Goal: Information Seeking & Learning: Learn about a topic

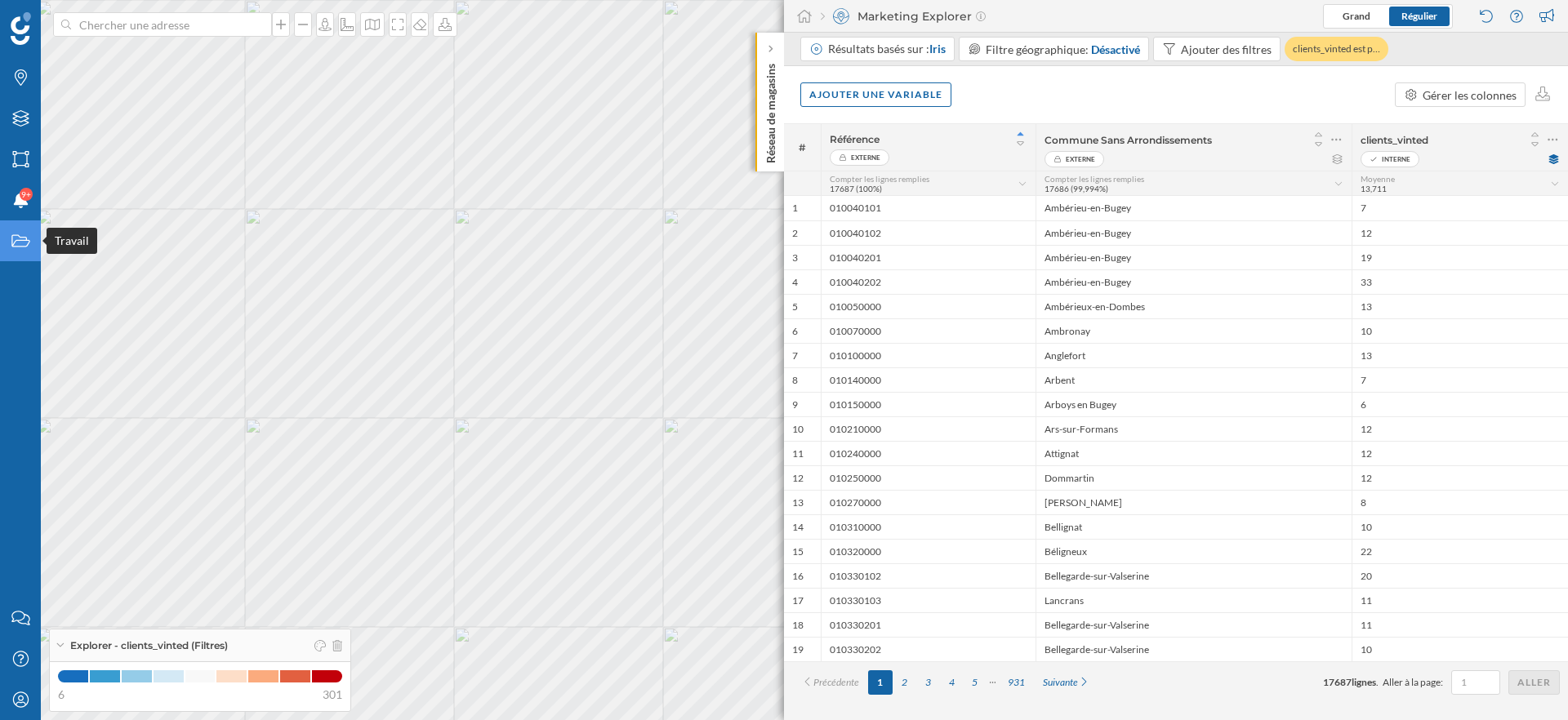
click at [18, 238] on icon "Travail" at bounding box center [20, 241] width 20 height 17
click at [1535, 141] on icon at bounding box center [1535, 144] width 15 height 11
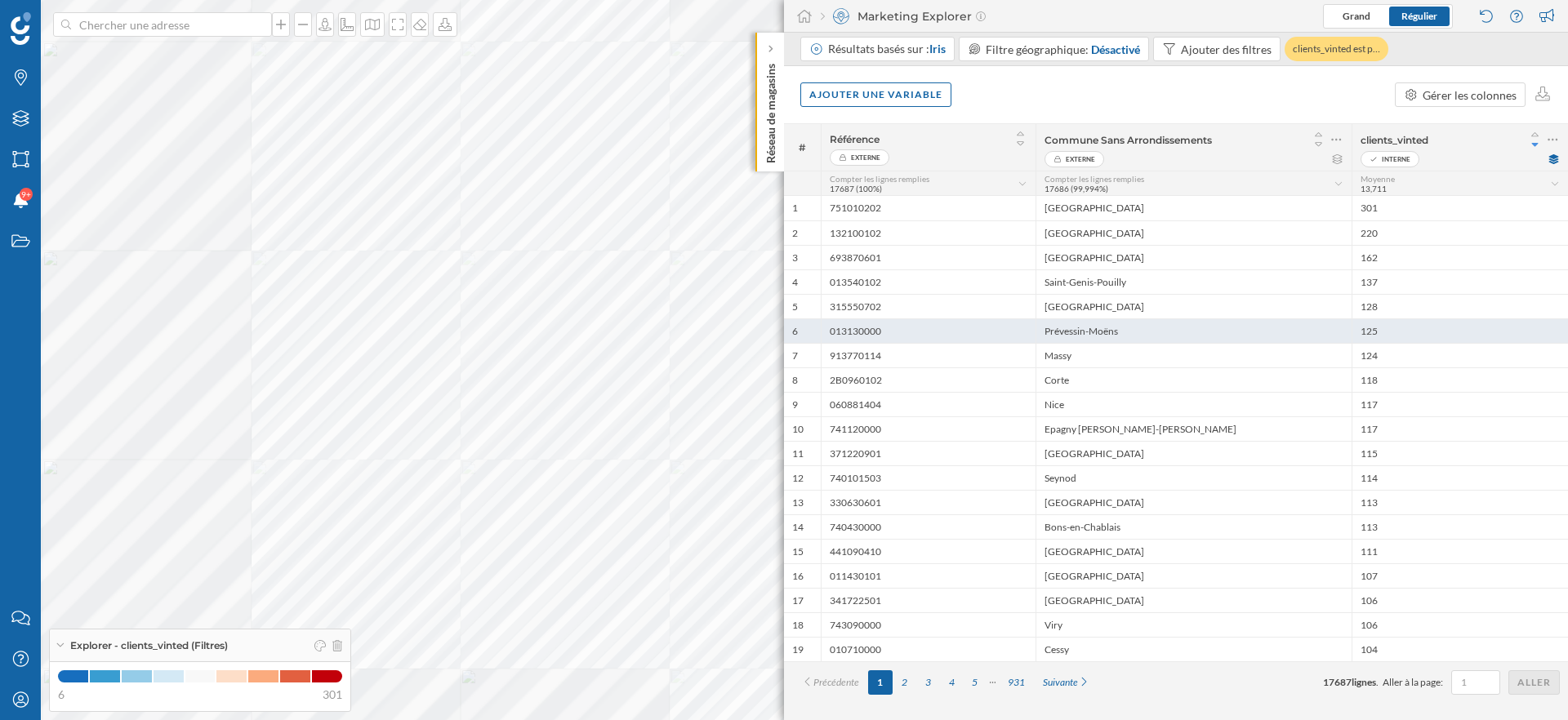
click at [136, 57] on div at bounding box center [136, 57] width 0 height 0
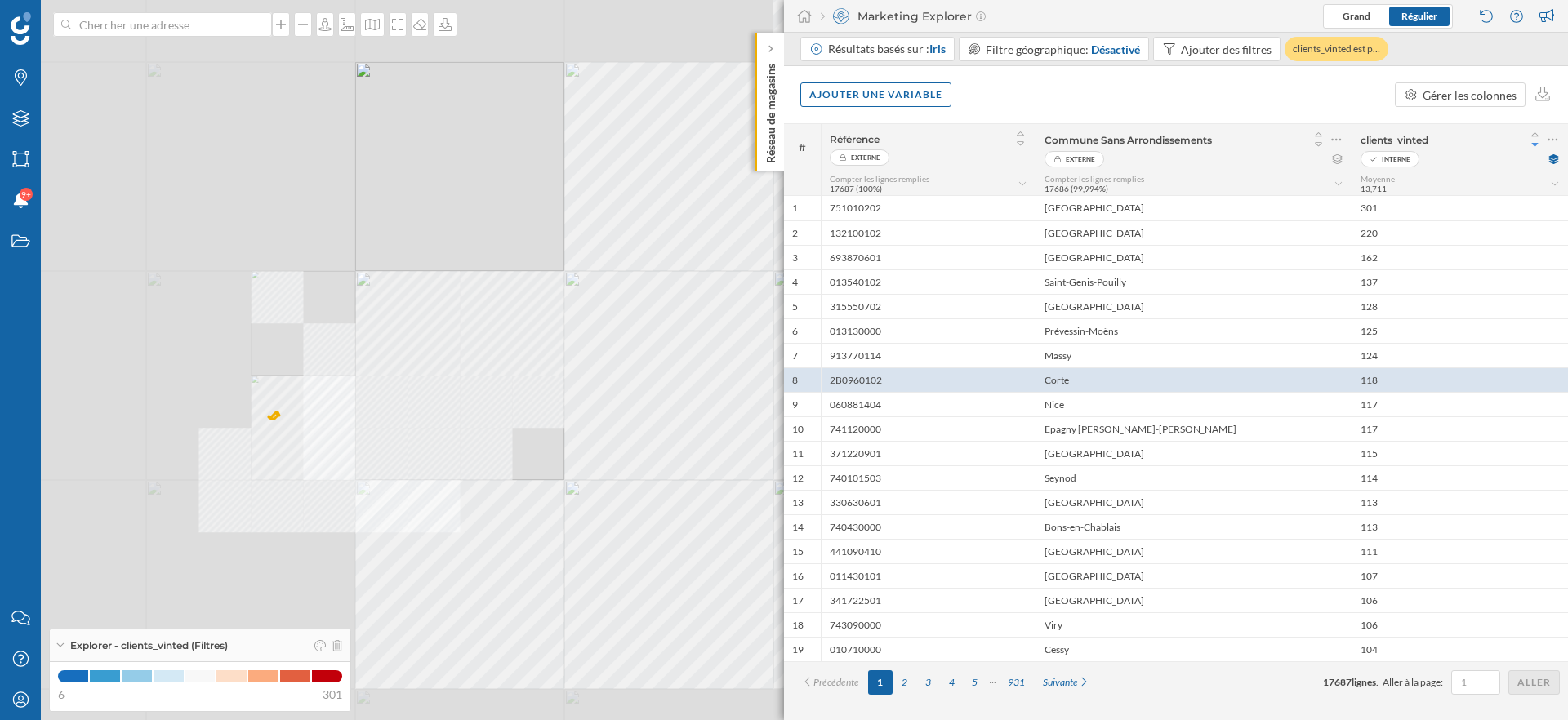
drag, startPoint x: 251, startPoint y: 326, endPoint x: 473, endPoint y: 434, distance: 246.9
click at [472, 432] on div "© Mapbox © OpenStreetMap Improve this map" at bounding box center [784, 360] width 1568 height 720
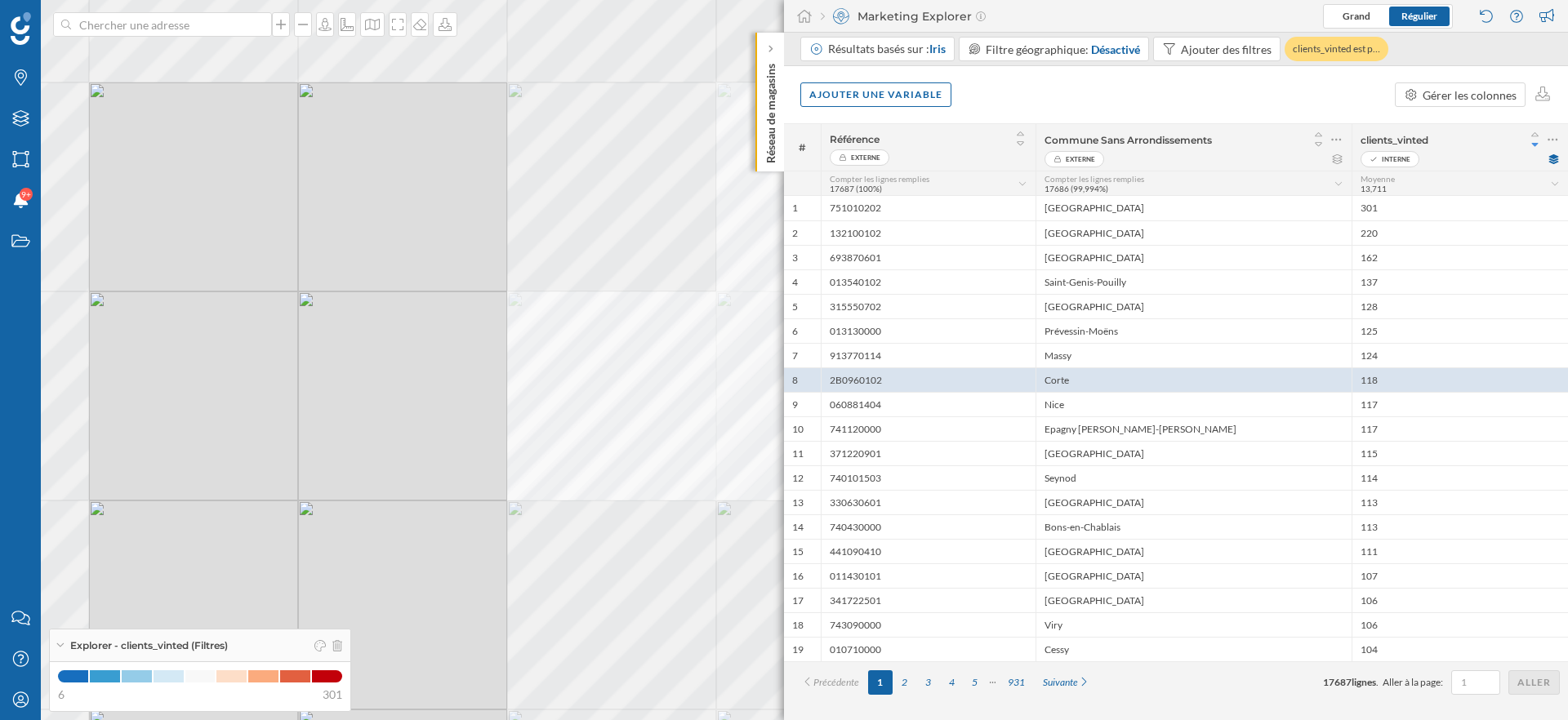
drag, startPoint x: 393, startPoint y: 499, endPoint x: 478, endPoint y: 325, distance: 193.7
click at [478, 325] on div "© Mapbox © OpenStreetMap Improve this map" at bounding box center [784, 360] width 1568 height 720
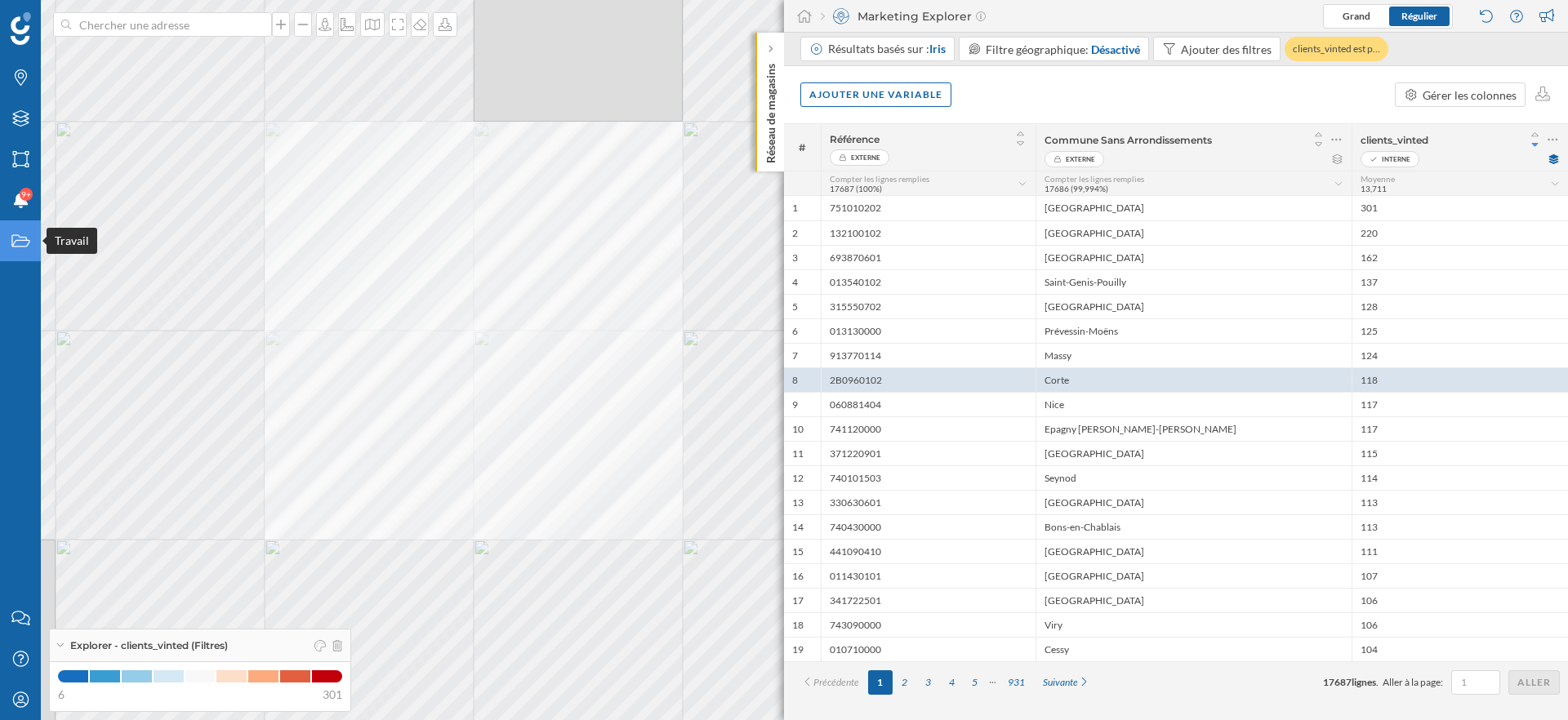
click at [25, 245] on icon "Travail" at bounding box center [20, 241] width 20 height 17
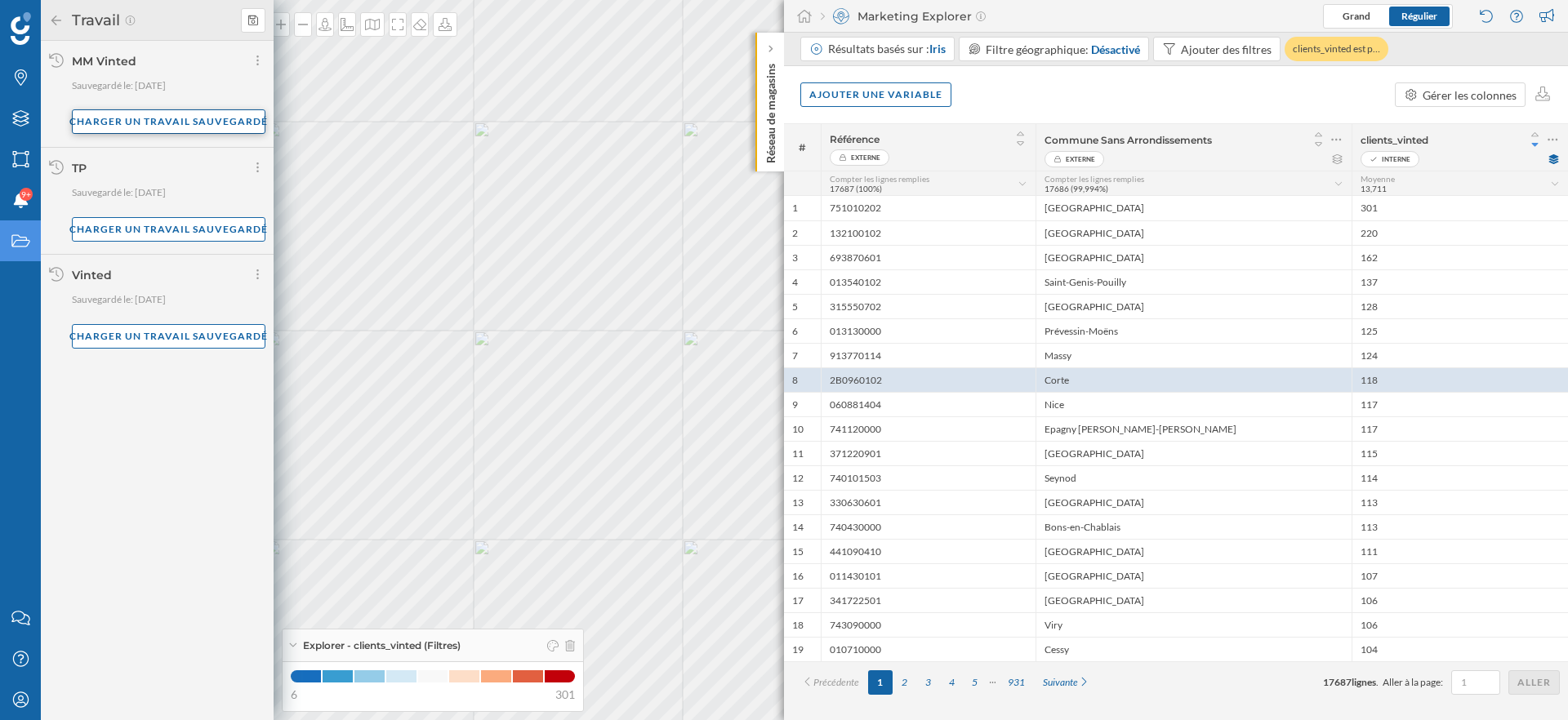
click at [174, 121] on div "Charger un travail sauvegardé" at bounding box center [168, 122] width 193 height 24
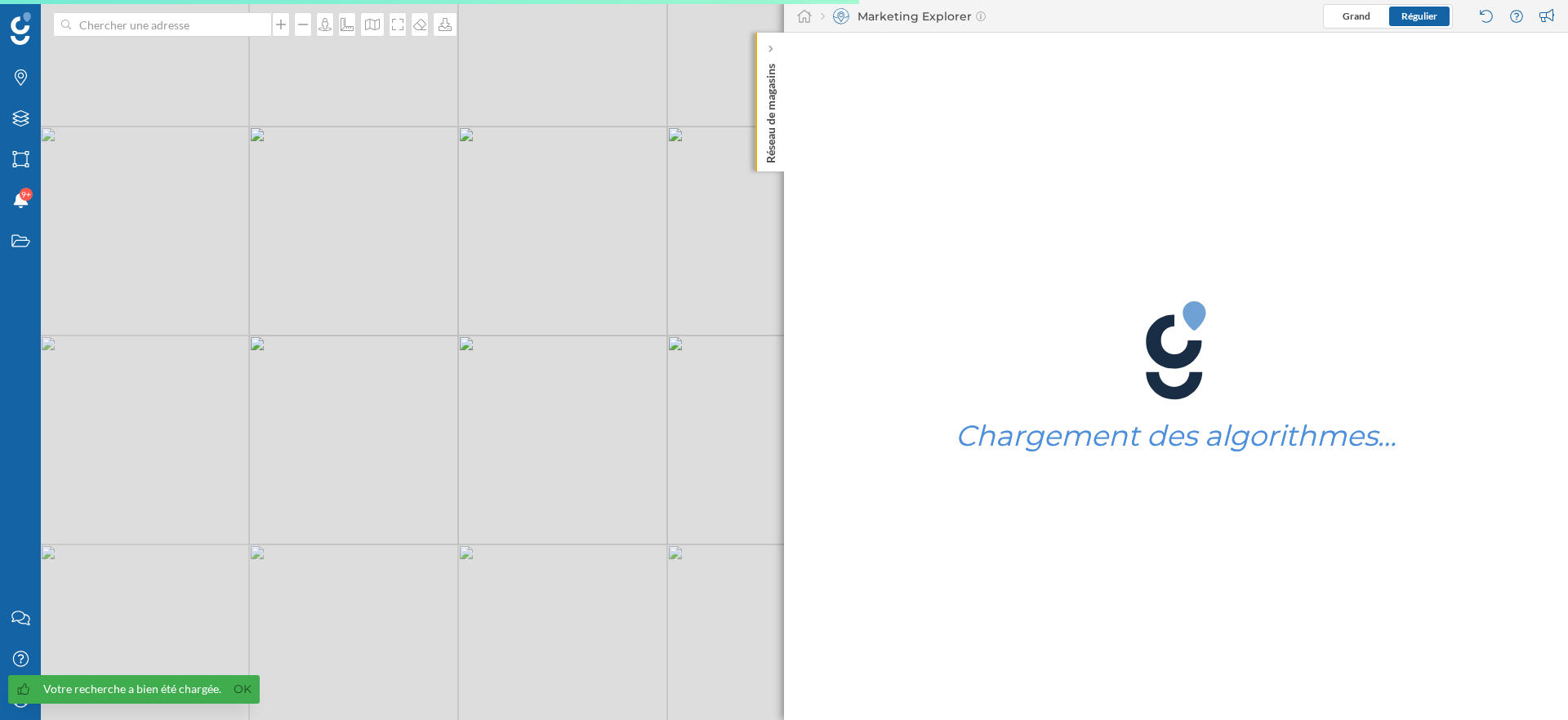
drag, startPoint x: 712, startPoint y: 340, endPoint x: 629, endPoint y: 360, distance: 85.4
click at [629, 360] on div "© Mapbox © OpenStreetMap Improve this map" at bounding box center [784, 360] width 1568 height 720
drag, startPoint x: 691, startPoint y: 325, endPoint x: 507, endPoint y: 414, distance: 204.4
click at [507, 414] on div "© Mapbox © OpenStreetMap Improve this map" at bounding box center [784, 360] width 1568 height 720
drag, startPoint x: 526, startPoint y: 327, endPoint x: 526, endPoint y: 485, distance: 158.0
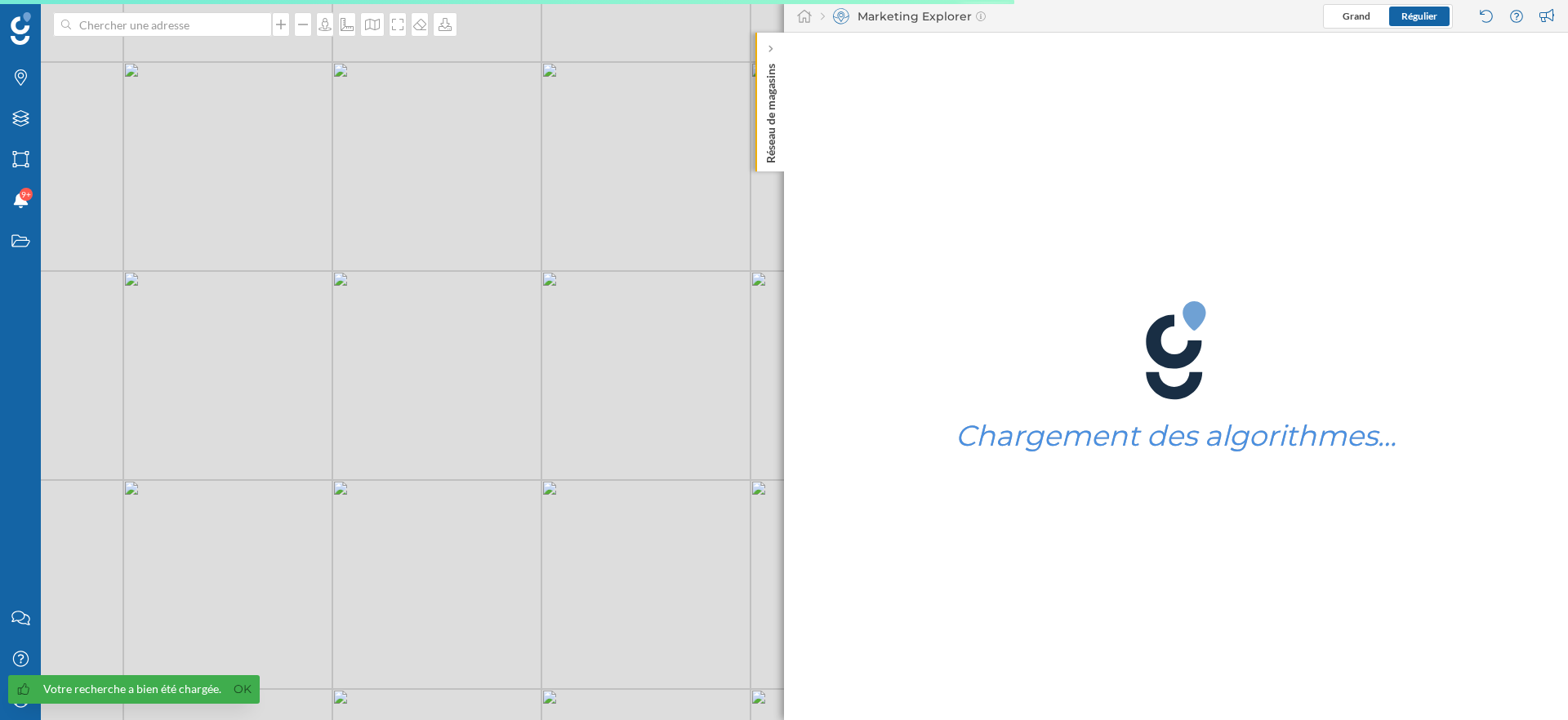
click at [526, 485] on div "© Mapbox © OpenStreetMap Improve this map" at bounding box center [784, 360] width 1568 height 720
drag, startPoint x: 482, startPoint y: 258, endPoint x: 546, endPoint y: 306, distance: 80.0
click at [547, 306] on div "© Mapbox © OpenStreetMap Improve this map" at bounding box center [784, 360] width 1568 height 720
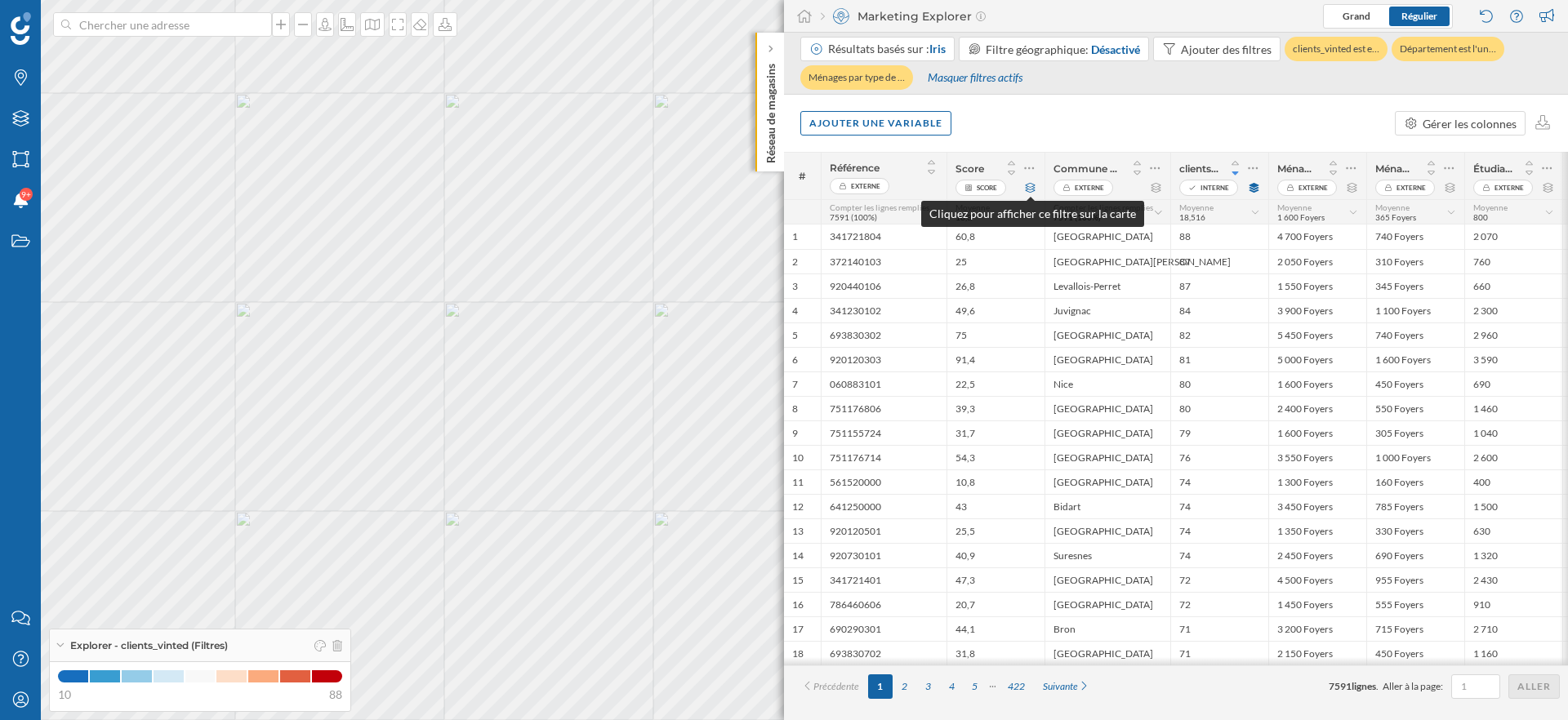
click at [1031, 187] on icon at bounding box center [1030, 188] width 12 height 10
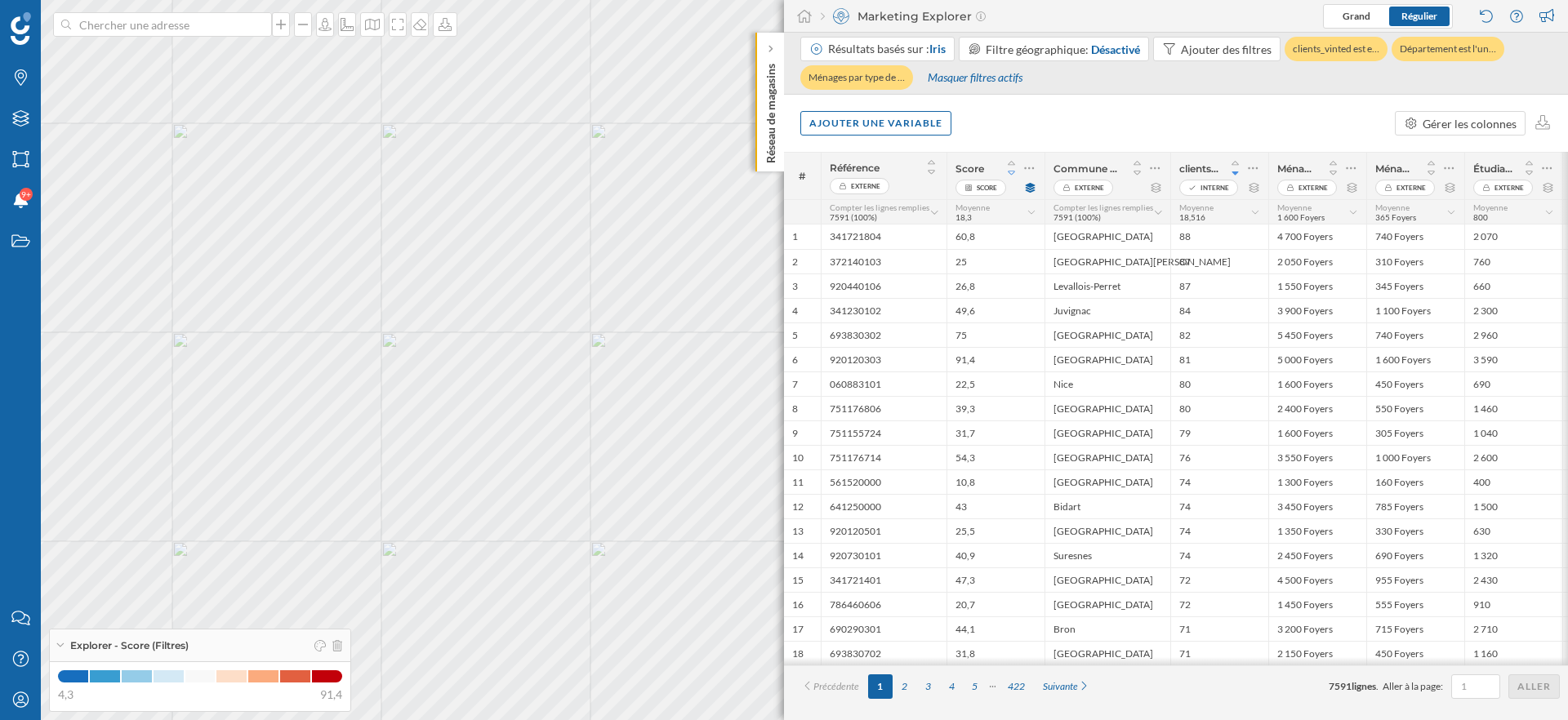
click at [1014, 175] on icon at bounding box center [1012, 173] width 15 height 11
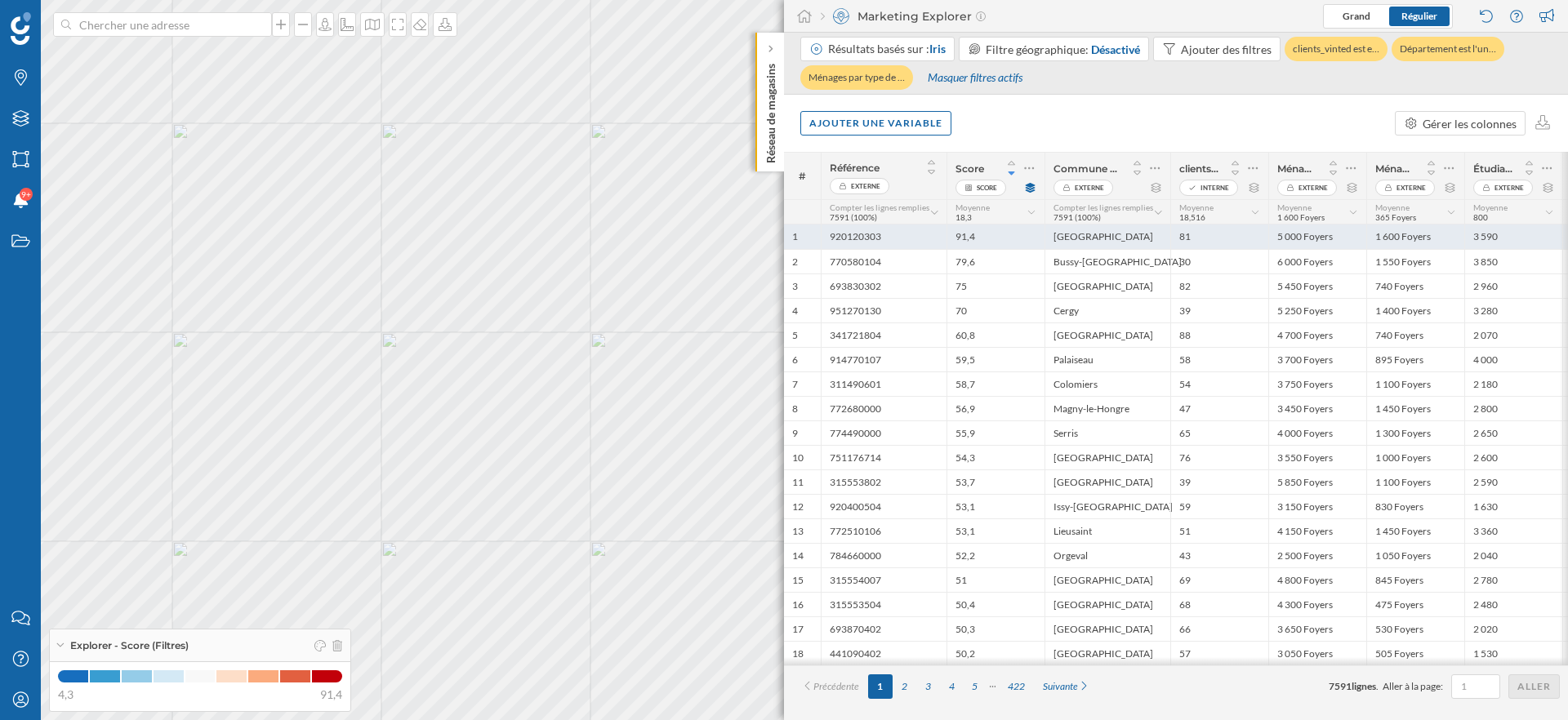
click at [1005, 241] on div "91,4" at bounding box center [995, 236] width 98 height 24
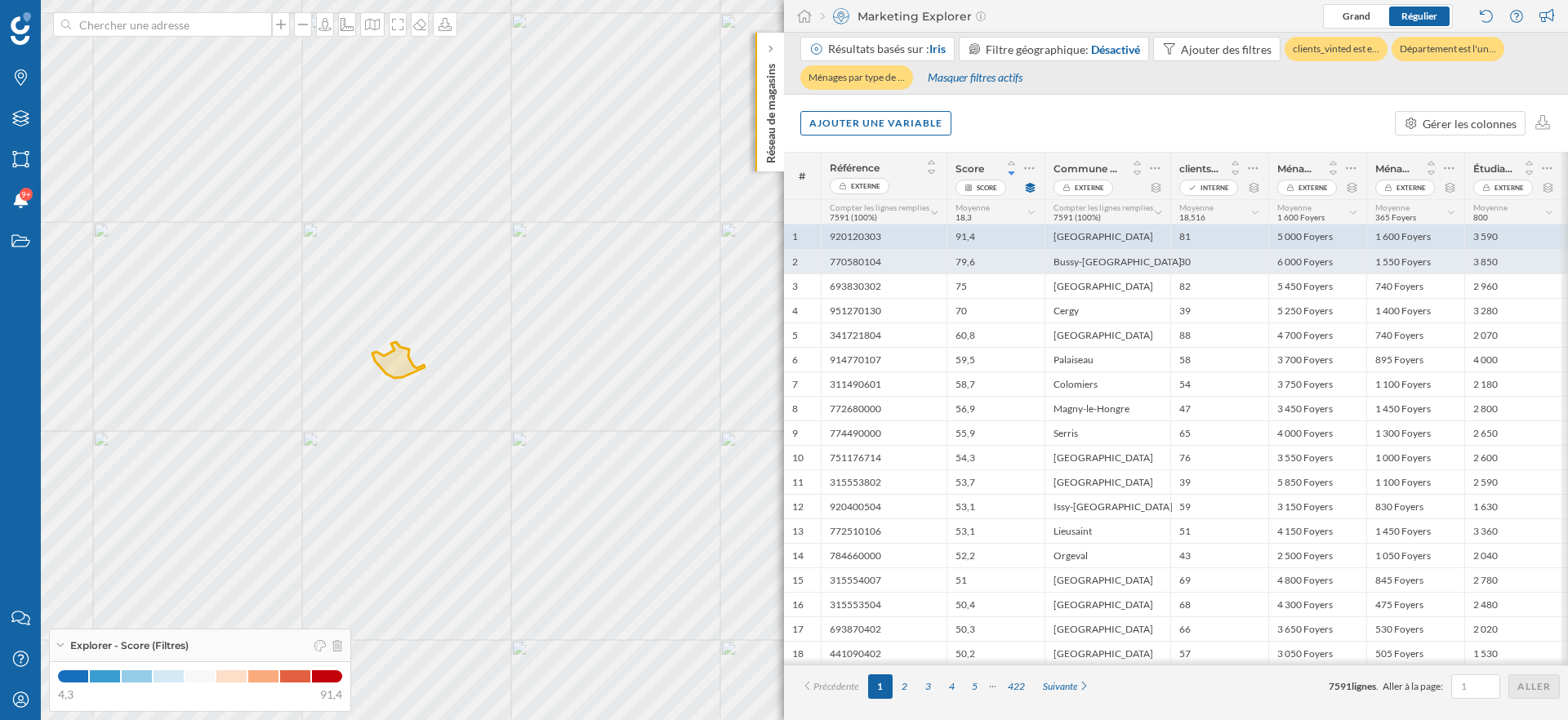
click at [988, 270] on div "79,6" at bounding box center [995, 261] width 98 height 24
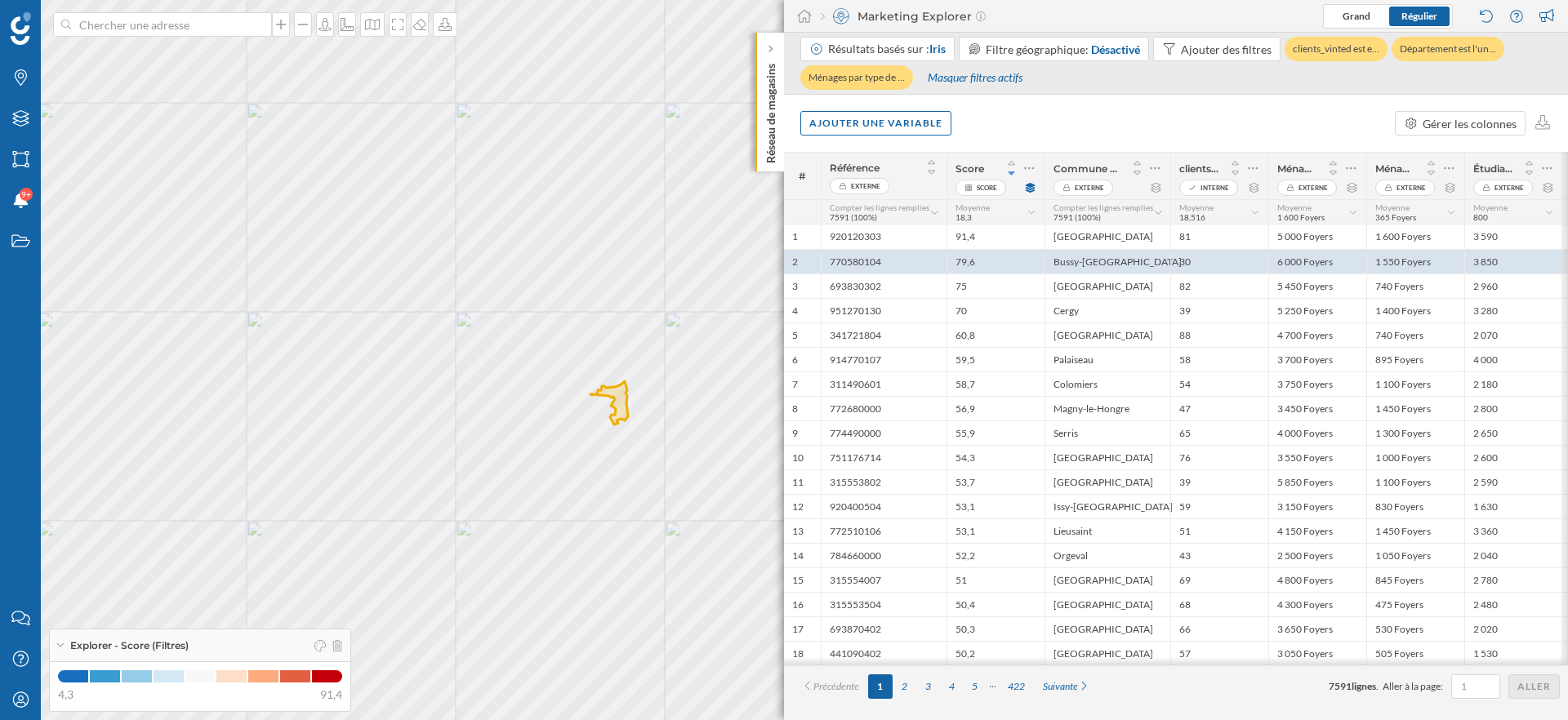
click at [967, 167] on span "Score" at bounding box center [969, 168] width 29 height 12
click at [1194, 164] on span "clients_vinted" at bounding box center [1199, 168] width 40 height 12
click at [1179, 124] on div "Ajouter une variable Gérer les colonnes" at bounding box center [1176, 123] width 784 height 57
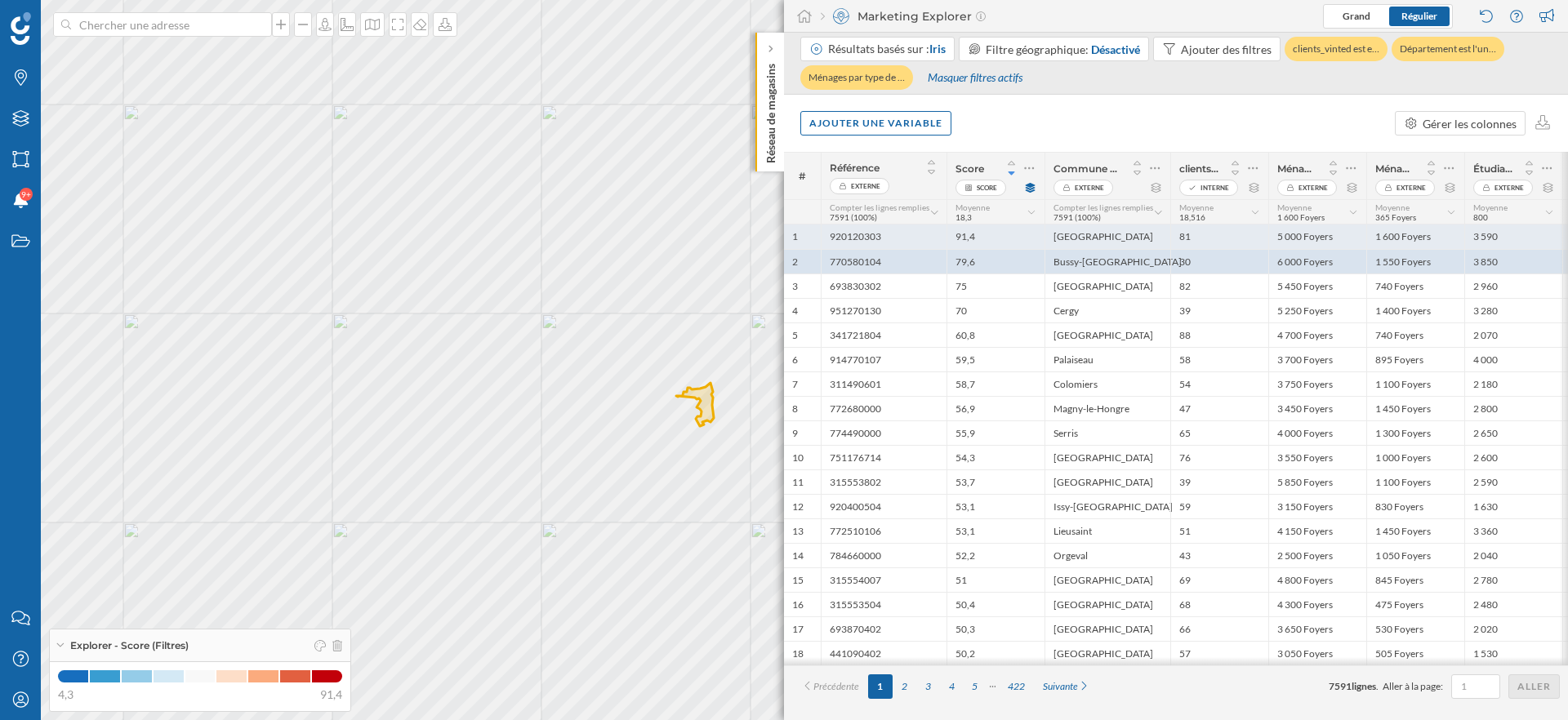
click at [980, 226] on div "91,4" at bounding box center [995, 236] width 98 height 24
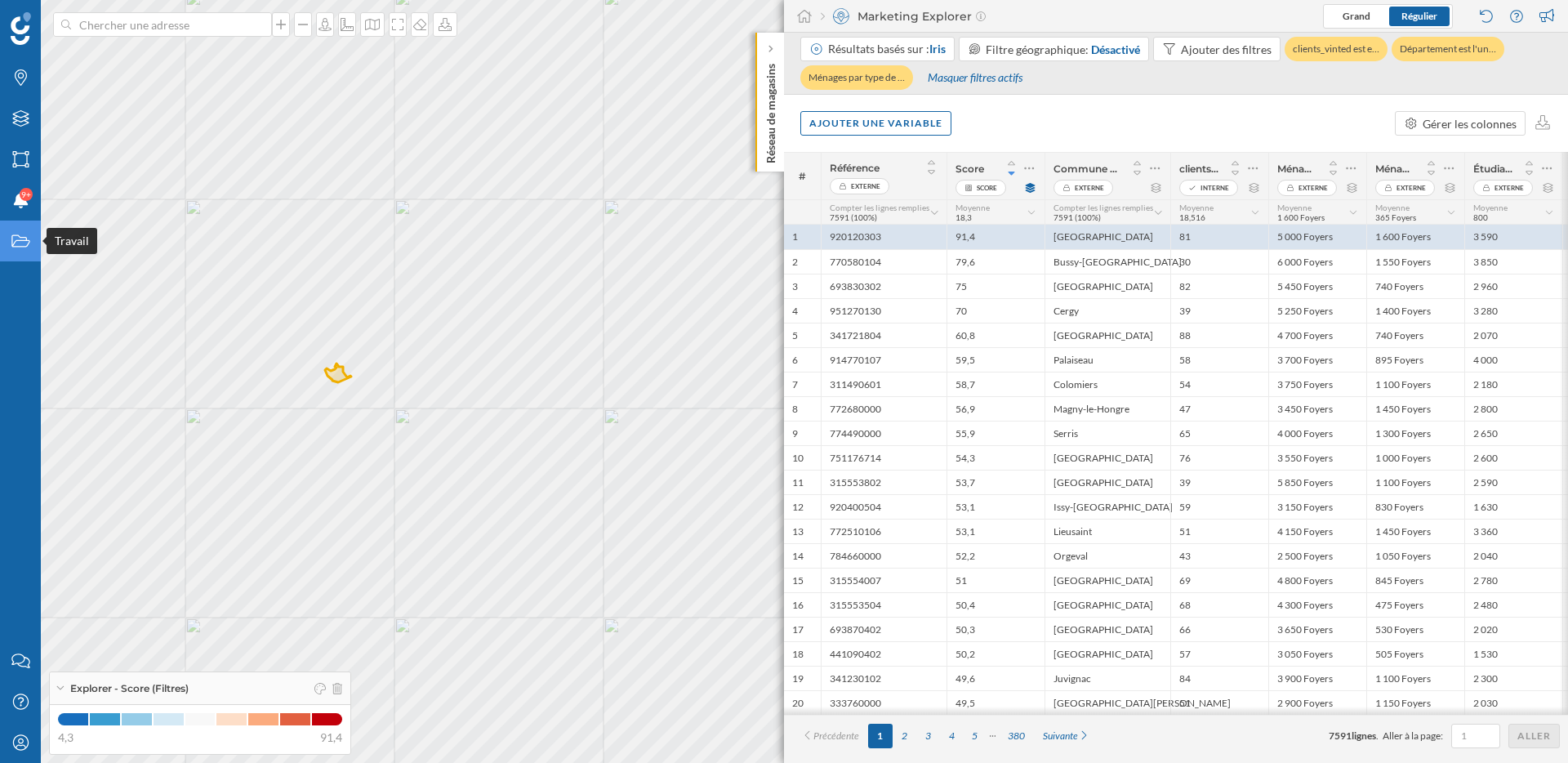
click at [15, 248] on icon "Travail" at bounding box center [20, 241] width 20 height 17
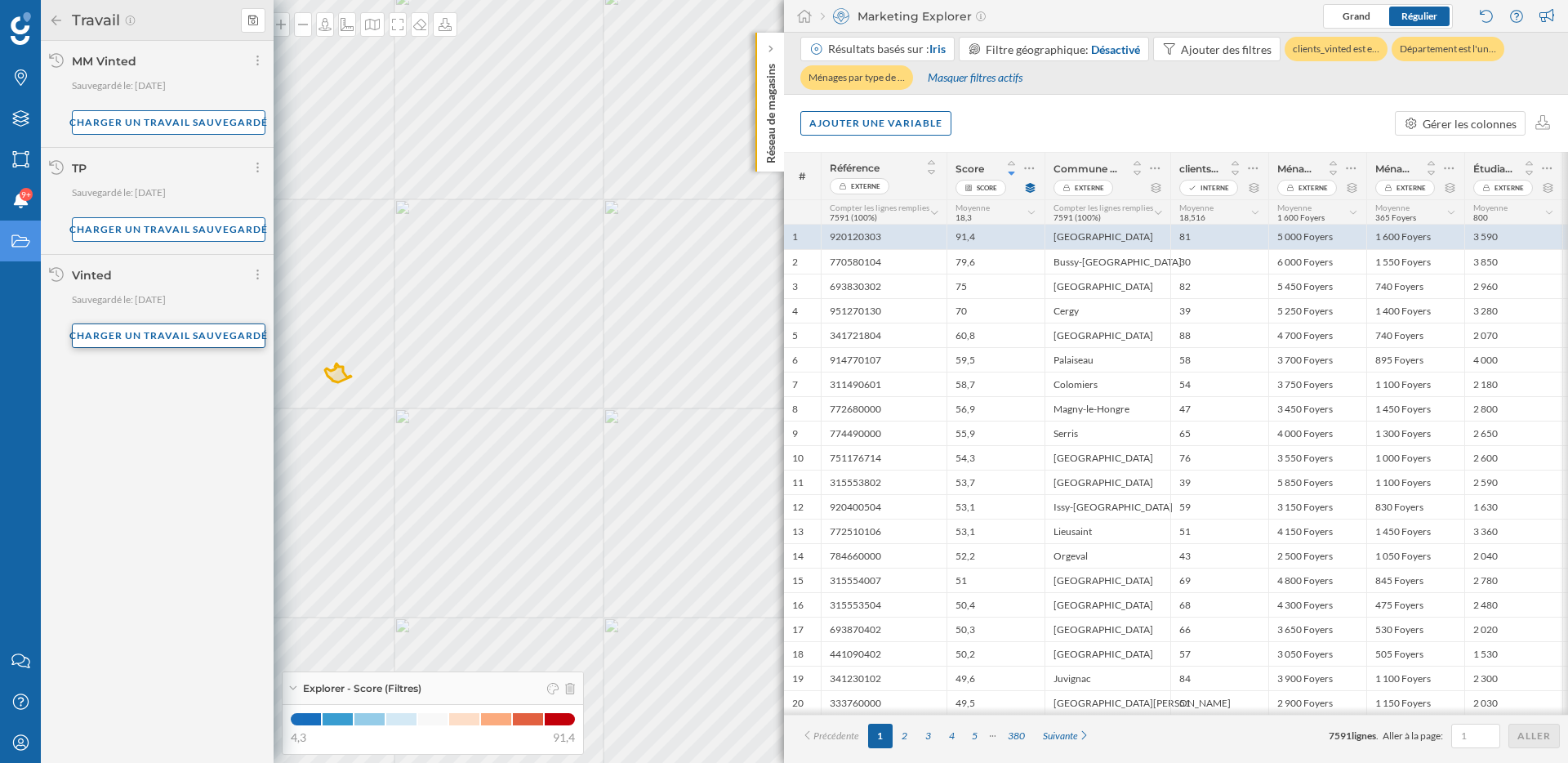
click at [177, 341] on div "Charger un travail sauvegardé" at bounding box center [168, 336] width 193 height 24
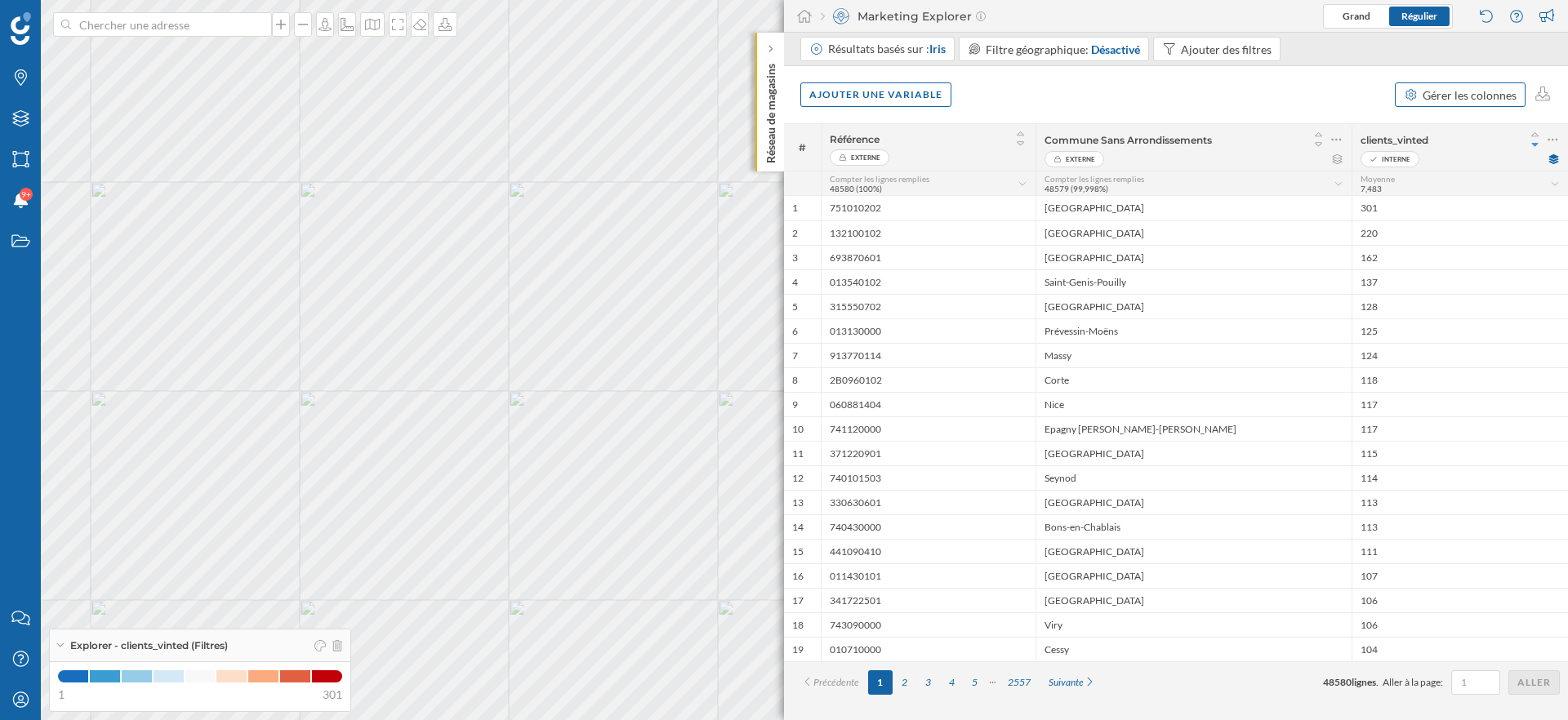
click at [1482, 99] on div "Gérer les colonnes" at bounding box center [1468, 95] width 94 height 17
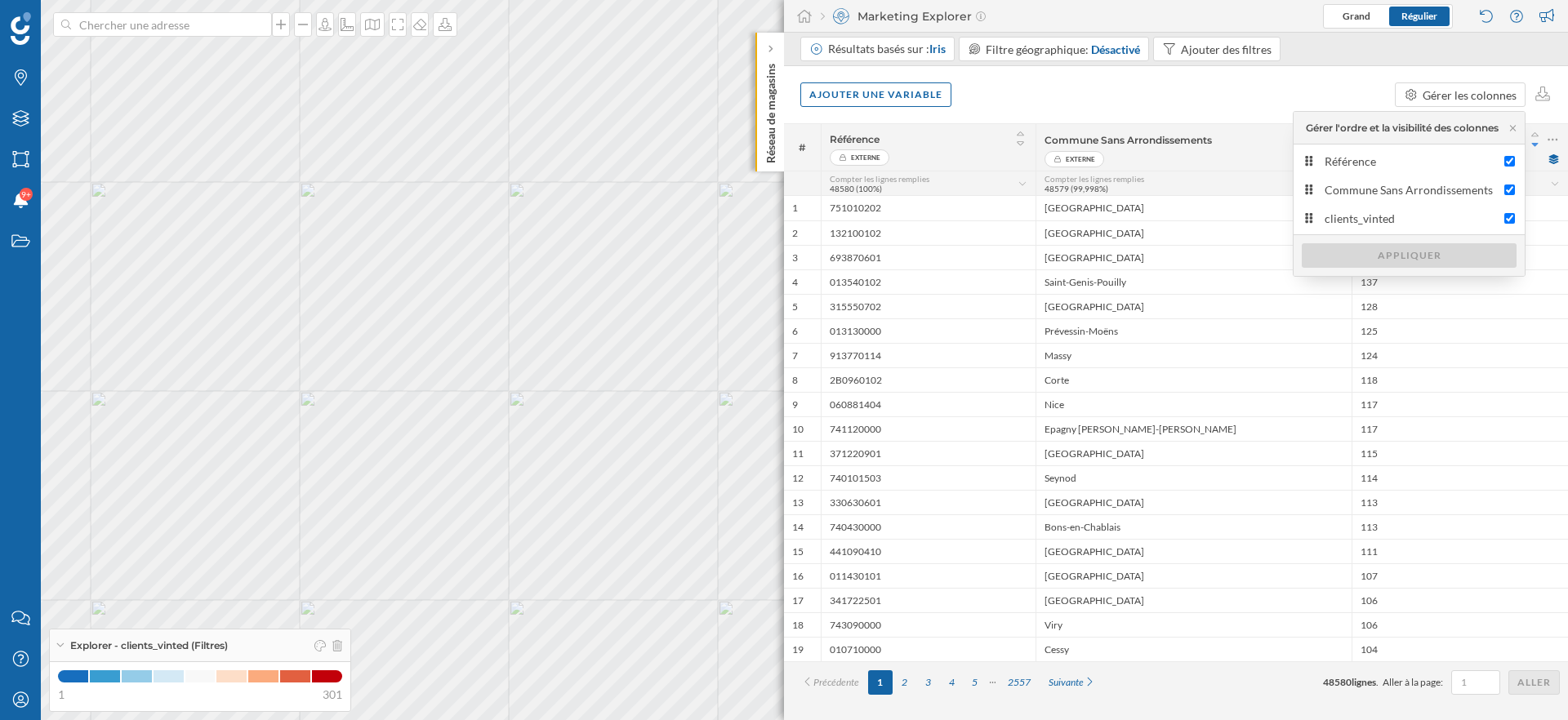
click at [1135, 89] on div "Ajouter une variable Gérer les colonnes" at bounding box center [1176, 94] width 784 height 57
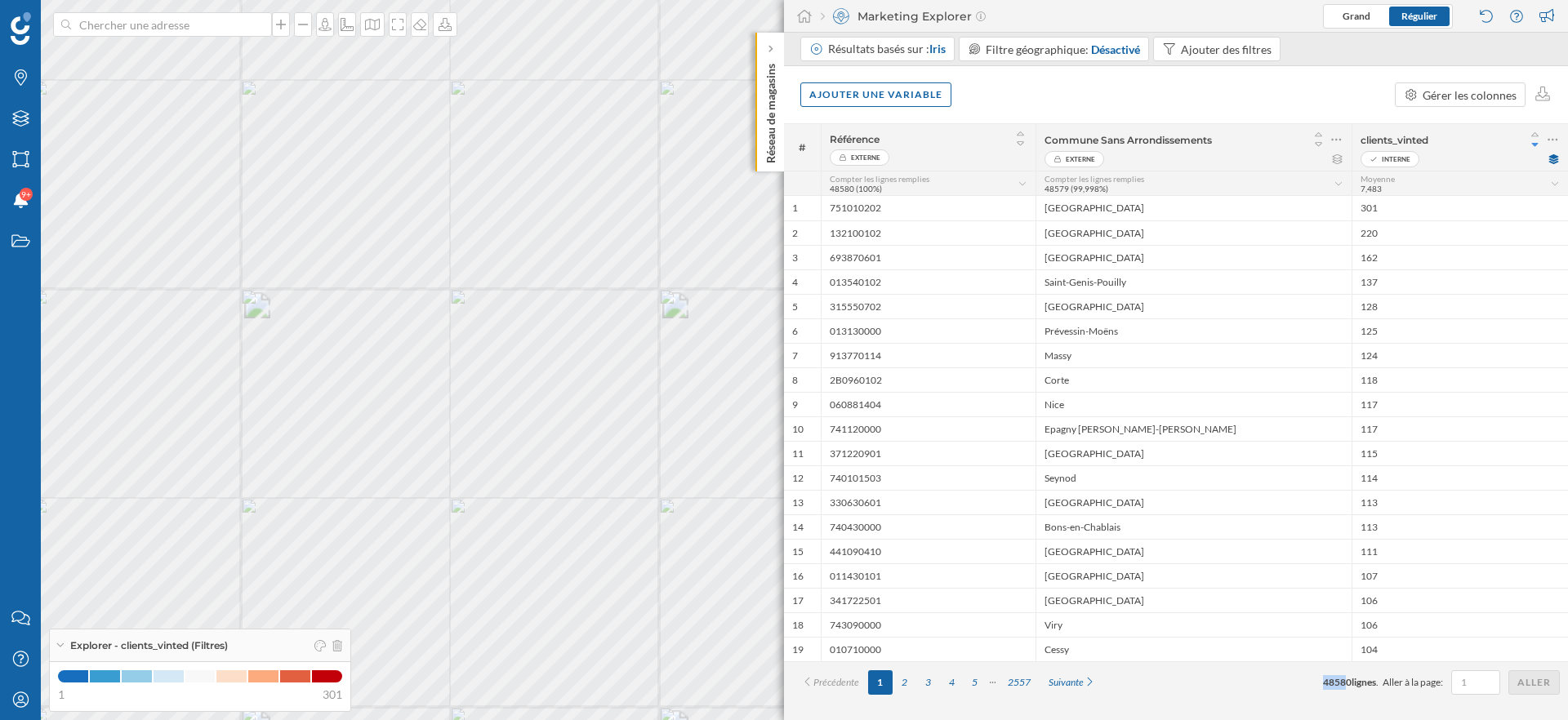
drag, startPoint x: 1321, startPoint y: 682, endPoint x: 1342, endPoint y: 683, distance: 21.0
click at [1342, 683] on span "48580" at bounding box center [1336, 682] width 29 height 12
drag, startPoint x: 1351, startPoint y: 684, endPoint x: 1314, endPoint y: 684, distance: 37.0
click at [1314, 684] on div "Précédente 1 2 3 4 5 2557 Suivante 48580 lignes . Aller à la page: Aller" at bounding box center [1176, 683] width 767 height 24
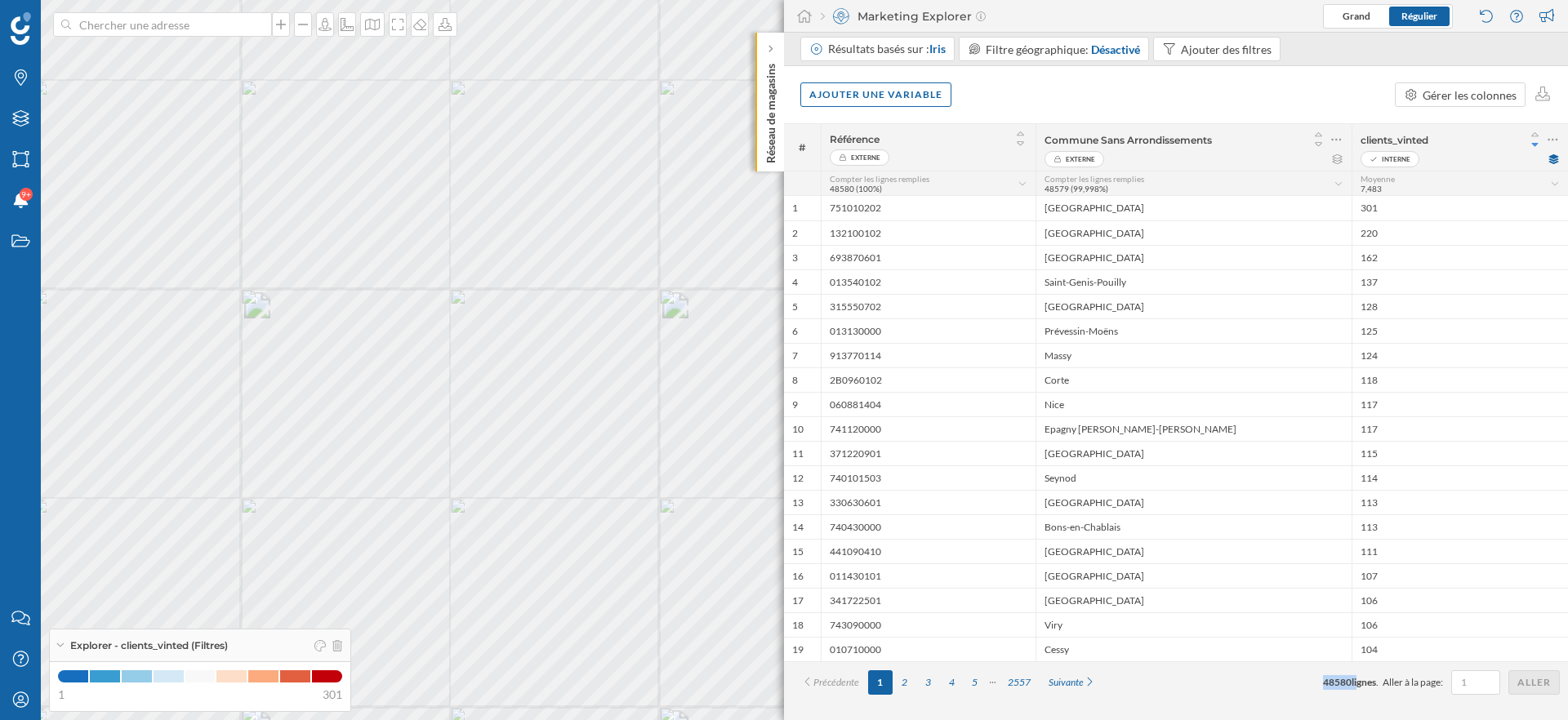
click at [1314, 684] on div "Précédente 1 2 3 4 5 2557 Suivante 48580 lignes . Aller à la page: Aller" at bounding box center [1176, 683] width 767 height 24
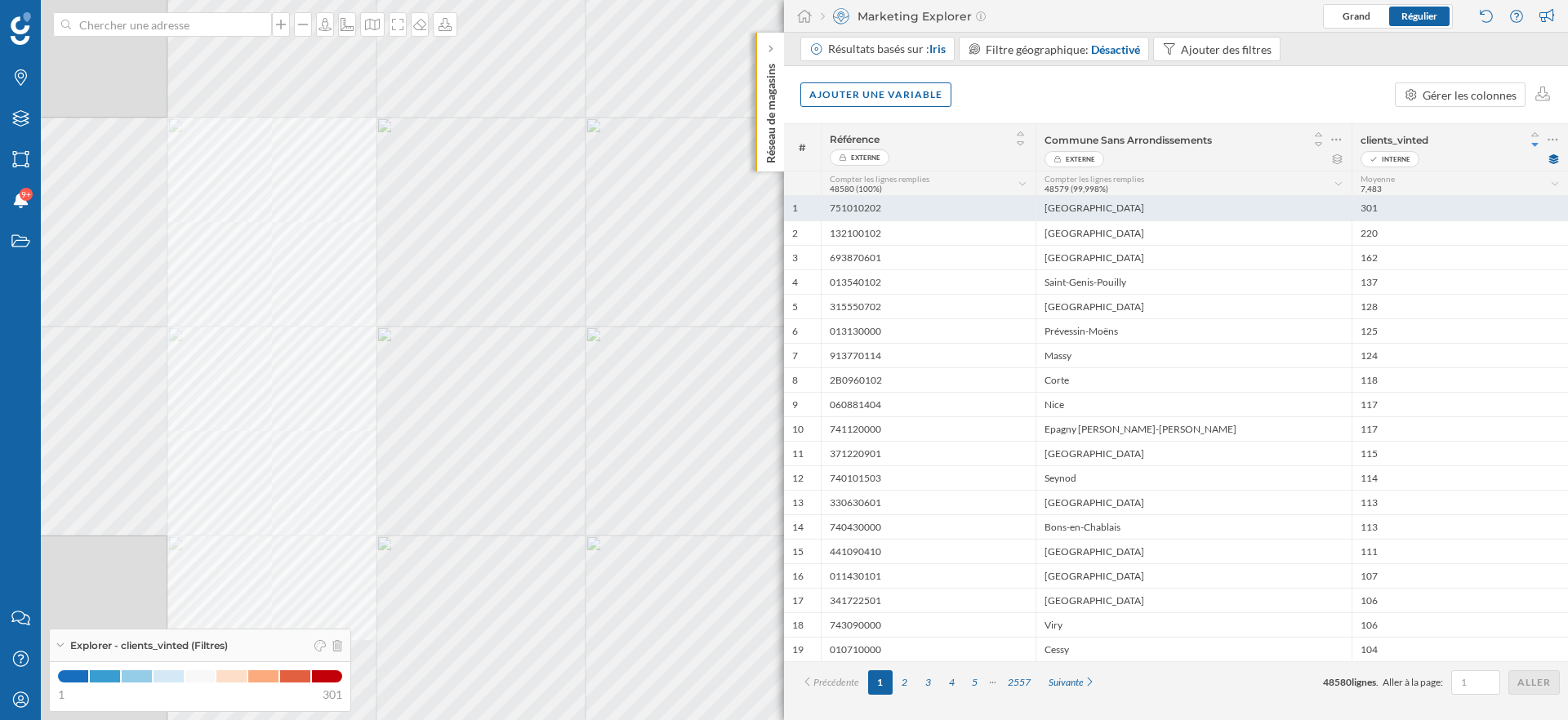
click at [1107, 207] on div "[GEOGRAPHIC_DATA]" at bounding box center [1193, 208] width 316 height 24
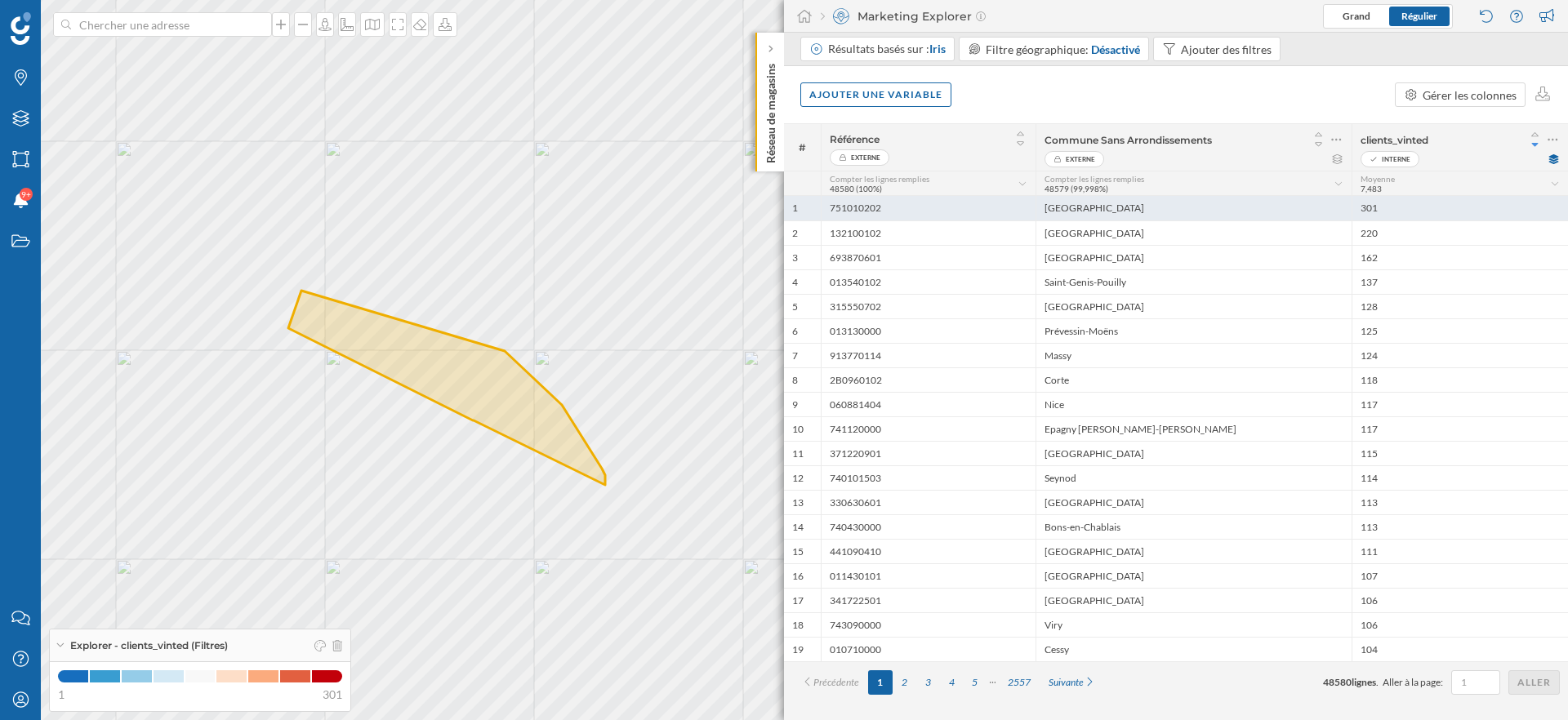
drag, startPoint x: 1387, startPoint y: 209, endPoint x: 1359, endPoint y: 208, distance: 28.0
click at [1359, 208] on div "301" at bounding box center [1459, 208] width 217 height 24
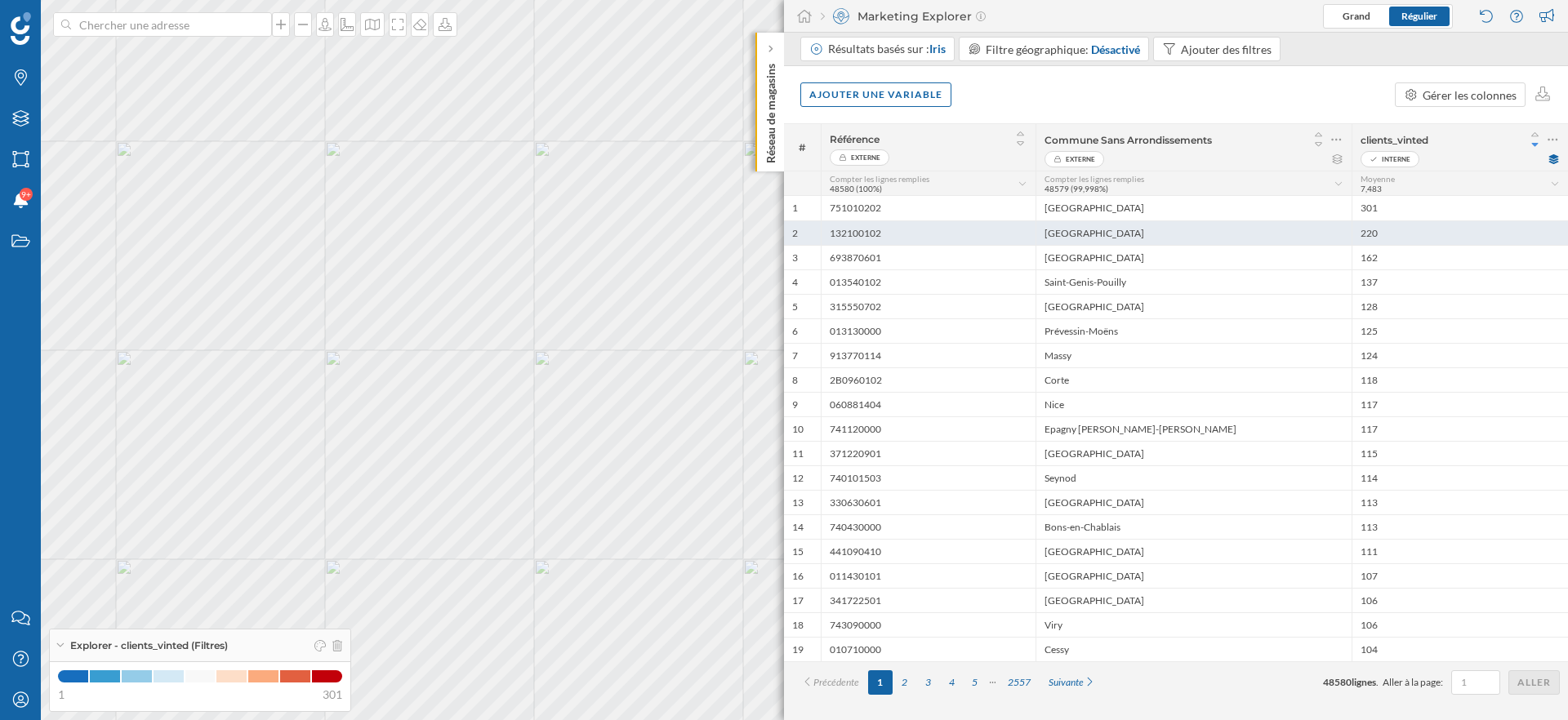
click at [1101, 231] on div "[GEOGRAPHIC_DATA]" at bounding box center [1193, 233] width 316 height 24
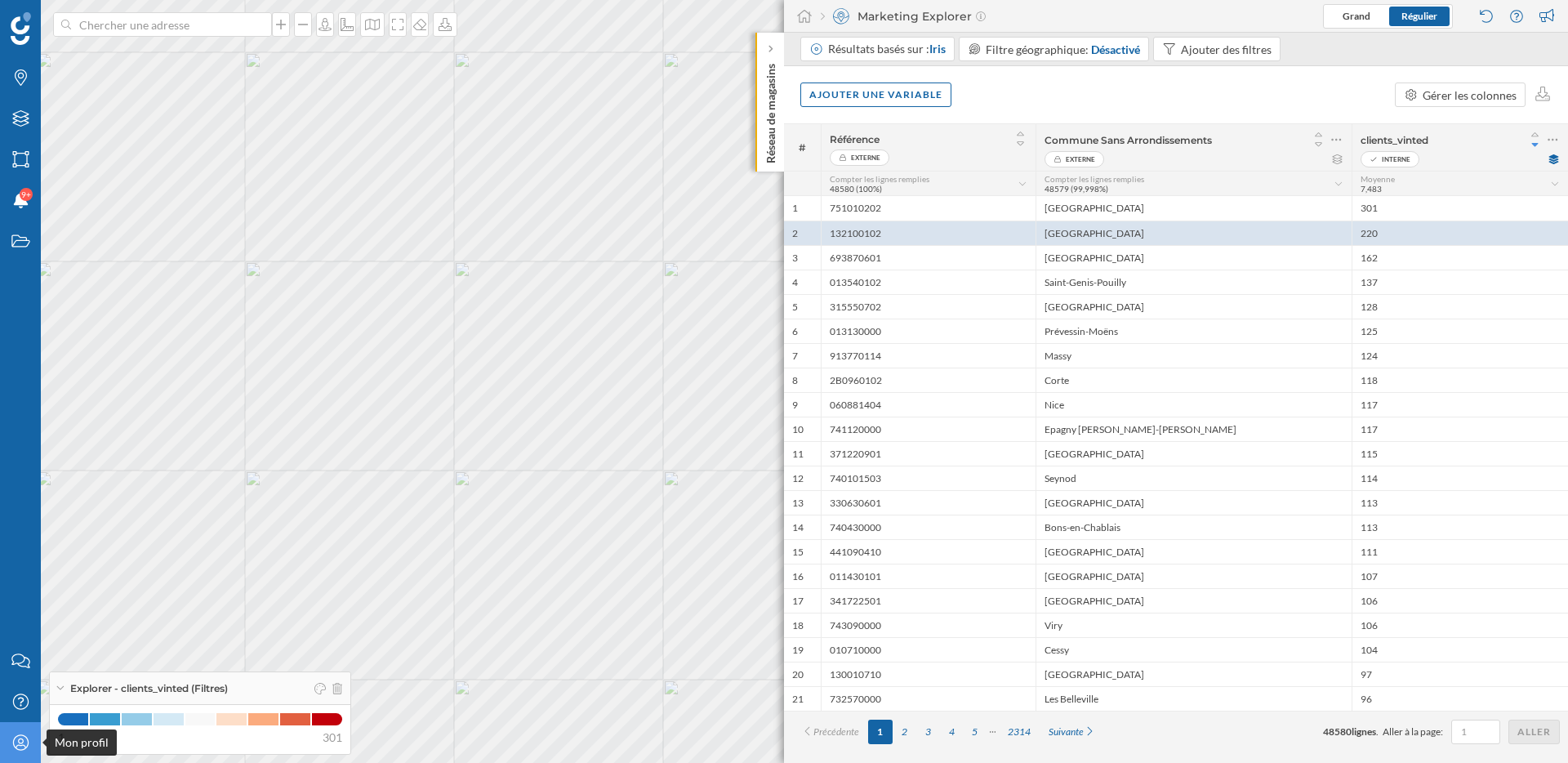
click at [17, 746] on icon at bounding box center [20, 742] width 16 height 16
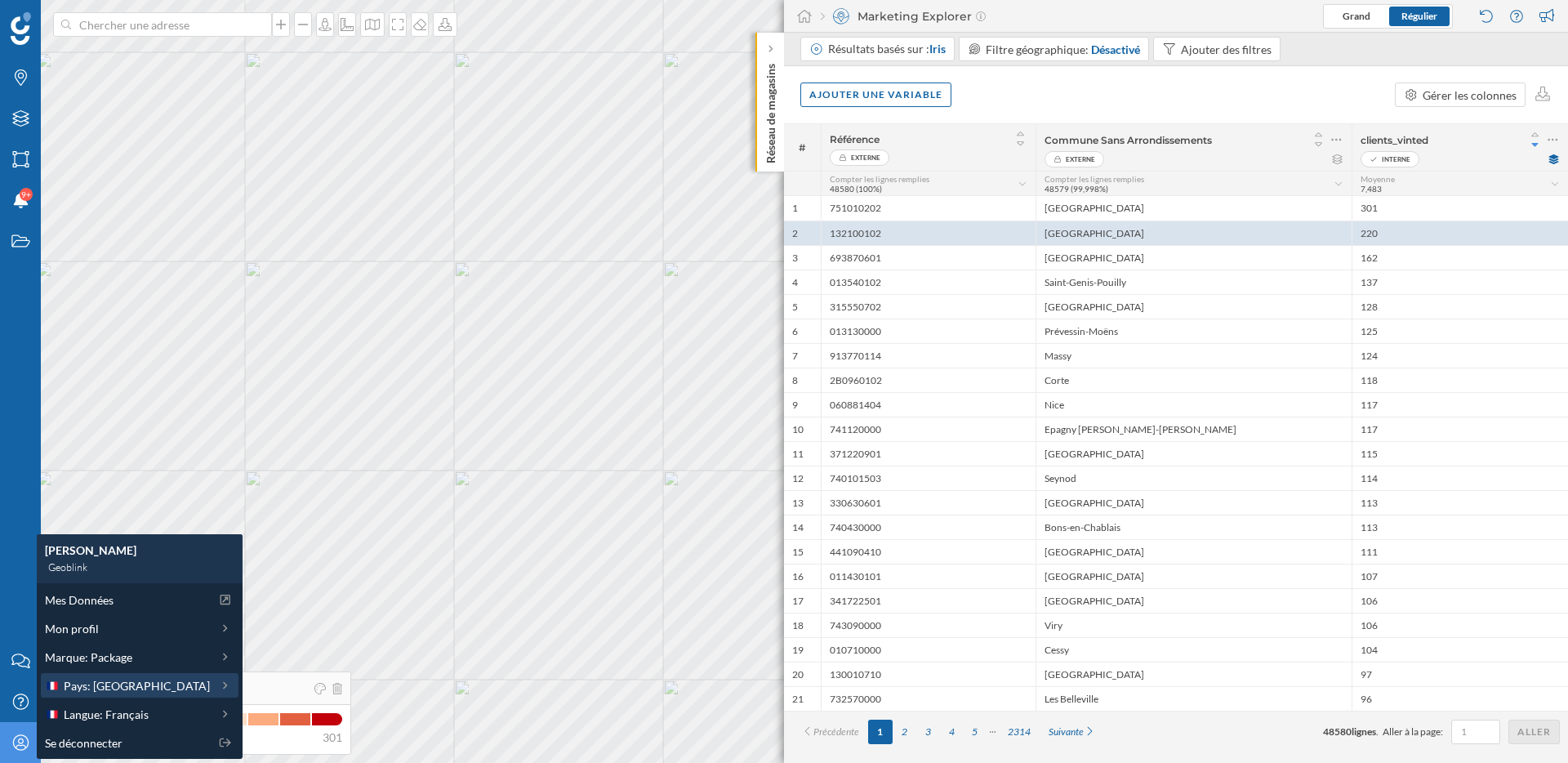
click at [173, 679] on div "Pays: [GEOGRAPHIC_DATA]" at bounding box center [139, 686] width 188 height 17
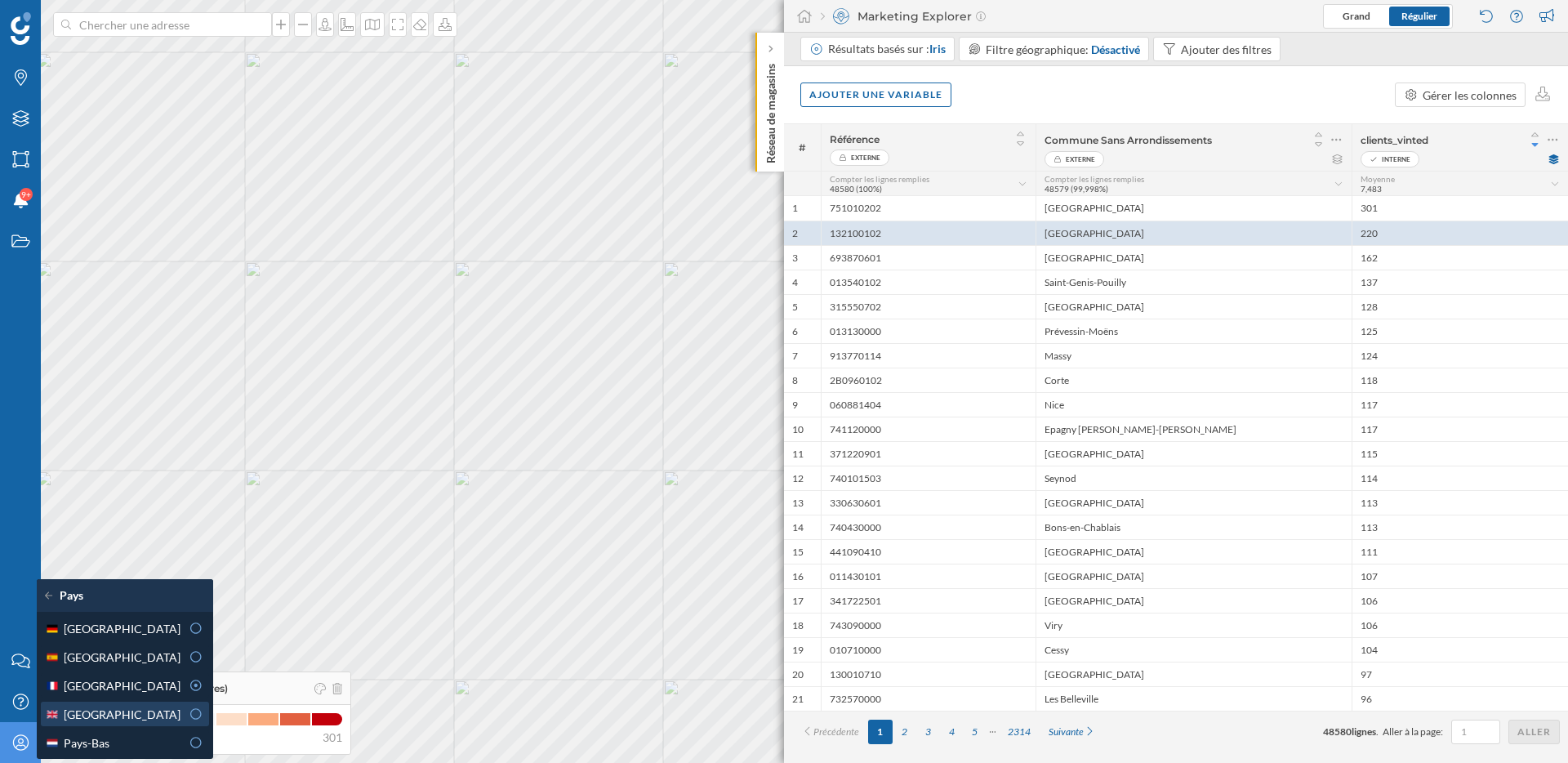
click at [131, 712] on span "[GEOGRAPHIC_DATA]" at bounding box center [122, 715] width 117 height 17
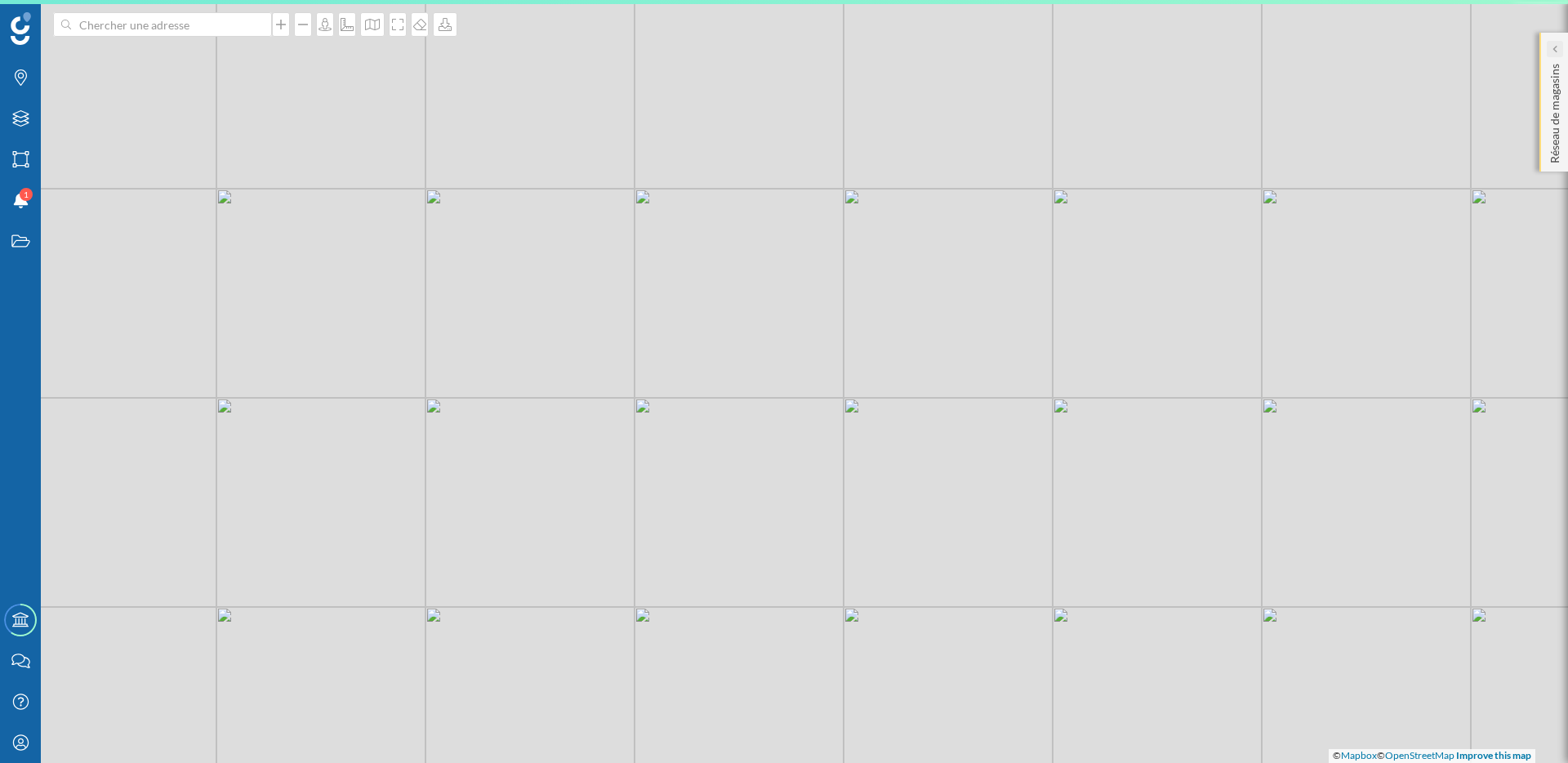
click at [1555, 51] on icon at bounding box center [1554, 48] width 4 height 7
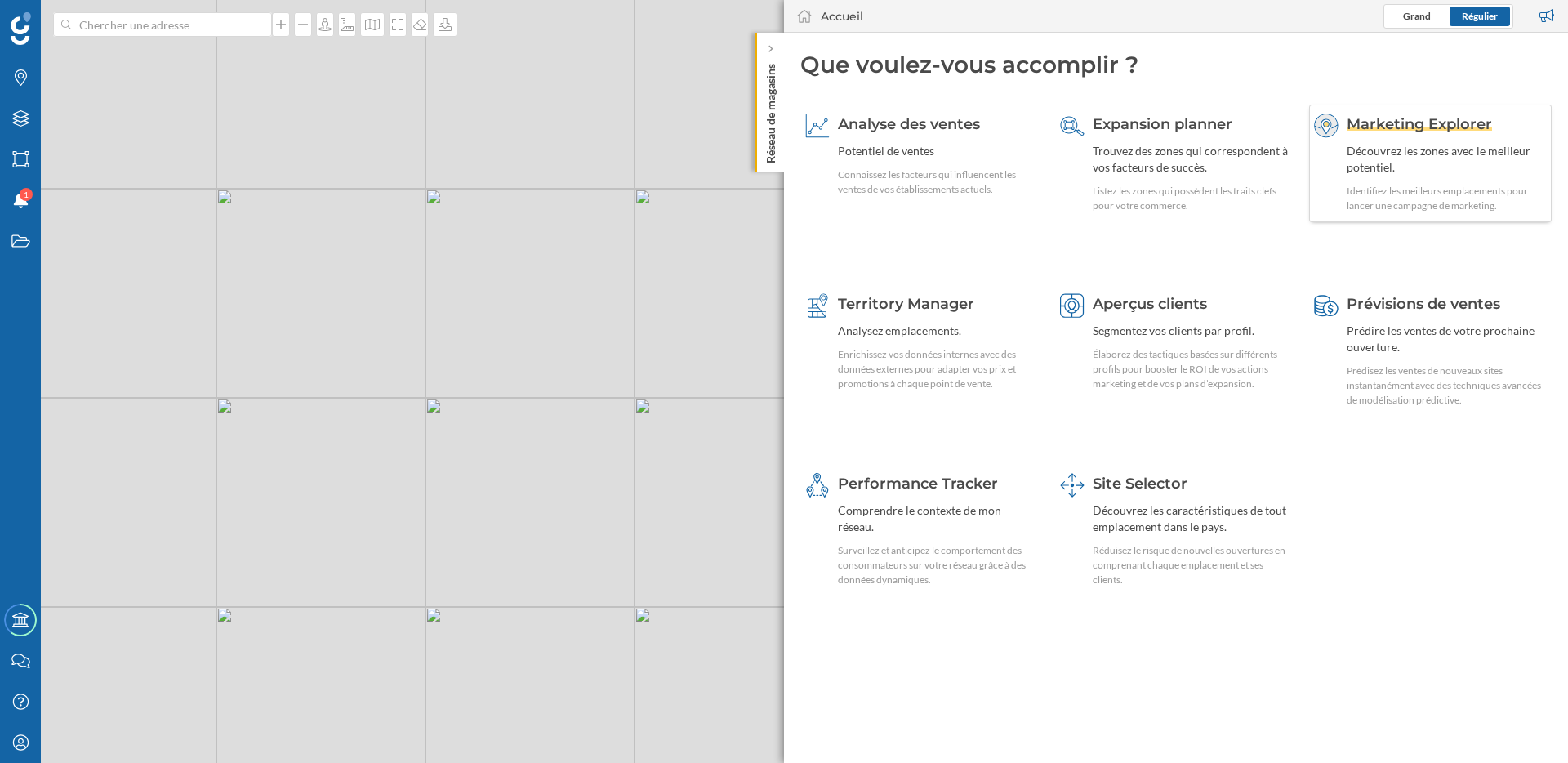
click at [1395, 153] on div "Découvrez les zones avec le meilleur potentiel." at bounding box center [1446, 159] width 200 height 33
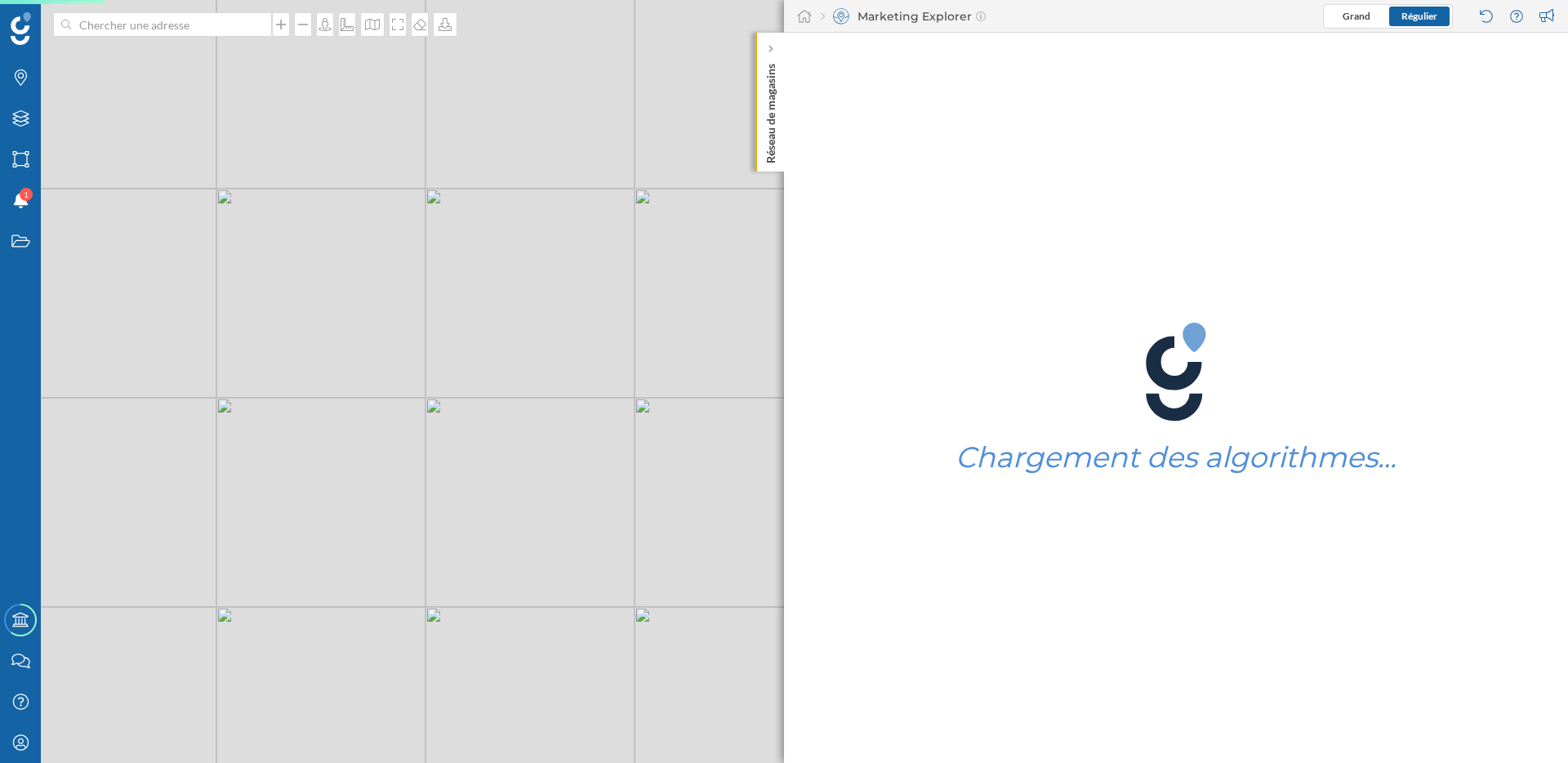
drag, startPoint x: 551, startPoint y: 542, endPoint x: 376, endPoint y: 475, distance: 187.4
click at [376, 475] on div "© Mapbox © OpenStreetMap Improve this map" at bounding box center [784, 382] width 1568 height 763
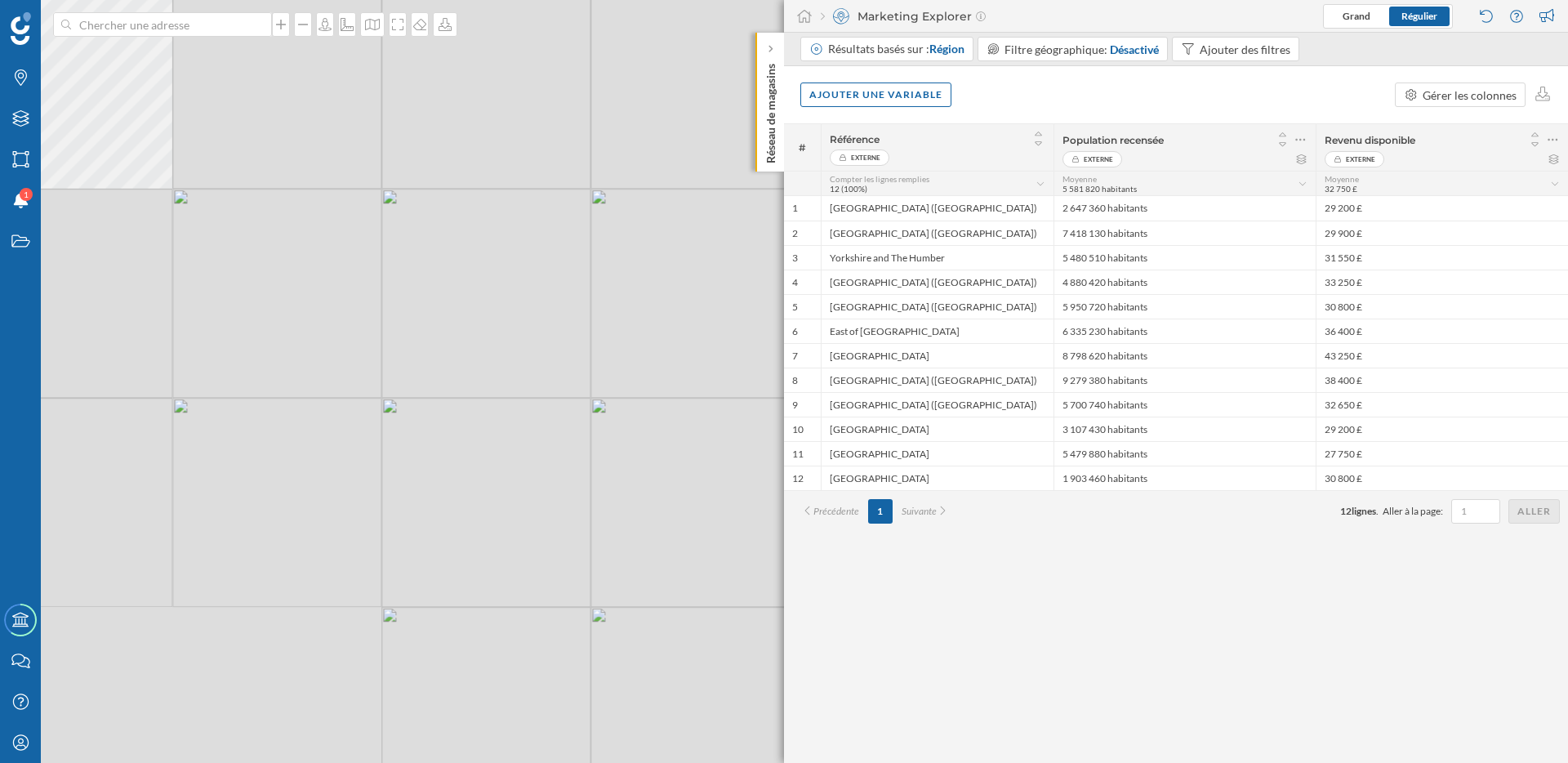
click at [611, 532] on div "© Mapbox © OpenStreetMap Improve this map" at bounding box center [784, 382] width 1568 height 763
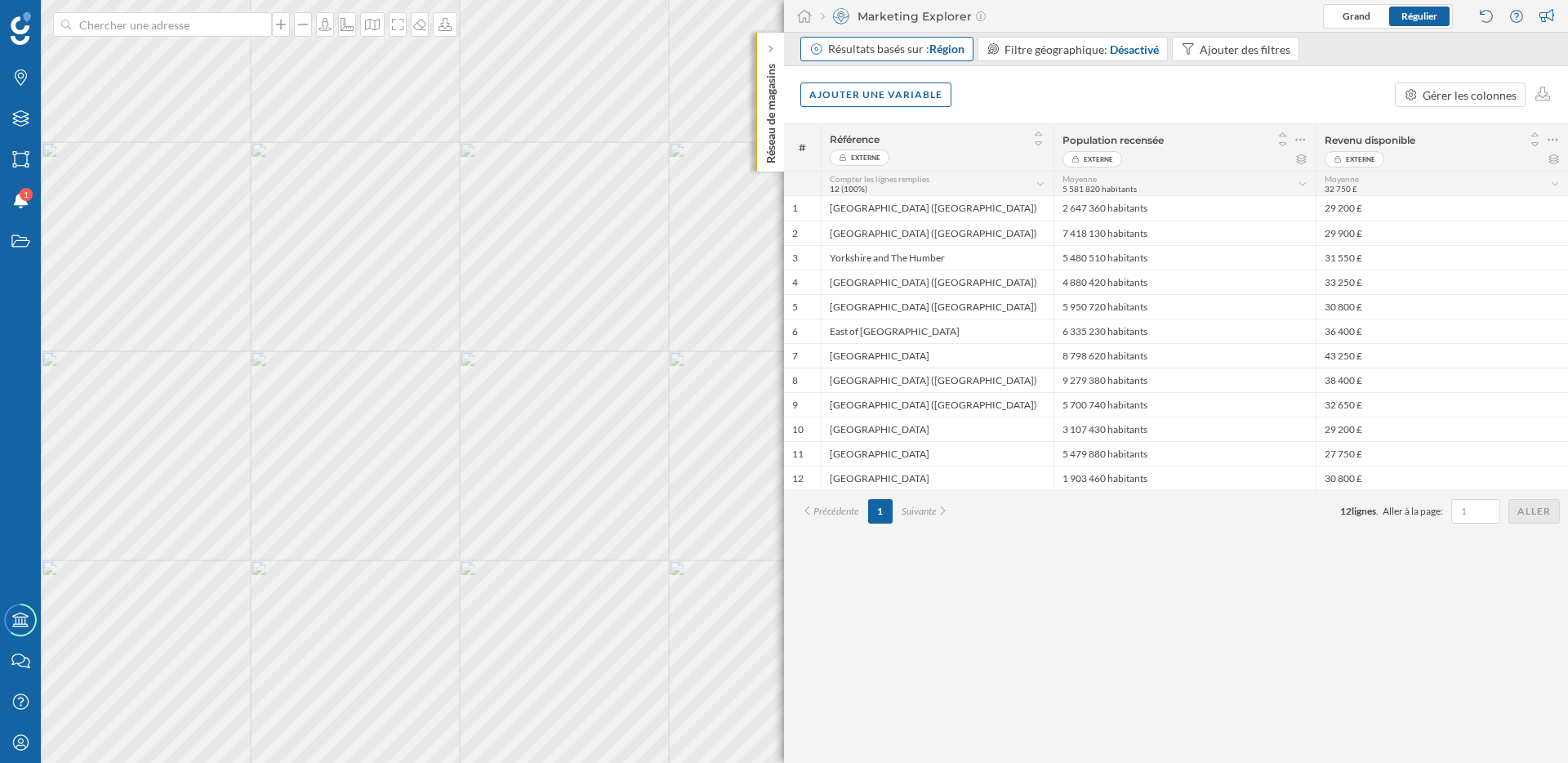
click at [912, 45] on div "Résultats basés sur : Région" at bounding box center [896, 49] width 137 height 17
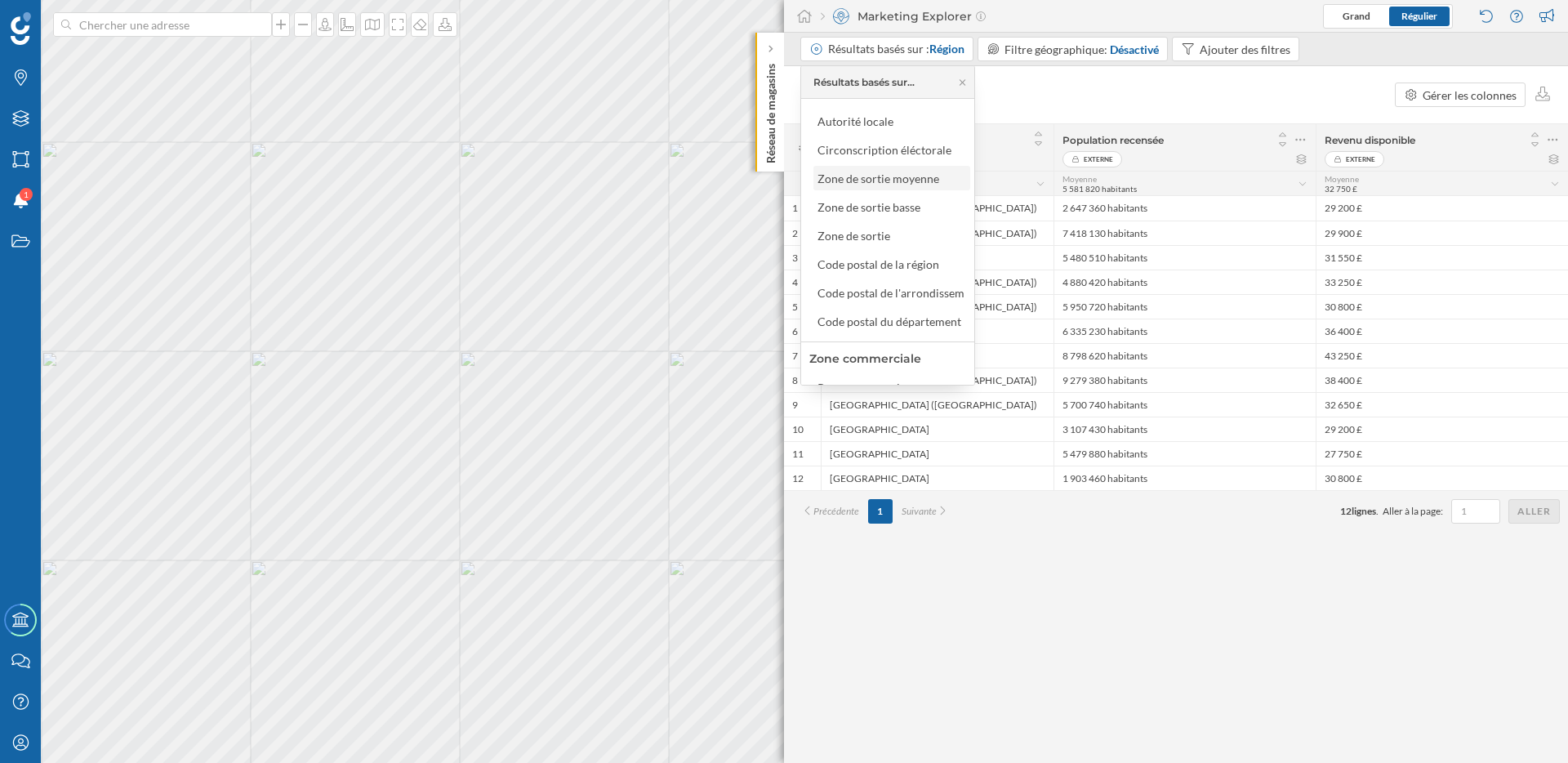
scroll to position [136, 0]
click at [11, 752] on div "Mon profil" at bounding box center [20, 743] width 41 height 41
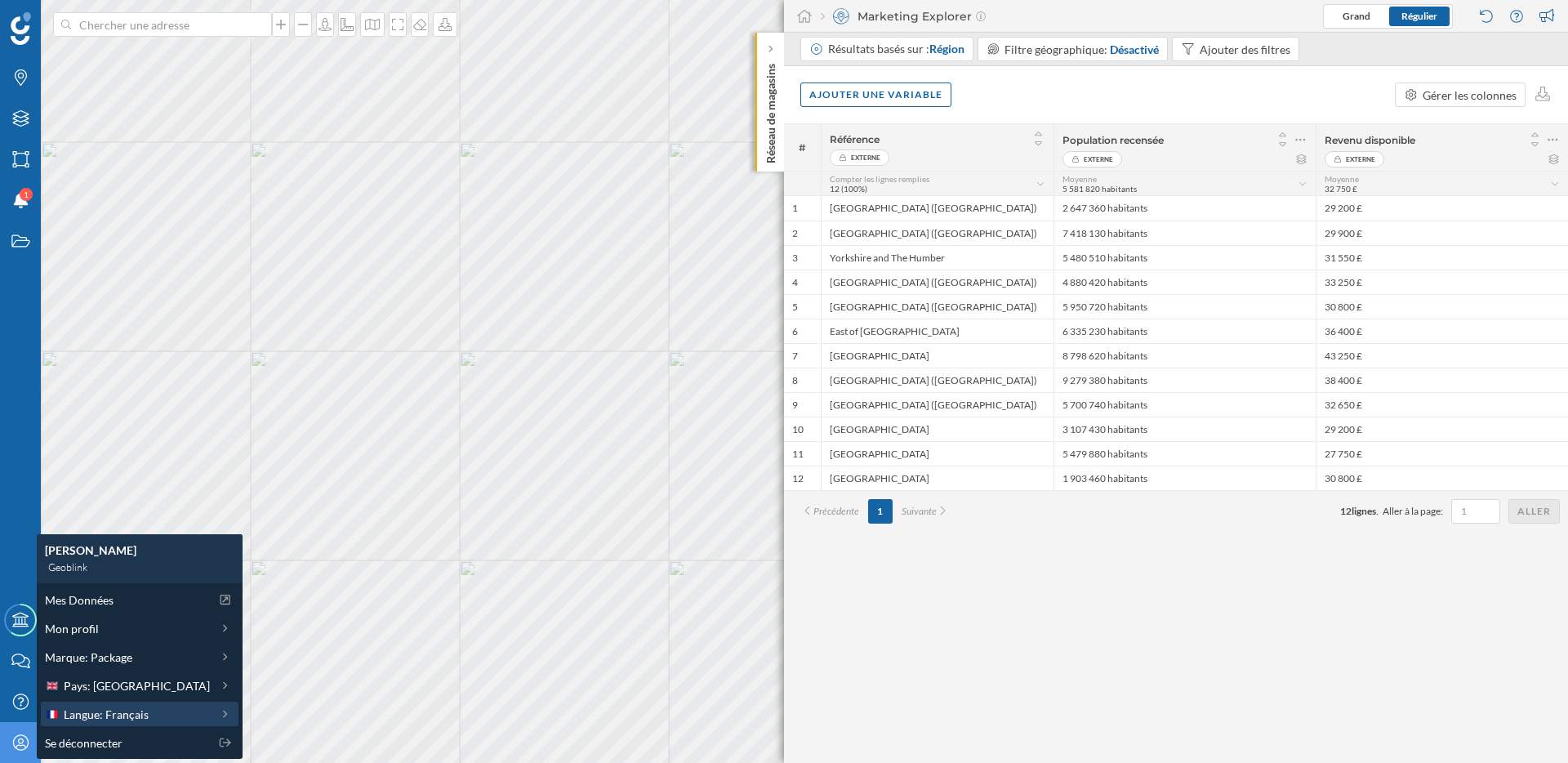
click at [127, 706] on span "Langue: Français" at bounding box center [105, 715] width 85 height 17
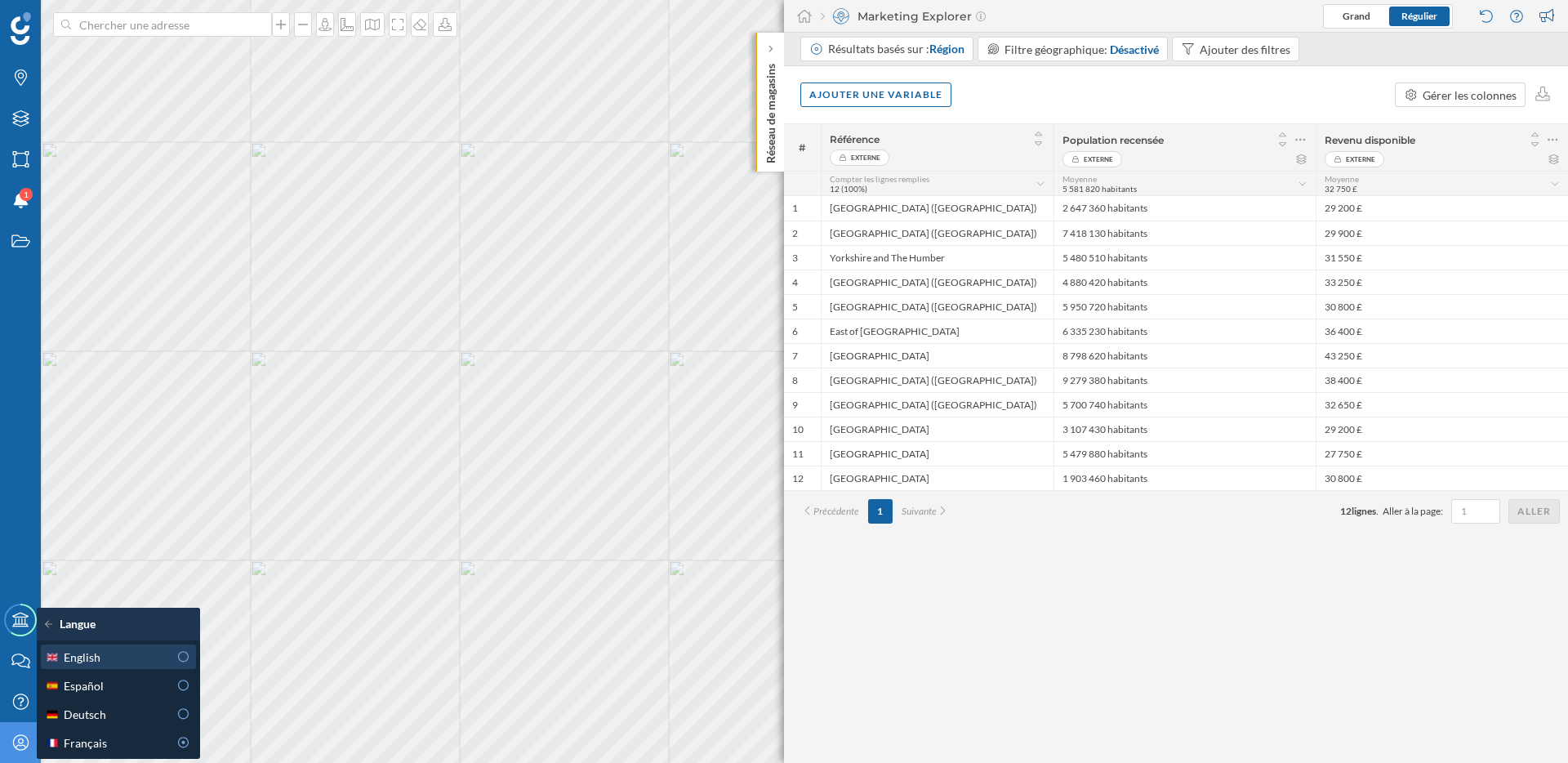
click at [128, 658] on div "English" at bounding box center [106, 657] width 124 height 17
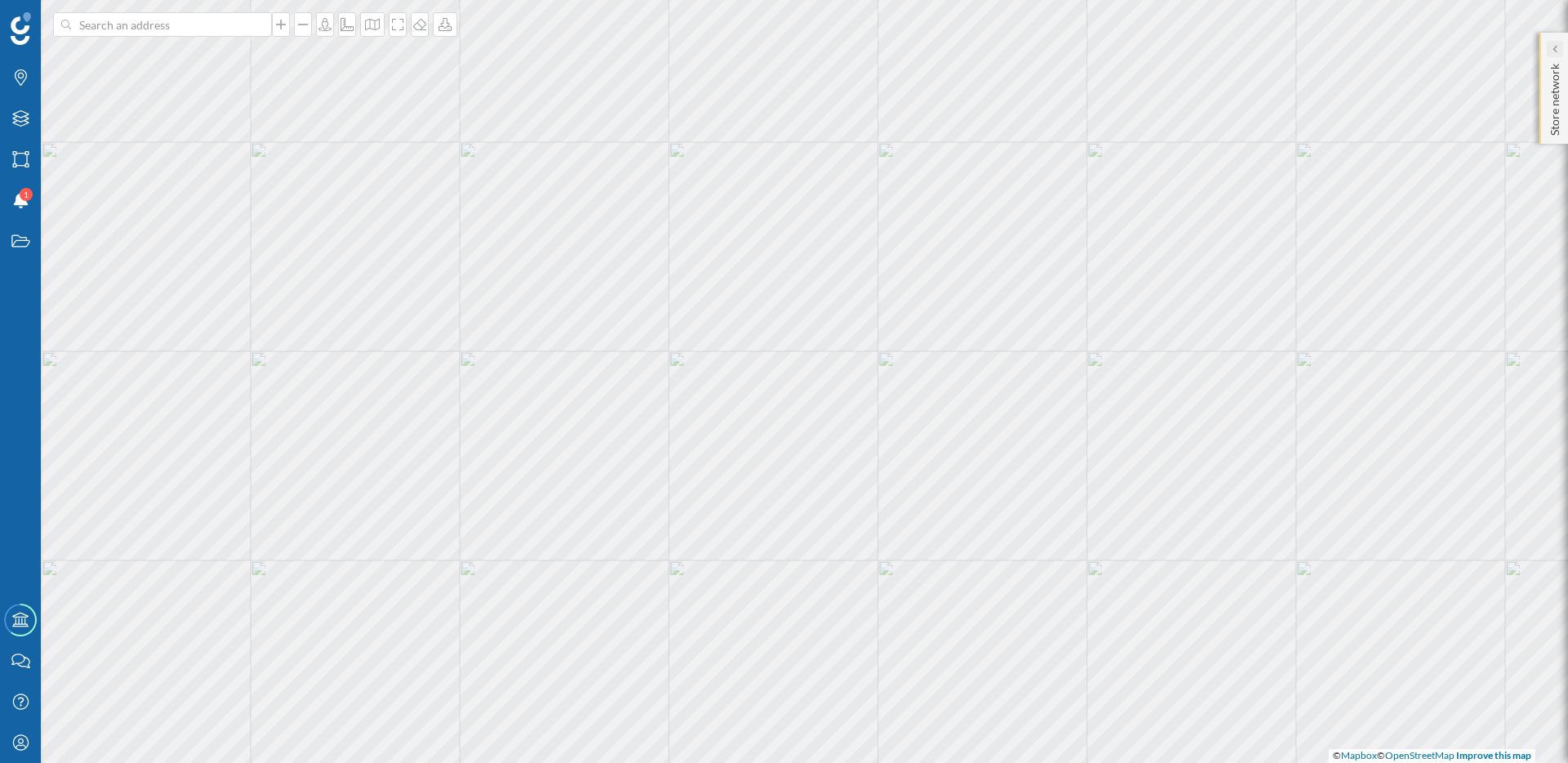
click at [1554, 45] on icon at bounding box center [1553, 48] width 5 height 8
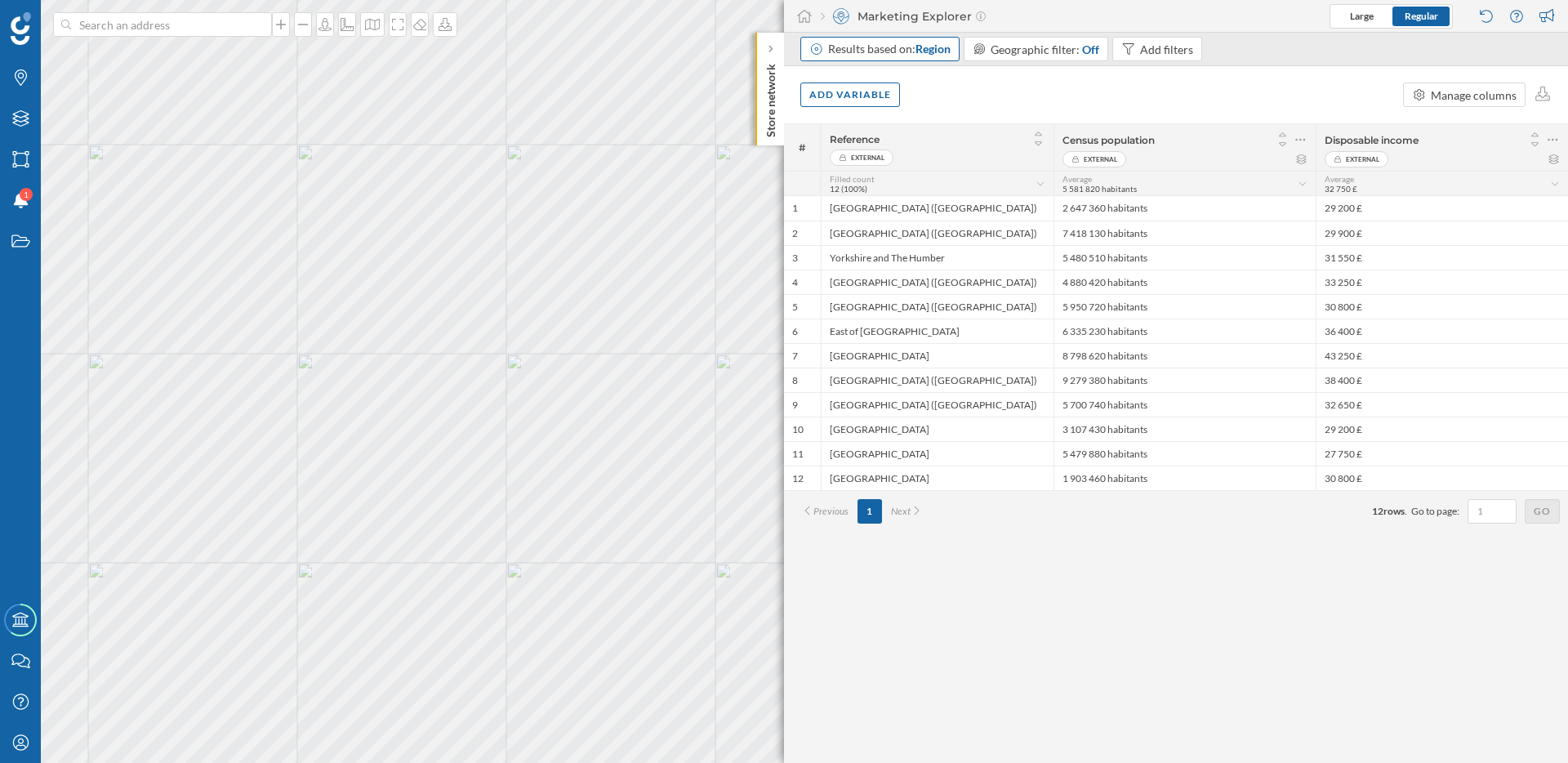
click at [904, 53] on div "Results based on: Region" at bounding box center [889, 49] width 123 height 17
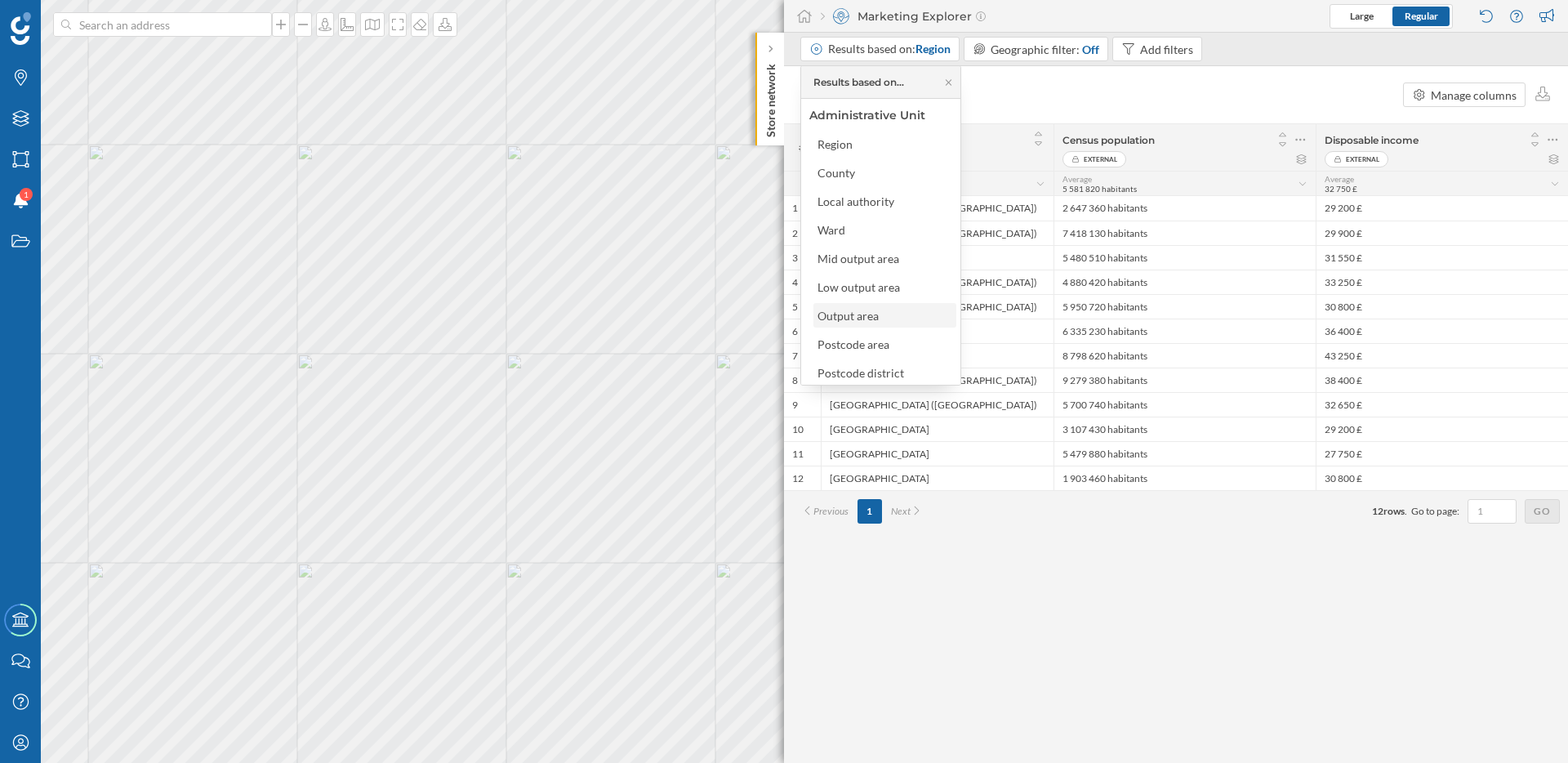
click at [893, 315] on div "Output area" at bounding box center [884, 315] width 133 height 17
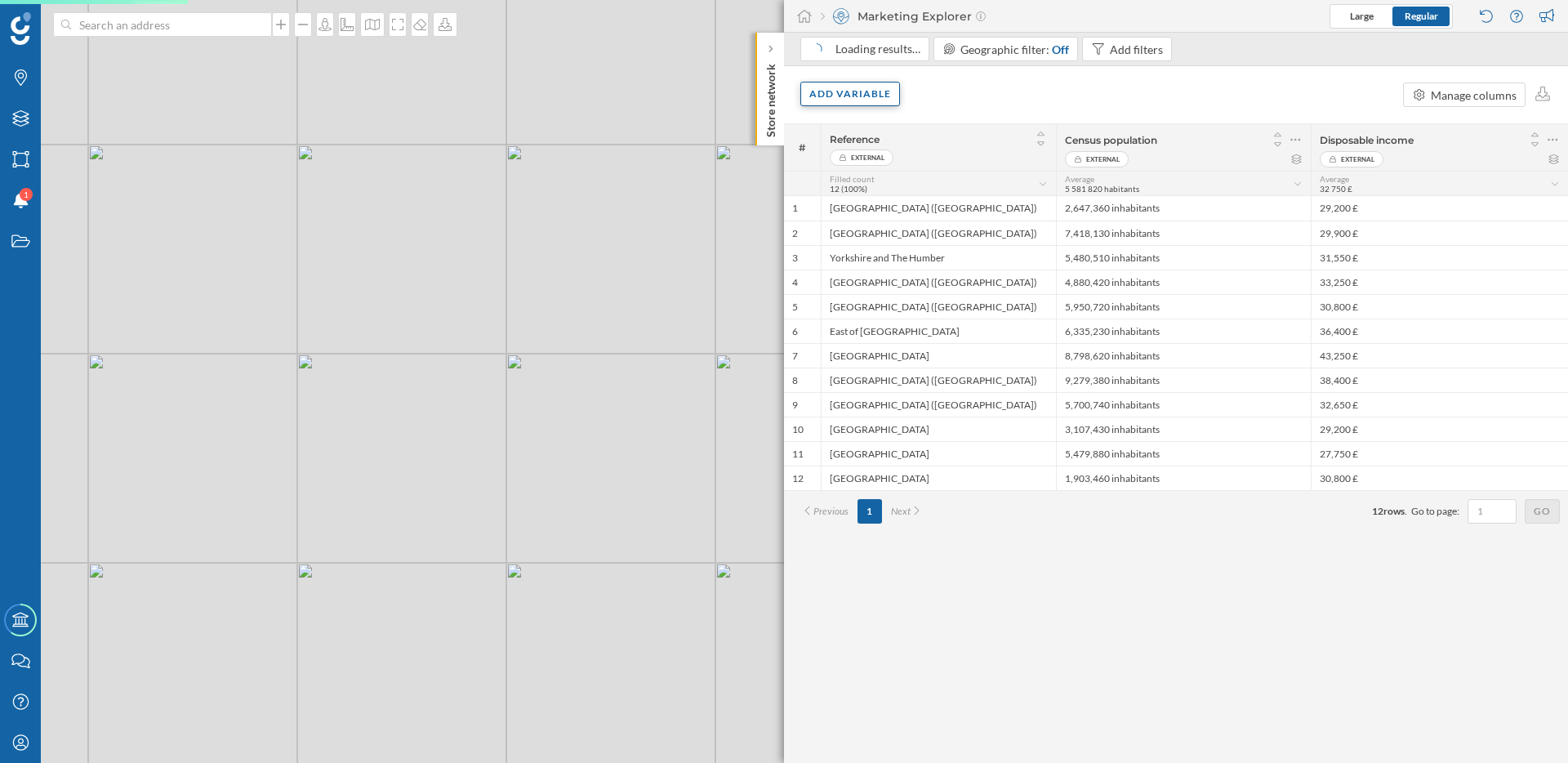
click at [882, 98] on div "Add variable" at bounding box center [849, 94] width 100 height 24
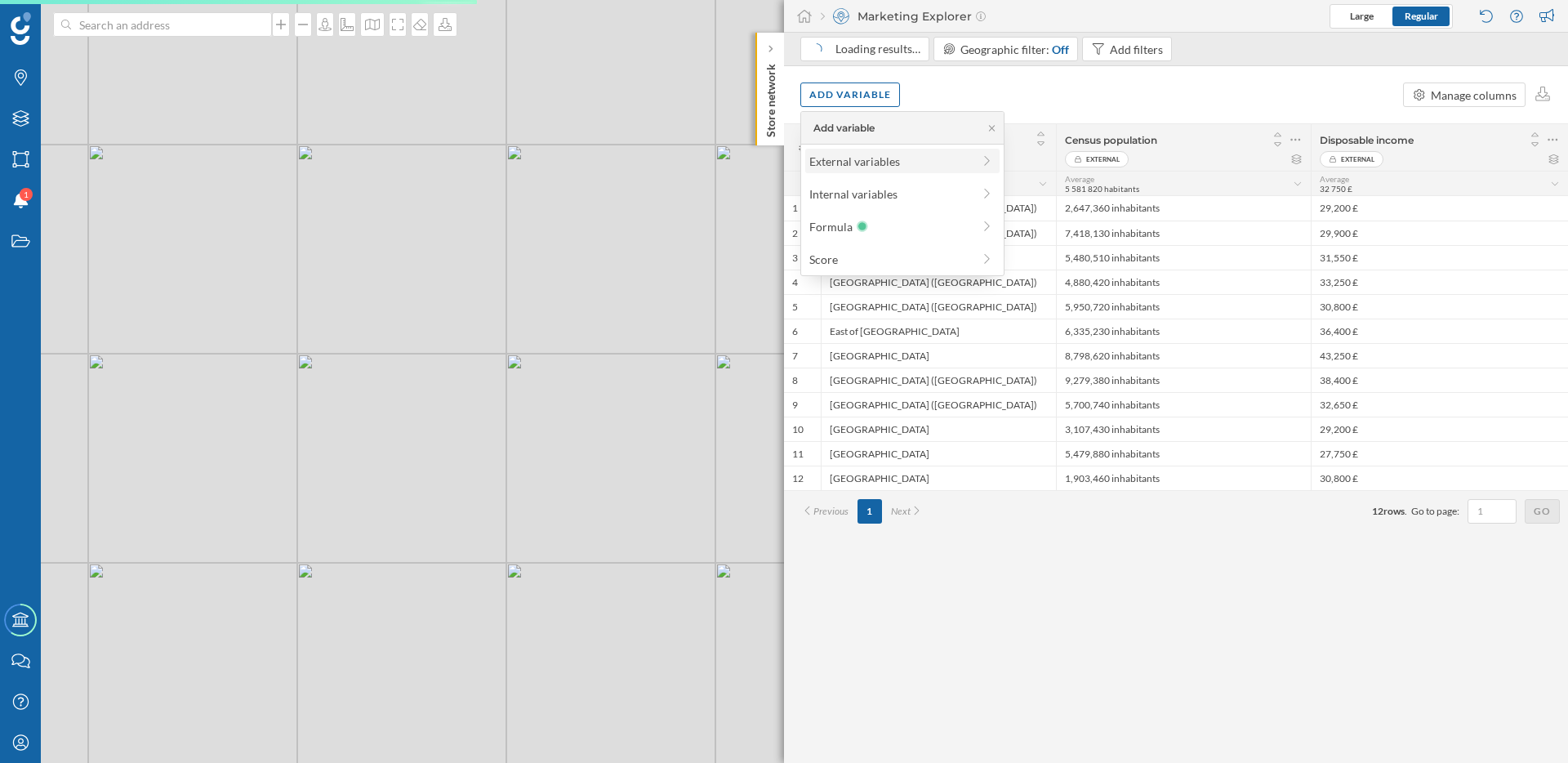
click at [888, 154] on div "External variables" at bounding box center [890, 161] width 163 height 17
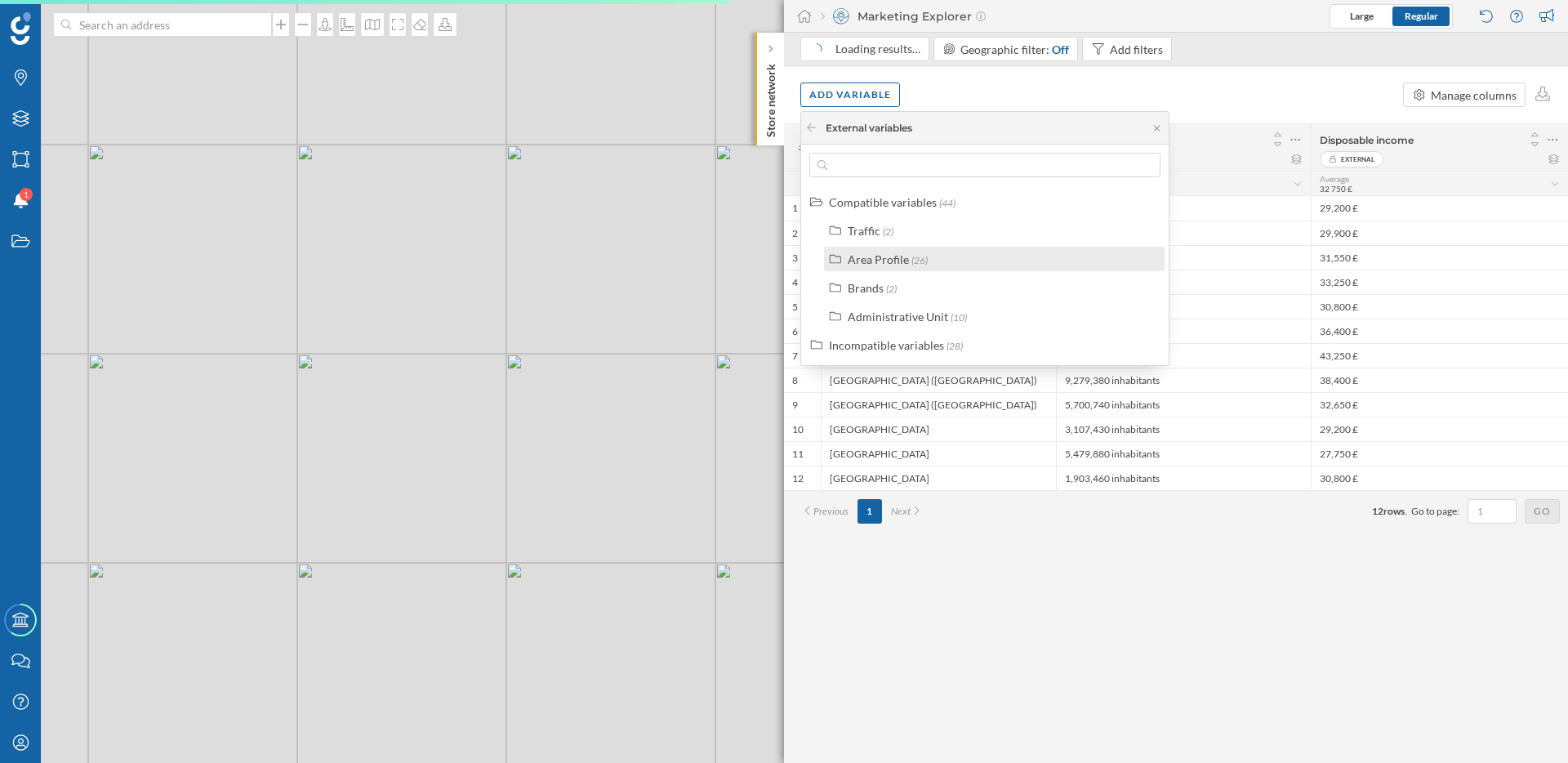
click at [886, 265] on div "Area Profile" at bounding box center [878, 259] width 61 height 14
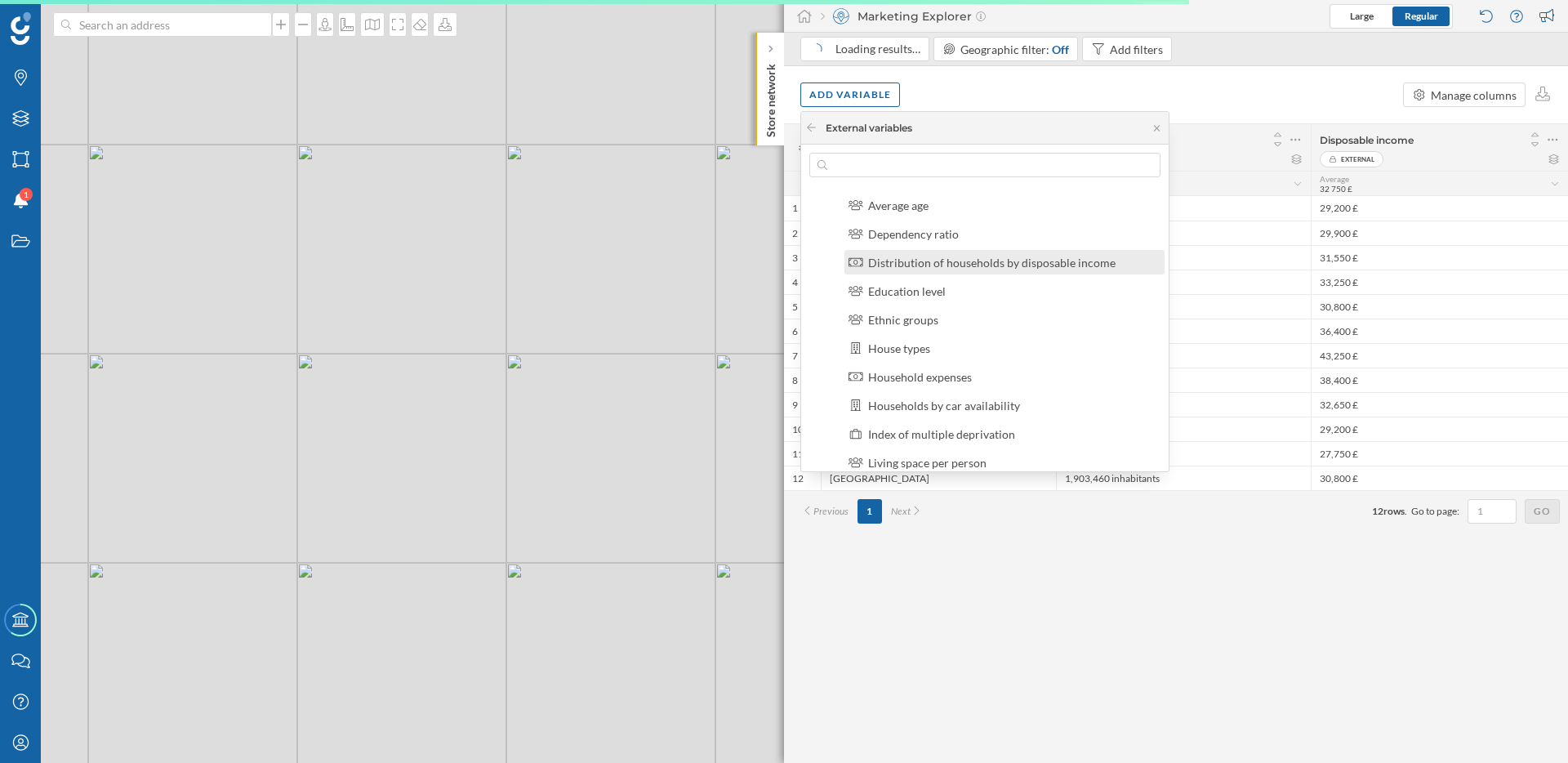
scroll to position [0, 0]
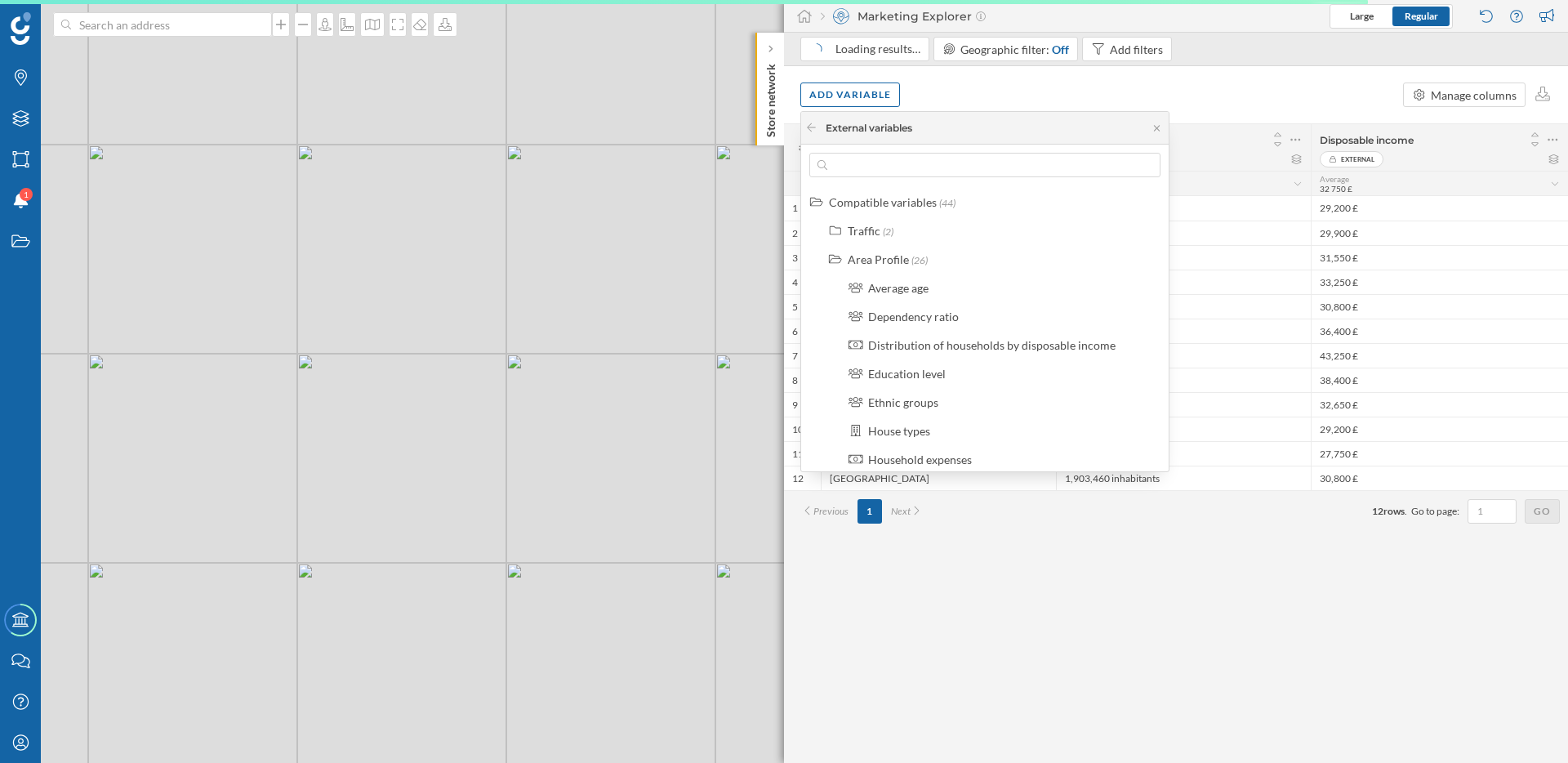
click at [1006, 92] on div "Add variable Manage columns" at bounding box center [1176, 94] width 784 height 57
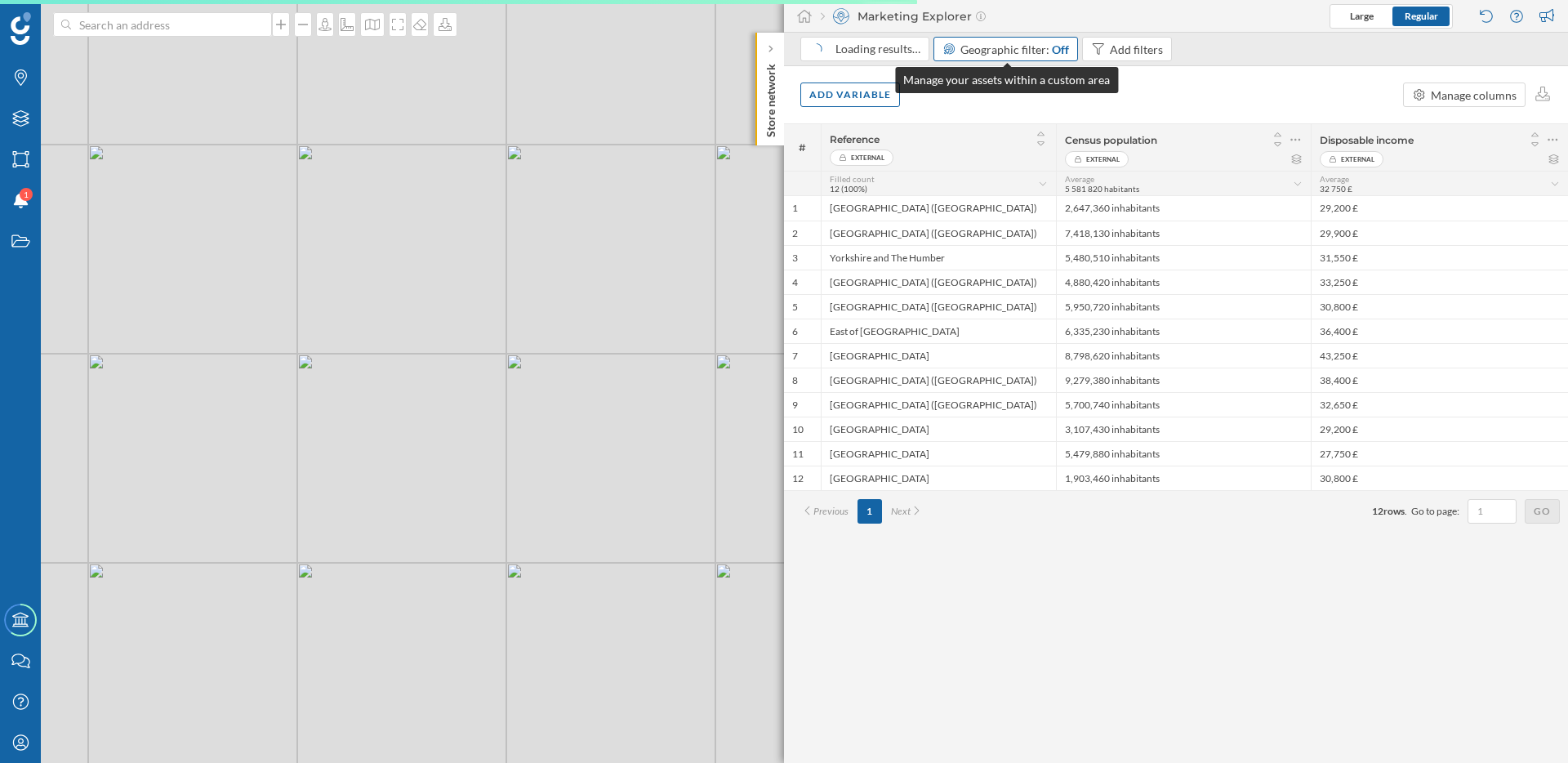
click at [1030, 50] on span "Geographic filter:" at bounding box center [1004, 49] width 89 height 14
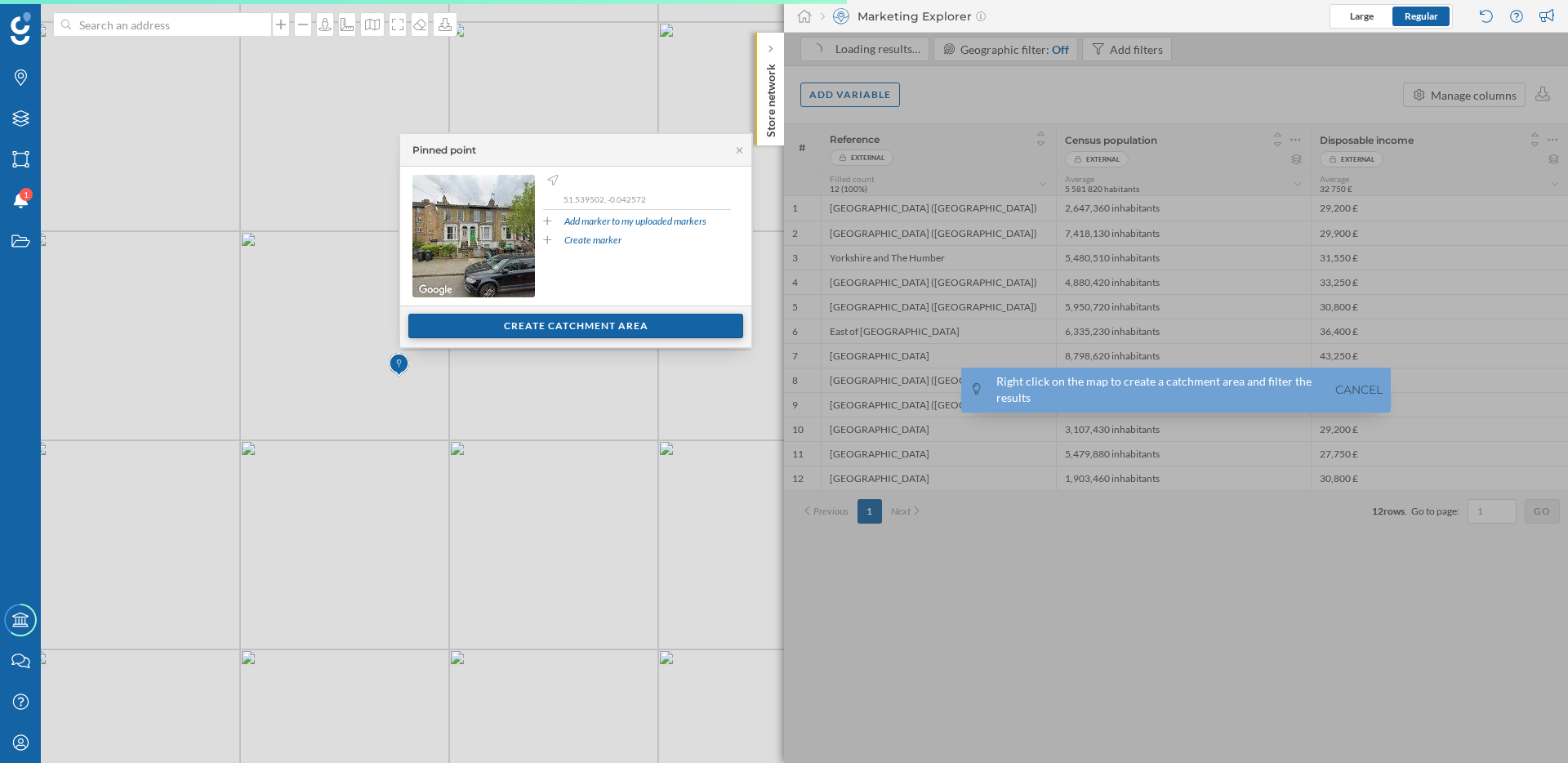
click at [473, 327] on div "Create catchment area" at bounding box center [576, 326] width 335 height 24
click at [573, 329] on div "Create catchment area" at bounding box center [576, 326] width 335 height 24
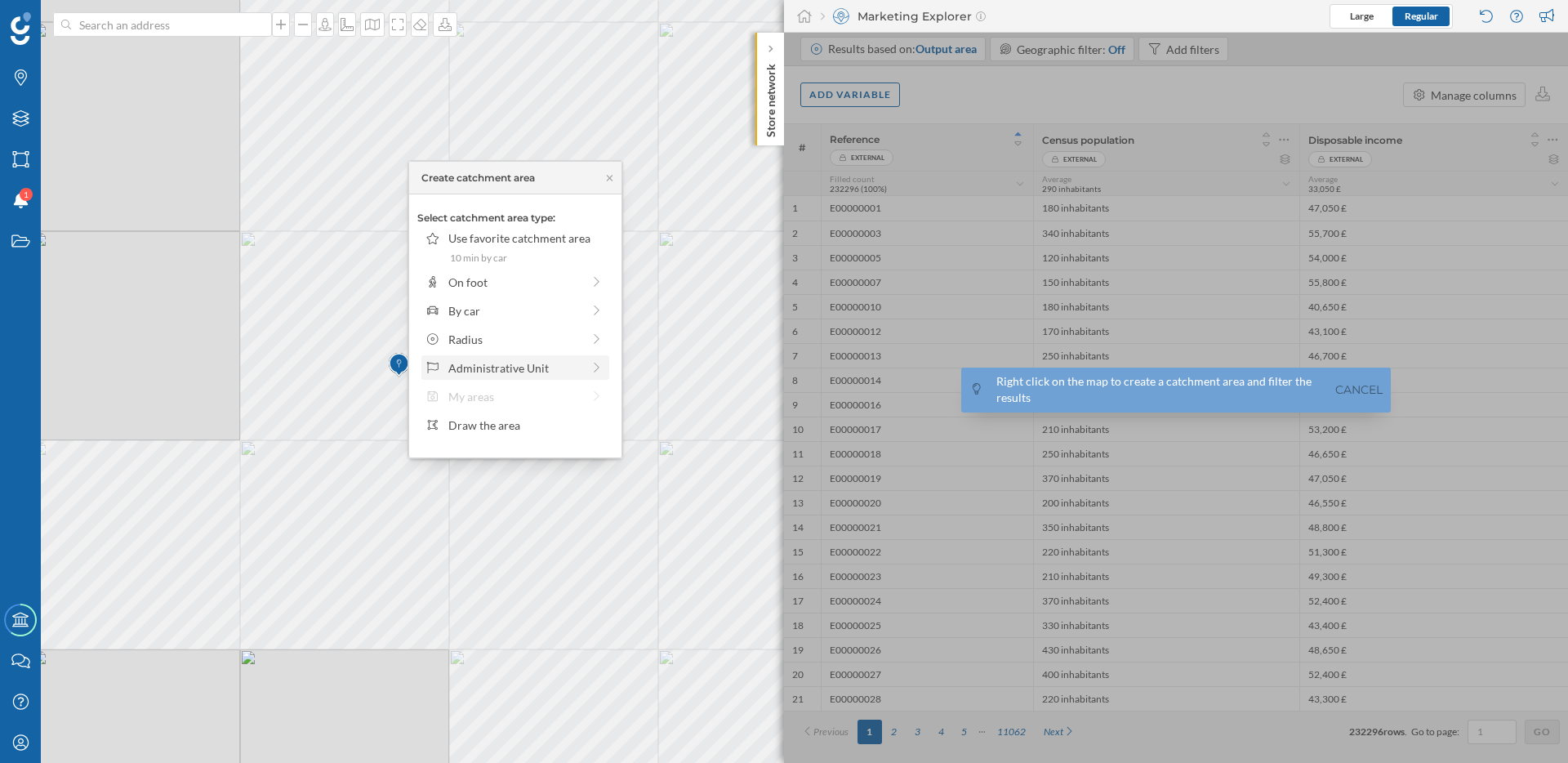
click at [540, 372] on div "Administrative Unit" at bounding box center [514, 368] width 133 height 17
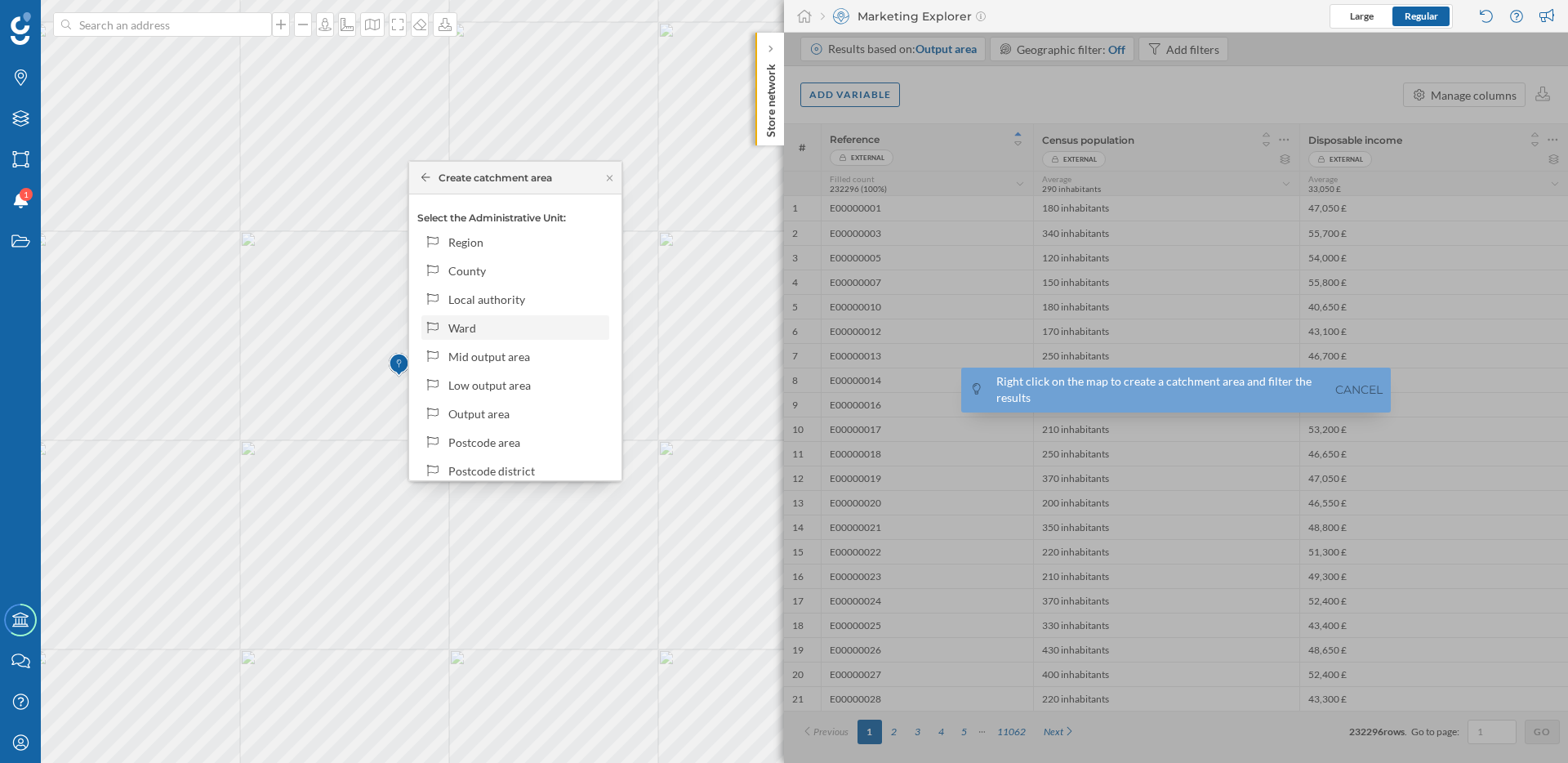
click at [532, 332] on div "Ward" at bounding box center [526, 328] width 156 height 17
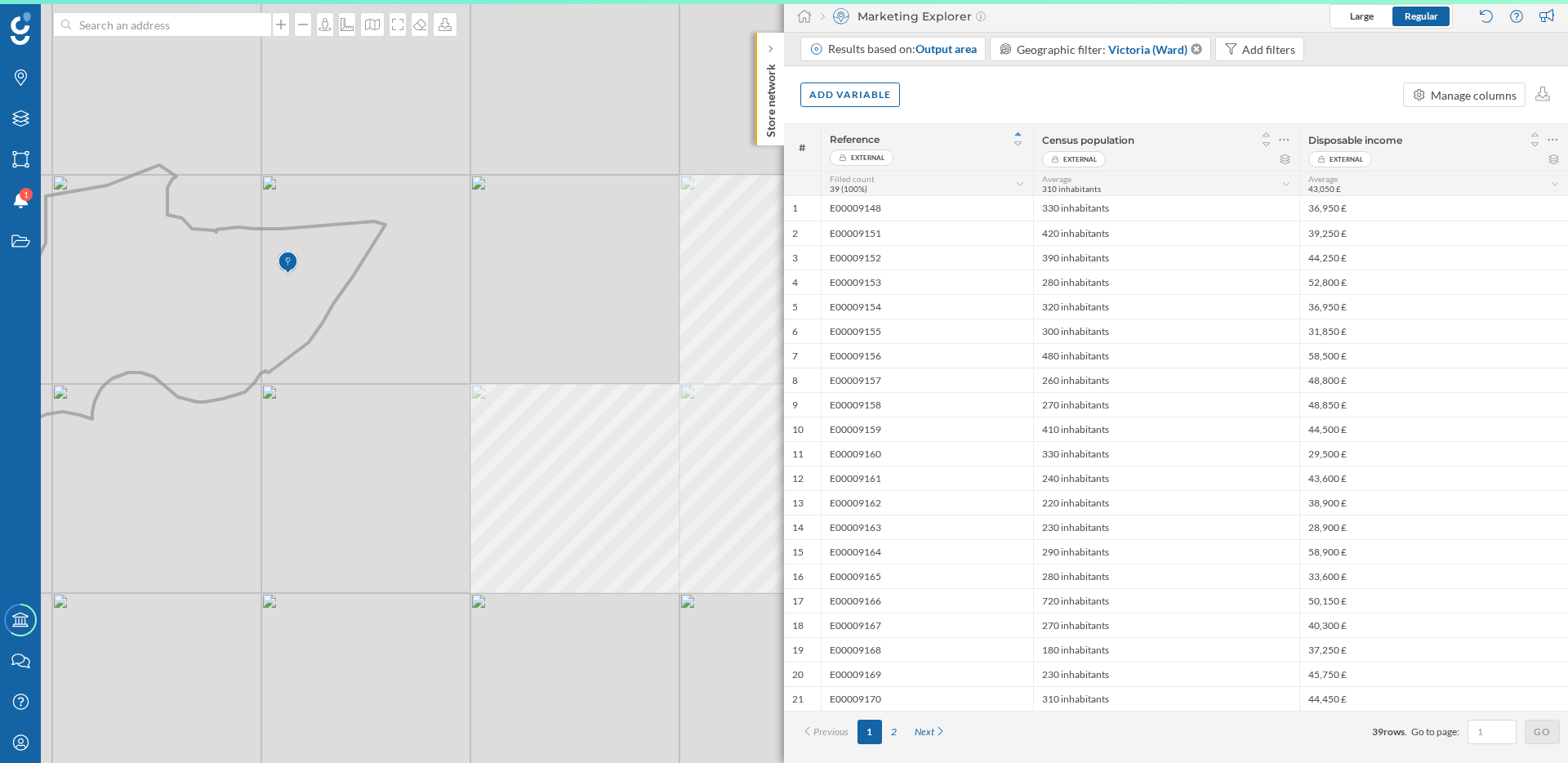
click at [636, 408] on div "© Mapbox © OpenStreetMap Improve this map" at bounding box center [784, 382] width 1568 height 763
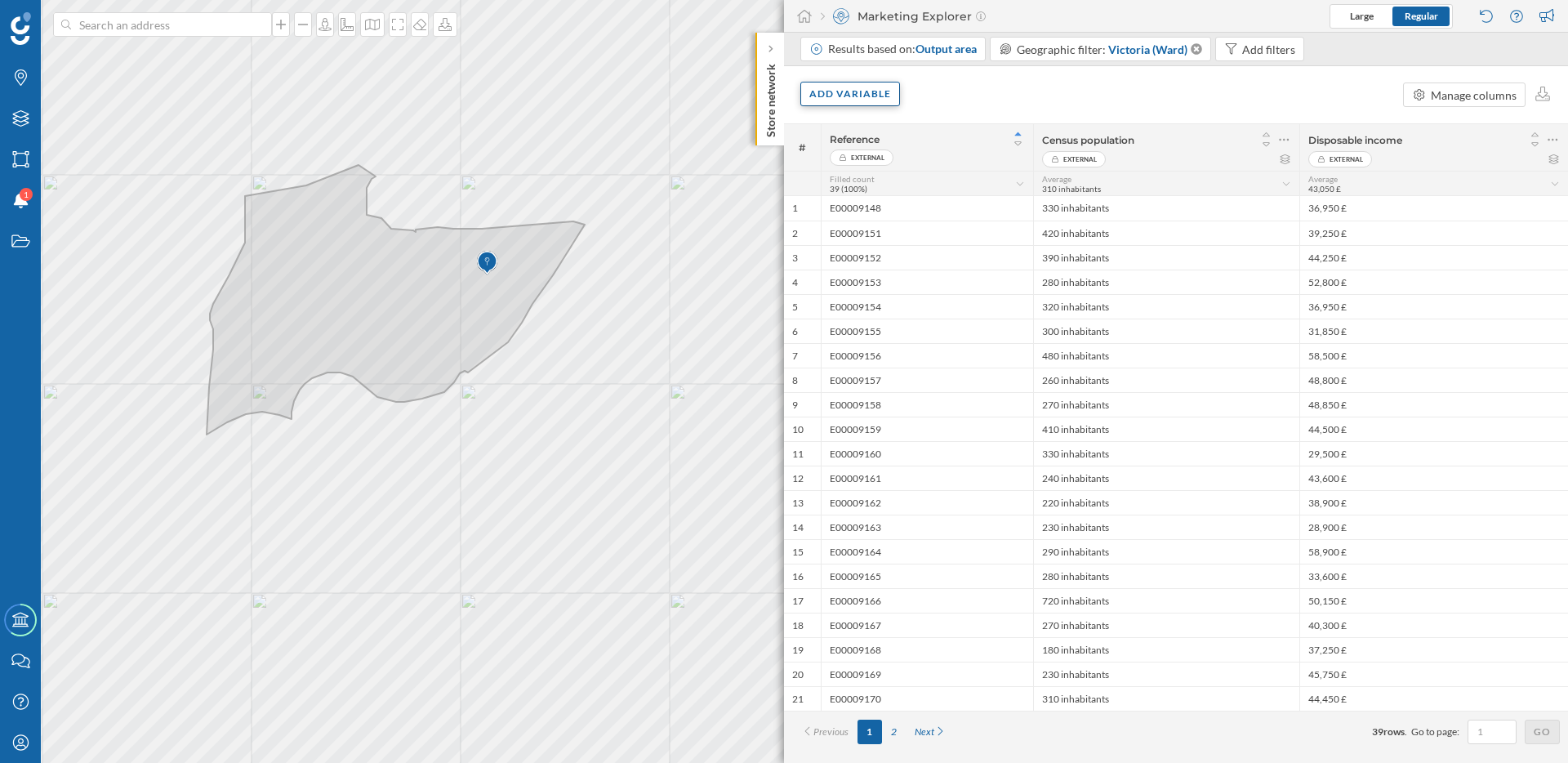
click at [861, 86] on div "Add variable" at bounding box center [849, 94] width 100 height 24
click at [880, 165] on div "External variables" at bounding box center [890, 161] width 163 height 17
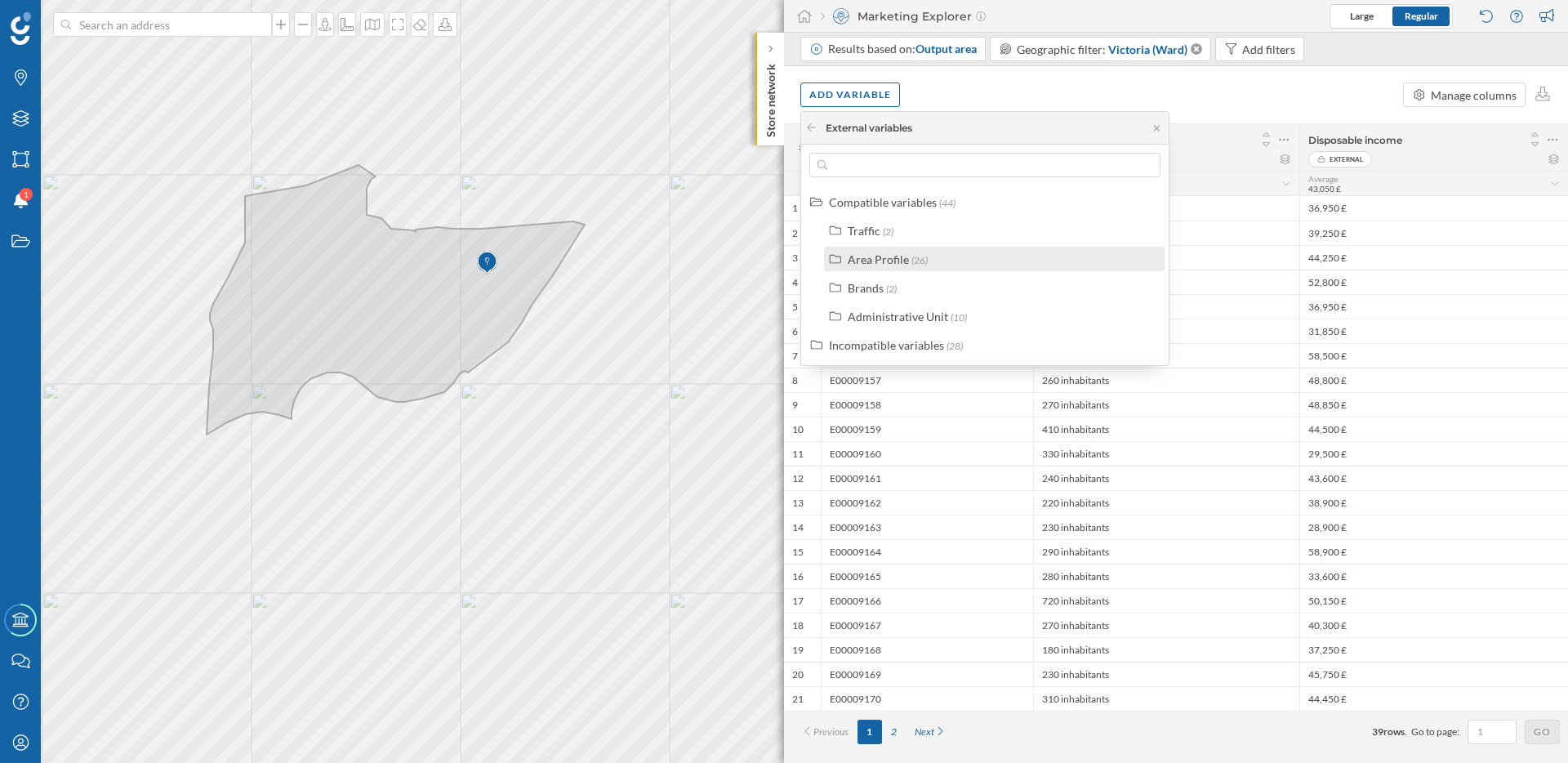
click at [893, 261] on div "Area Profile" at bounding box center [878, 259] width 61 height 14
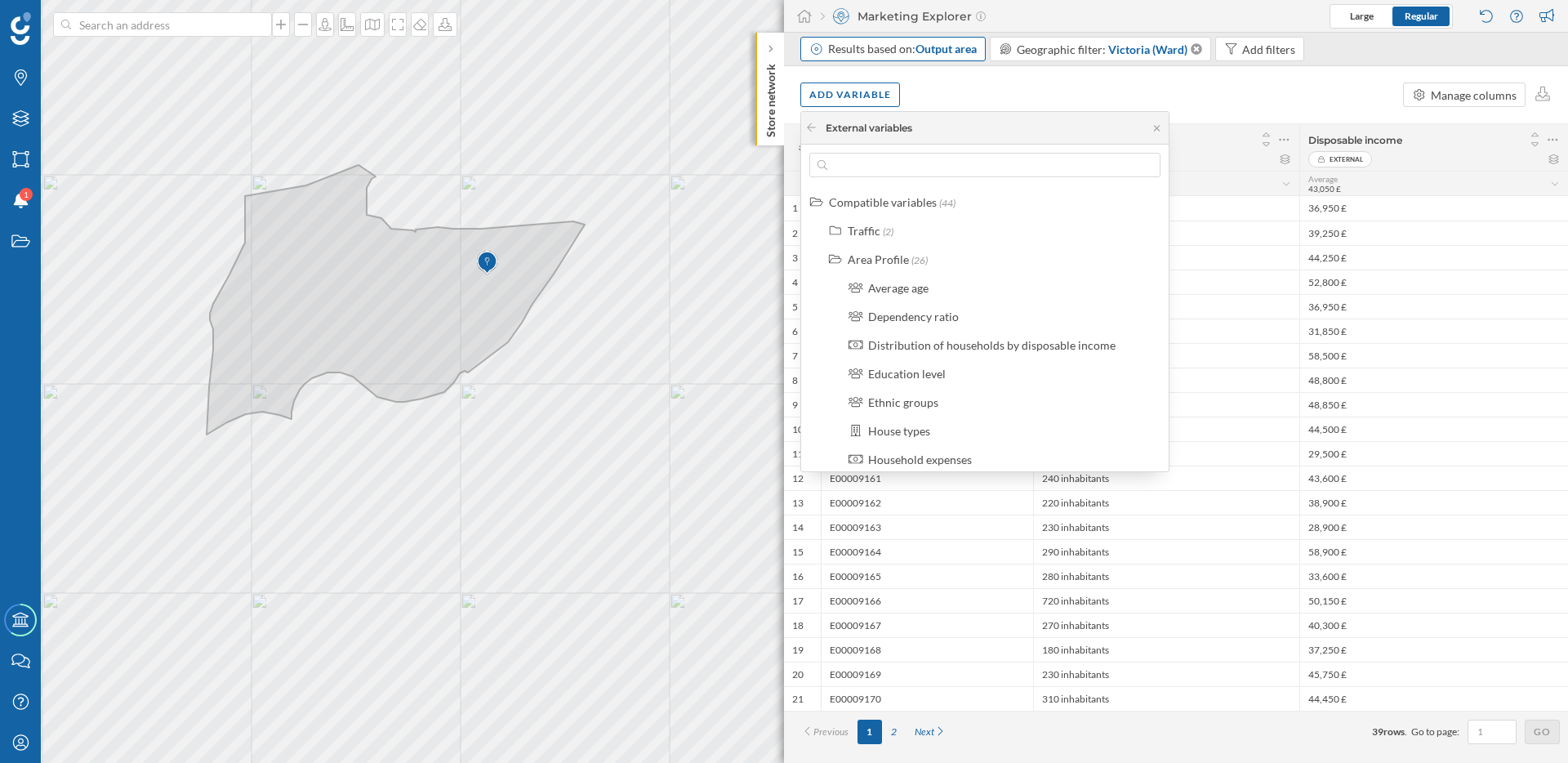
click at [903, 49] on div "Results based on: Output area" at bounding box center [902, 49] width 149 height 17
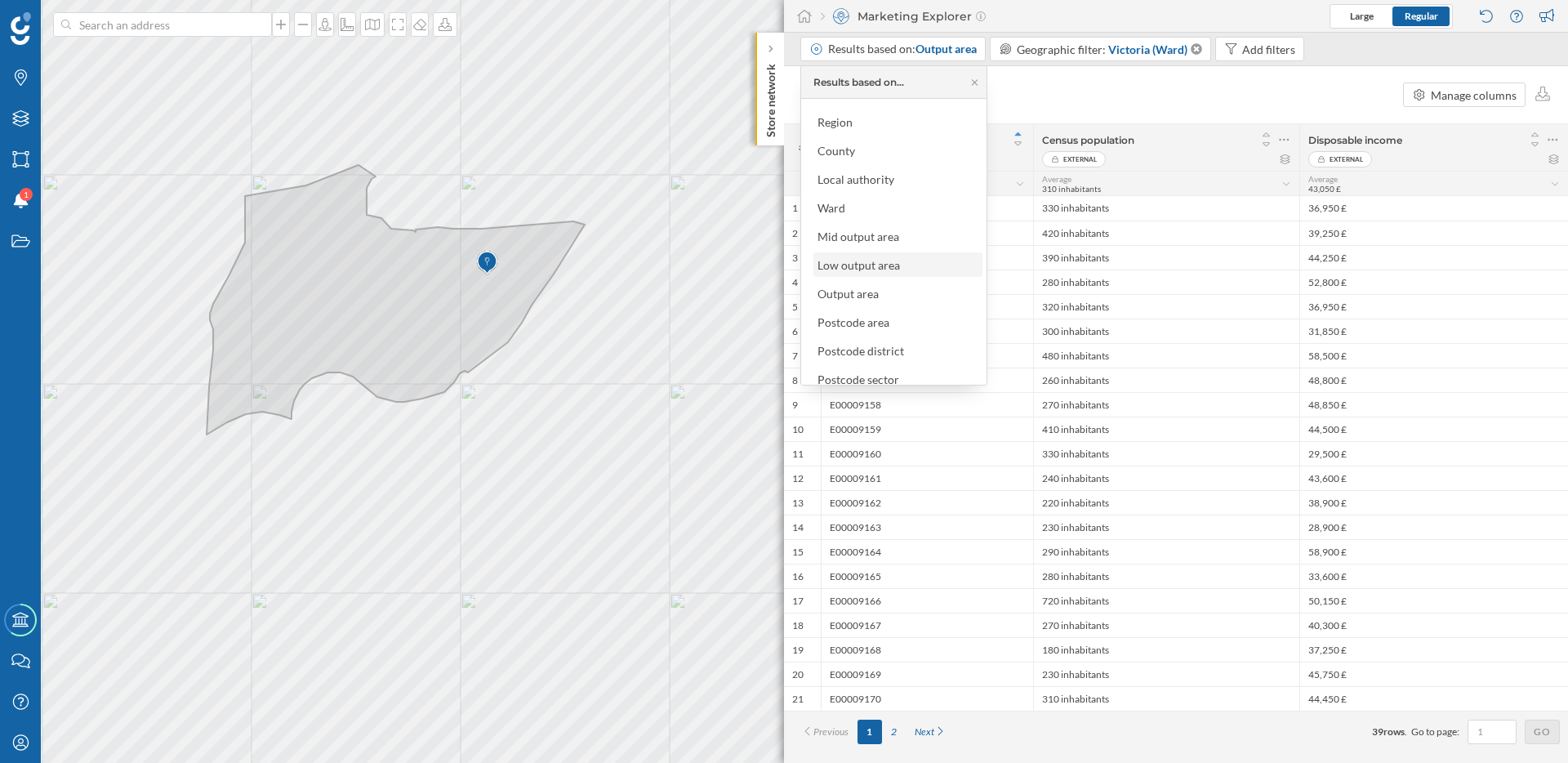
scroll to position [17, 0]
click at [897, 264] on div "Low output area" at bounding box center [858, 271] width 83 height 14
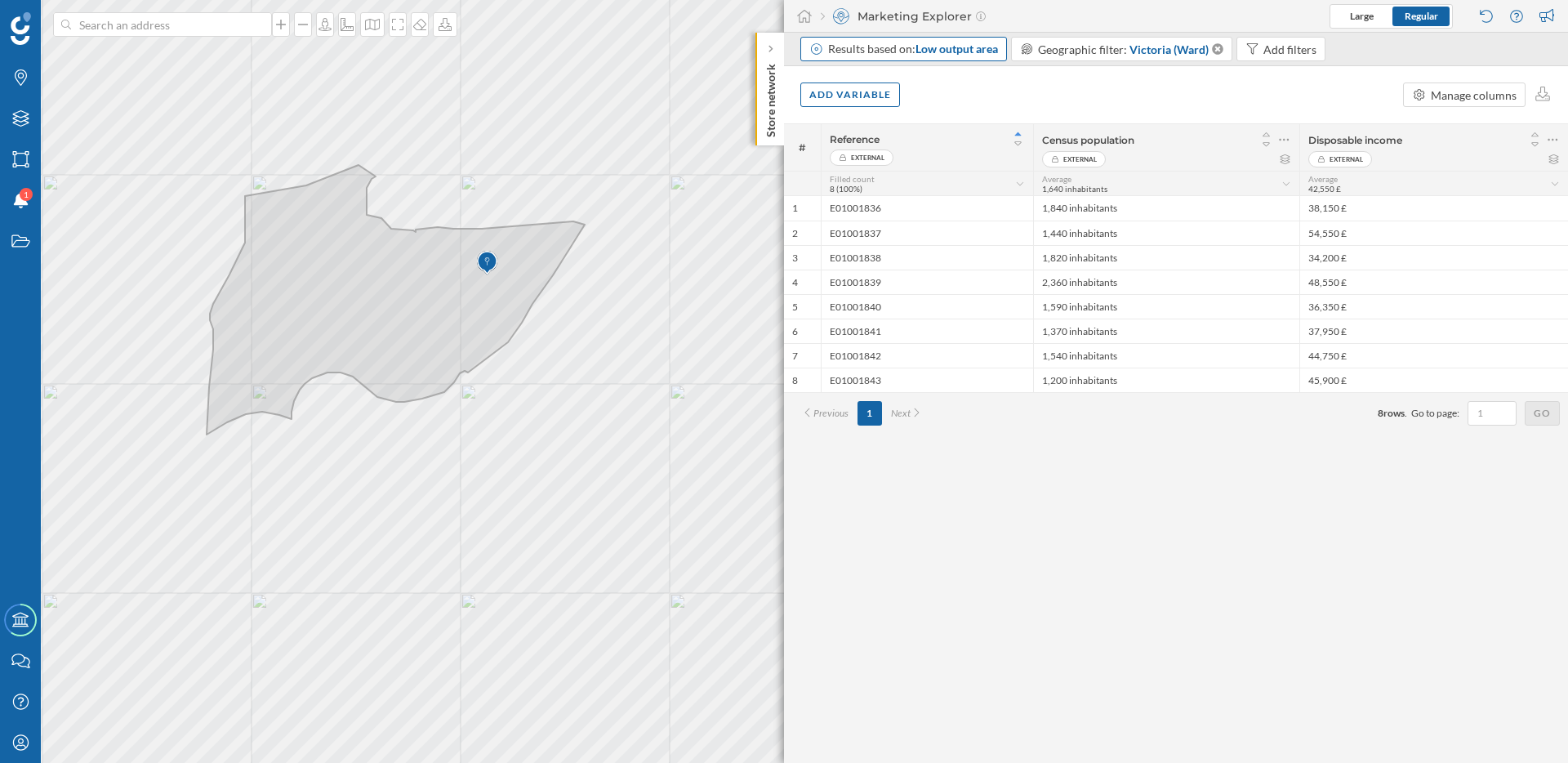
click at [967, 44] on span "Low output area" at bounding box center [956, 48] width 83 height 14
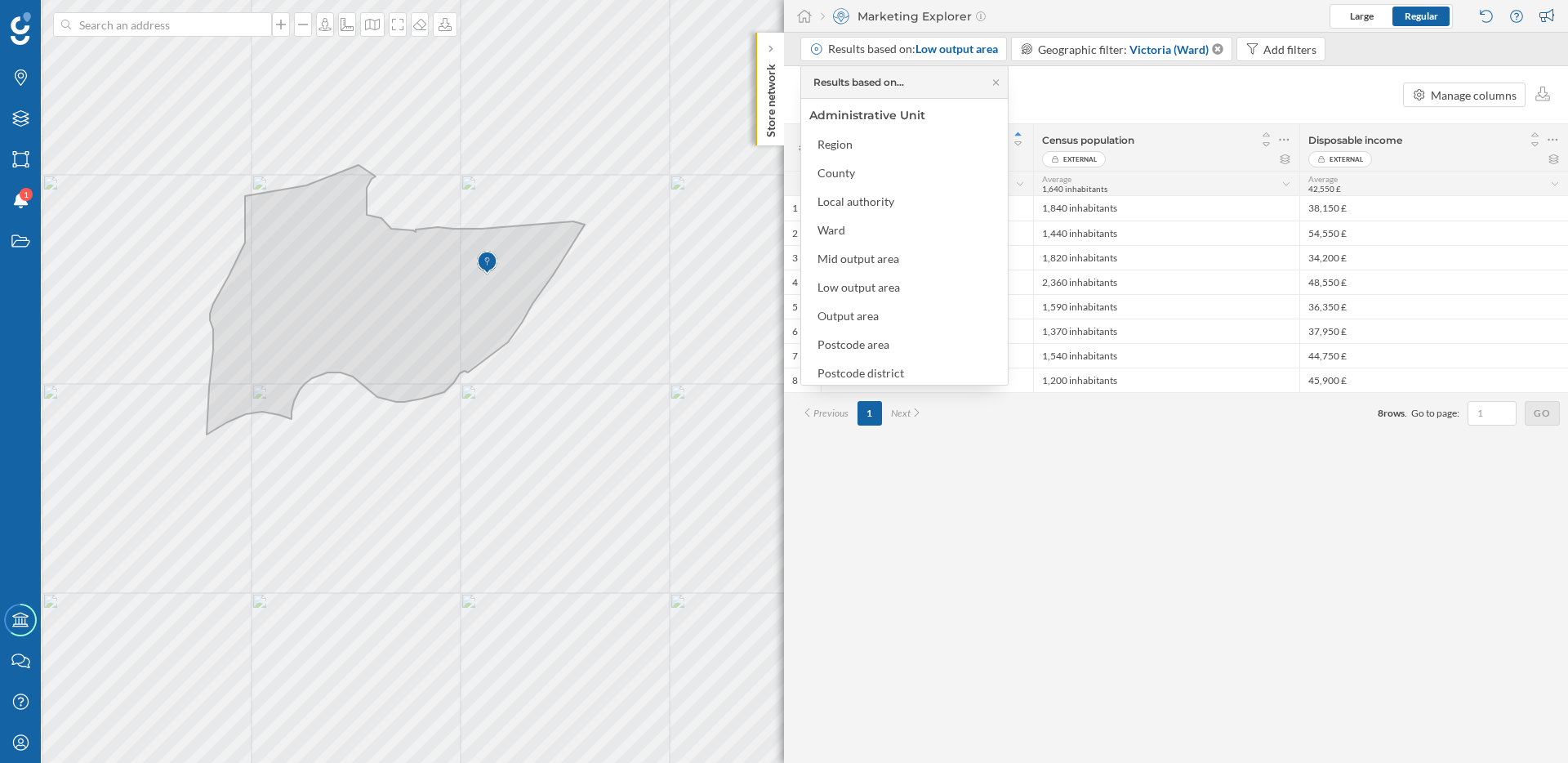
click at [1047, 92] on div "Add variable Manage columns" at bounding box center [1176, 94] width 784 height 57
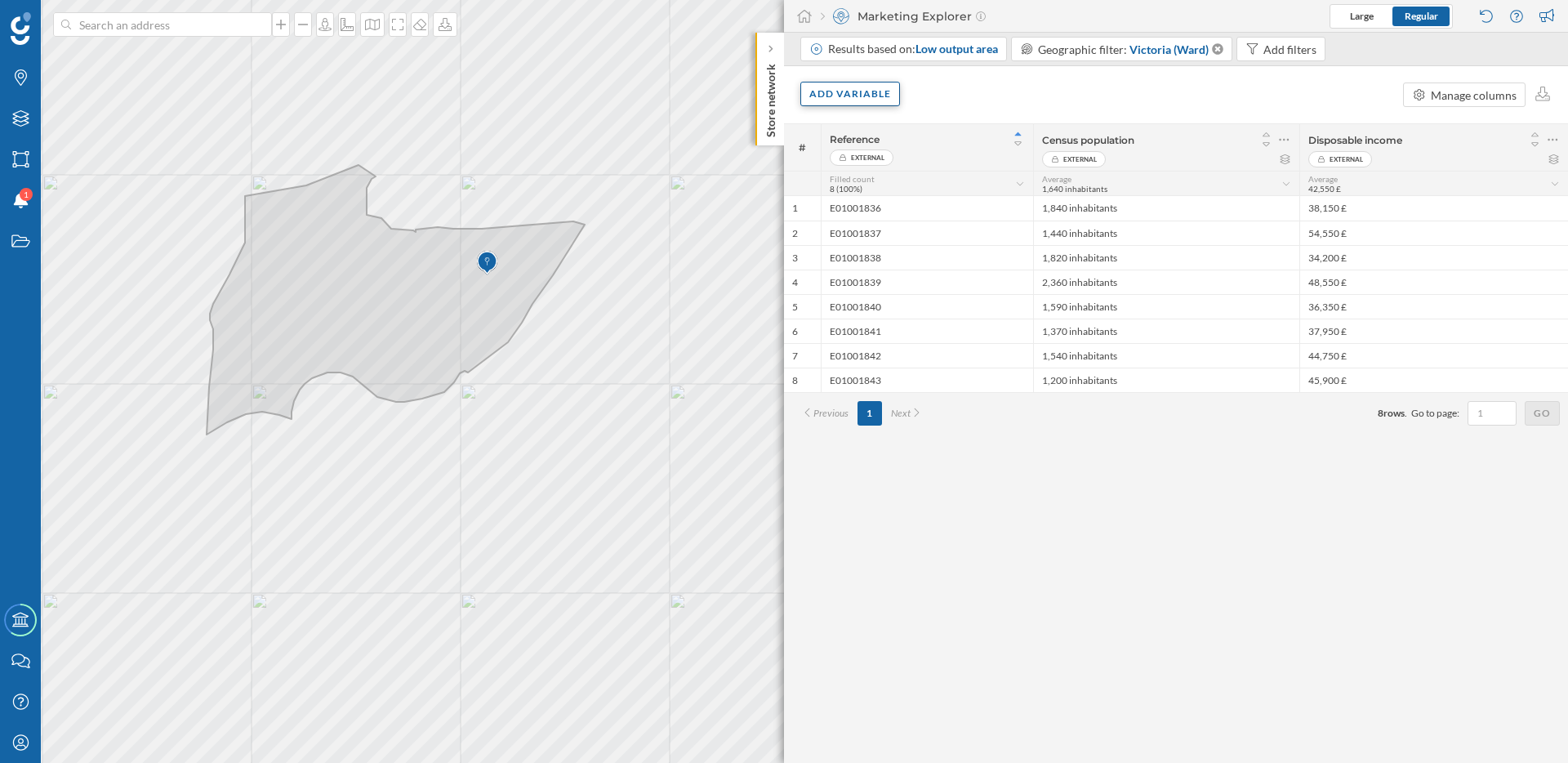
click at [872, 92] on div "Add variable" at bounding box center [849, 94] width 100 height 24
click at [883, 163] on div "External variables" at bounding box center [890, 161] width 163 height 17
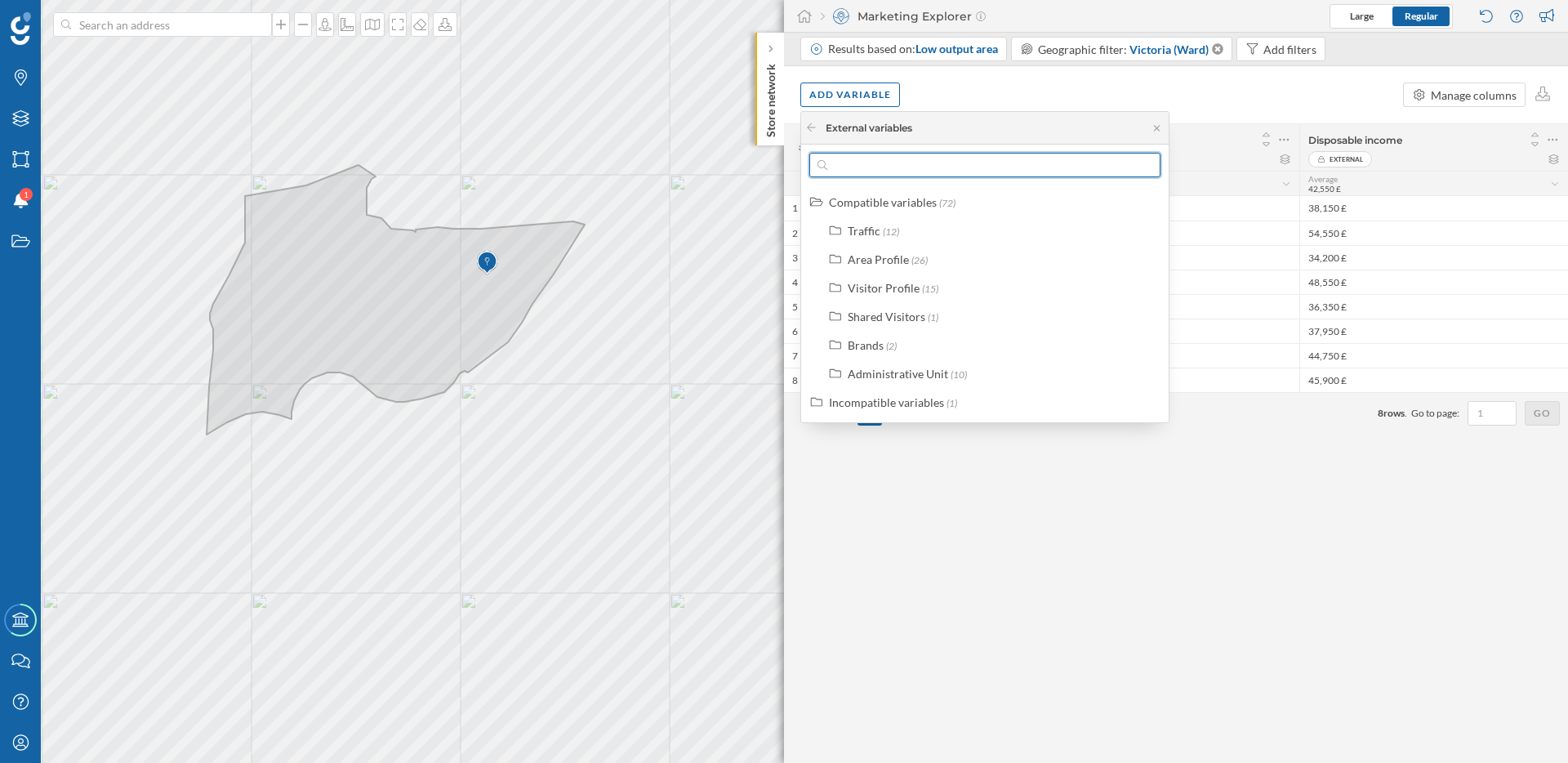
click at [883, 163] on input "text" at bounding box center [984, 165] width 315 height 24
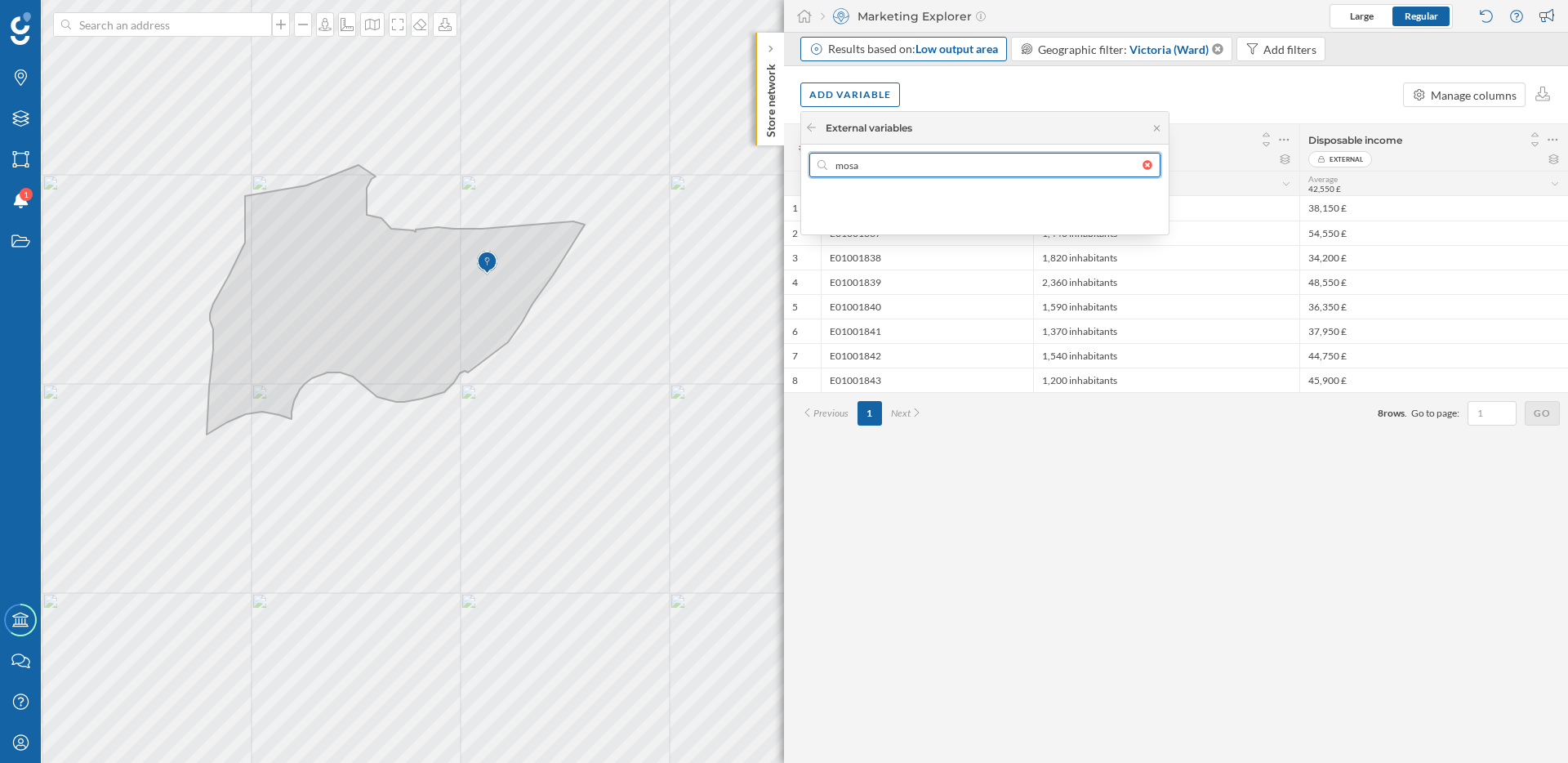
type input "mosa"
click at [930, 58] on div "Results based on: Low output area" at bounding box center [903, 49] width 206 height 24
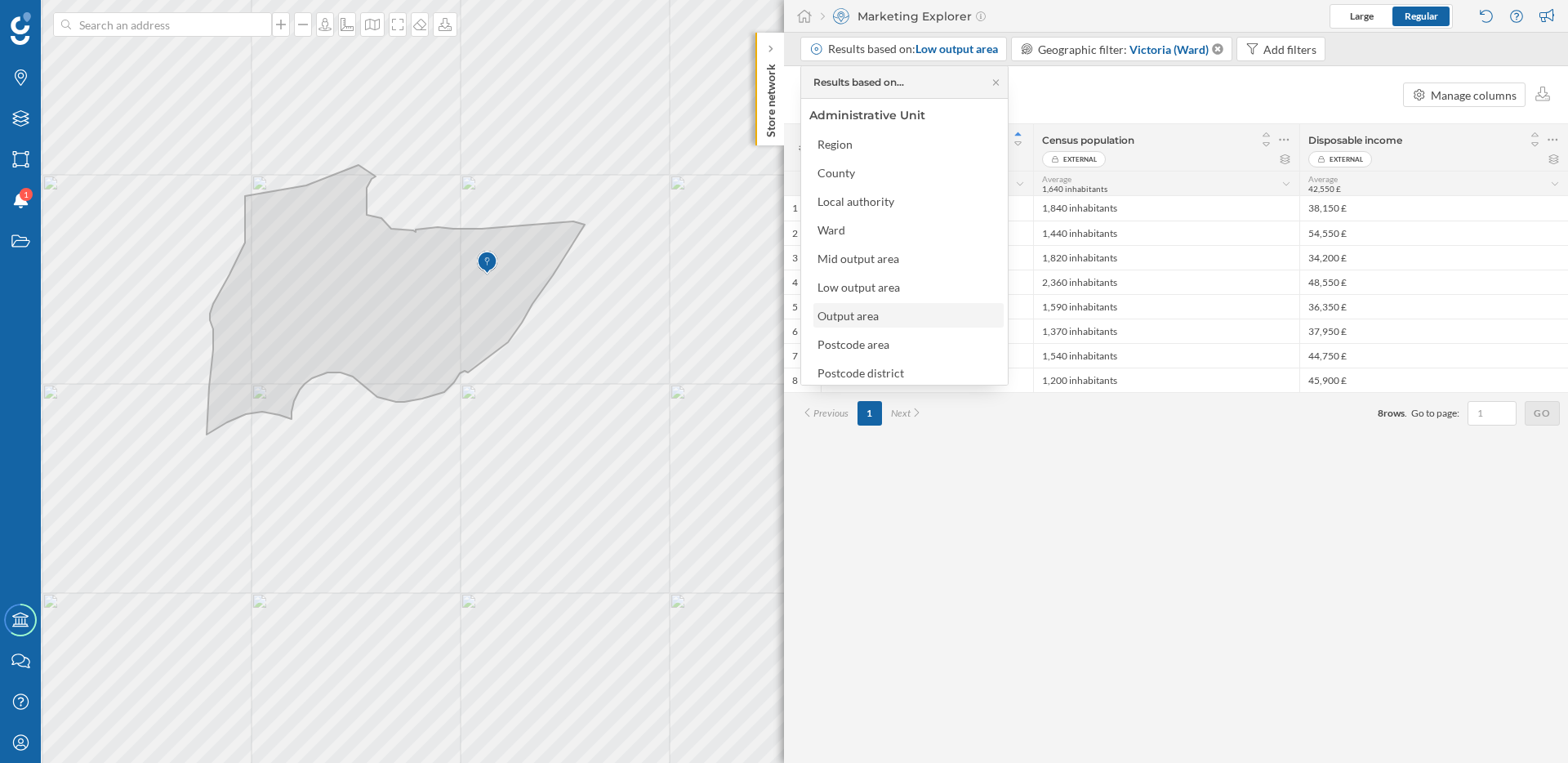
click at [900, 319] on div "Output area" at bounding box center [908, 315] width 180 height 17
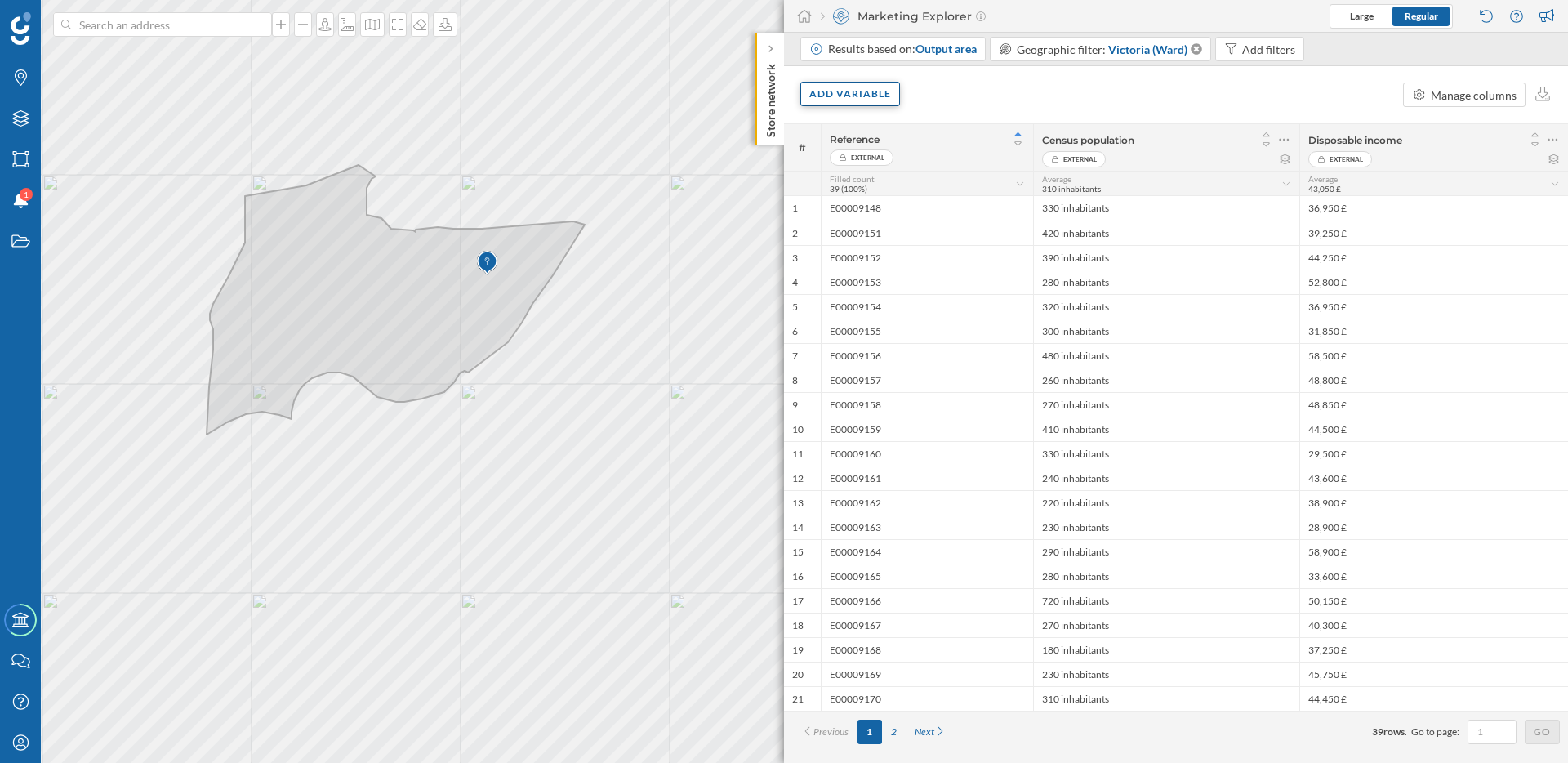
click at [857, 97] on div "Add variable" at bounding box center [849, 94] width 100 height 24
click at [872, 168] on div "External variables" at bounding box center [890, 161] width 163 height 17
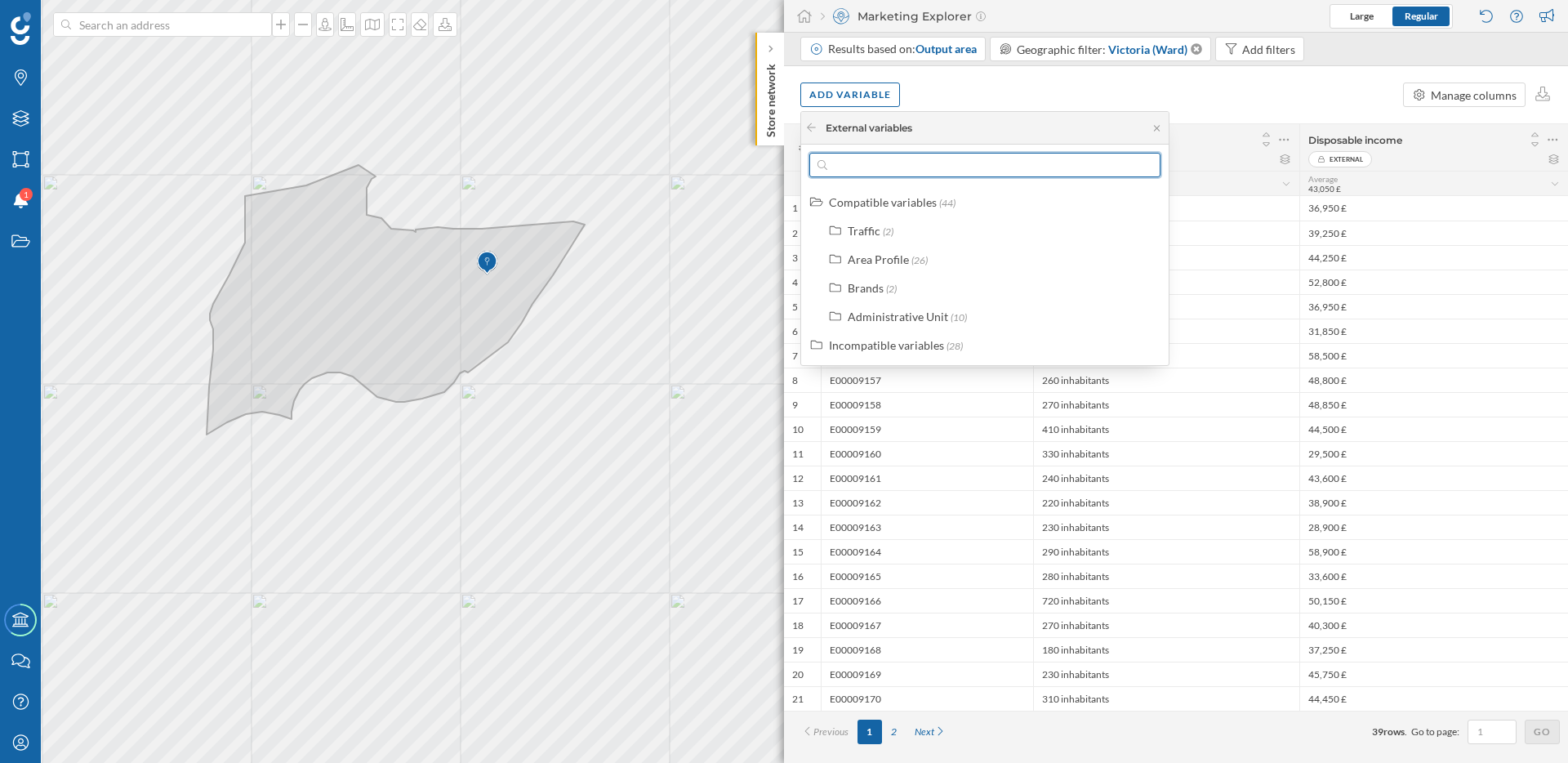
click at [876, 171] on input "text" at bounding box center [984, 165] width 315 height 24
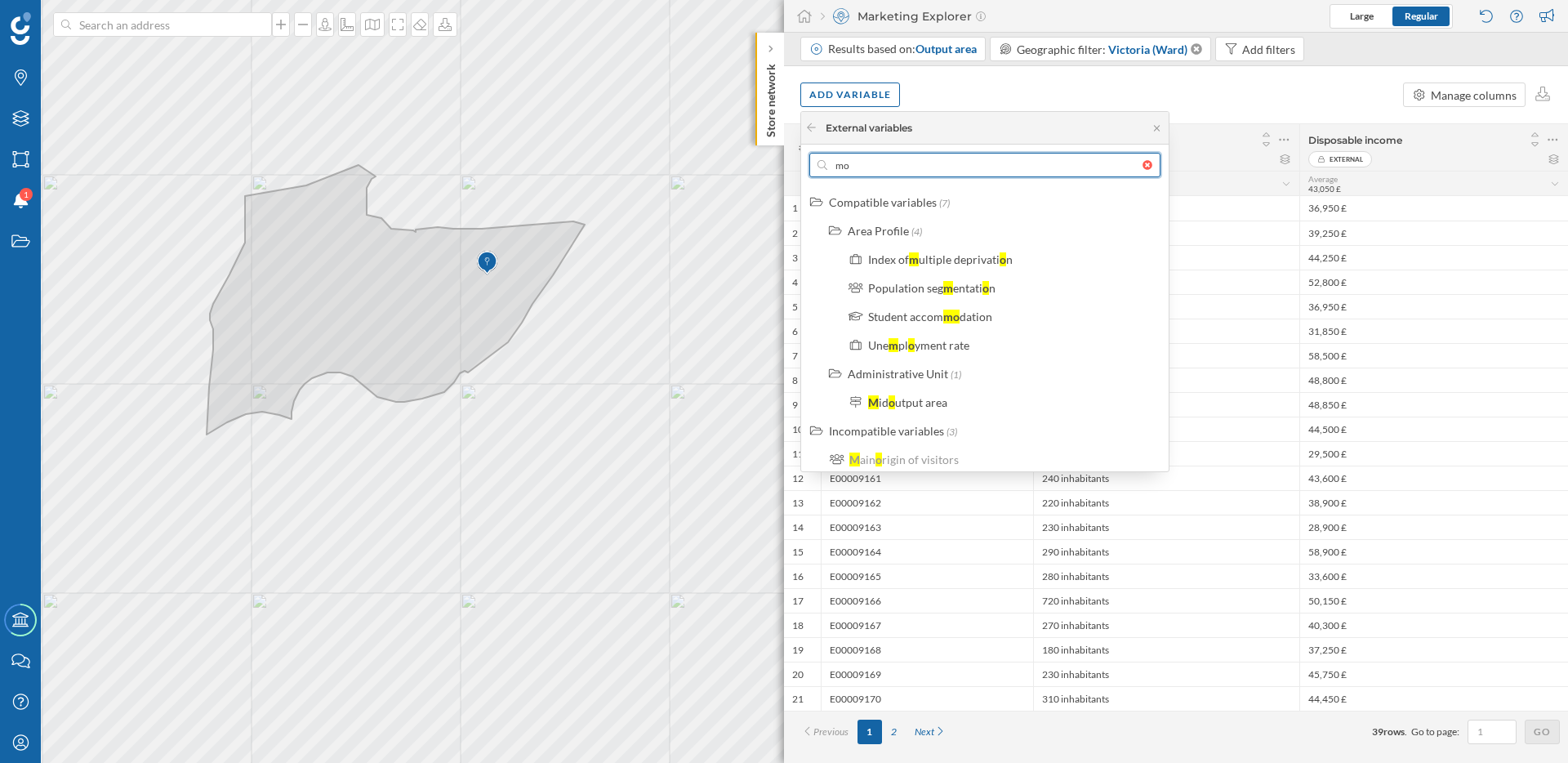
type input "m"
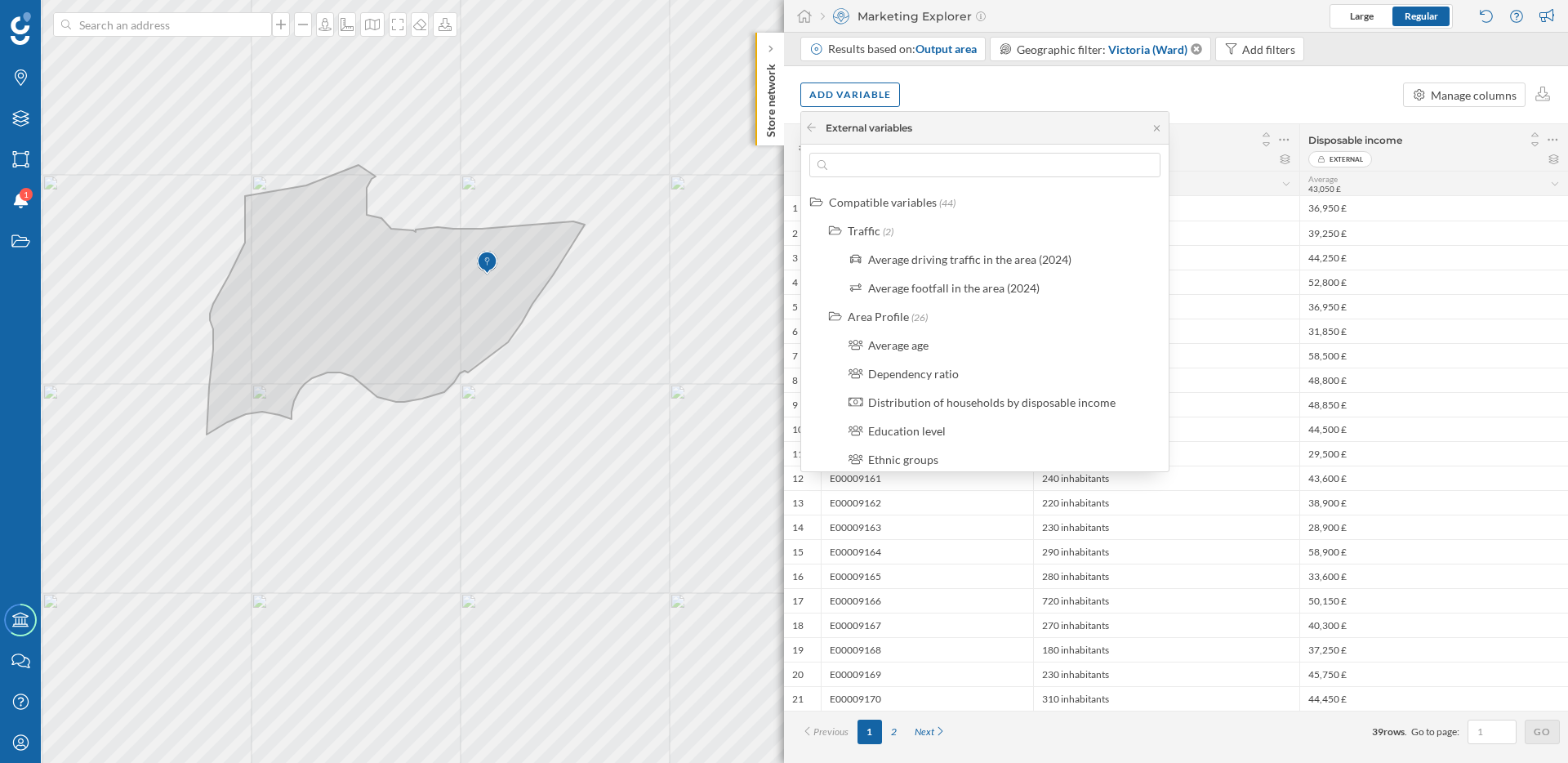
click at [1260, 114] on div "Add variable Manage columns" at bounding box center [1176, 94] width 784 height 57
